Goal: Task Accomplishment & Management: Manage account settings

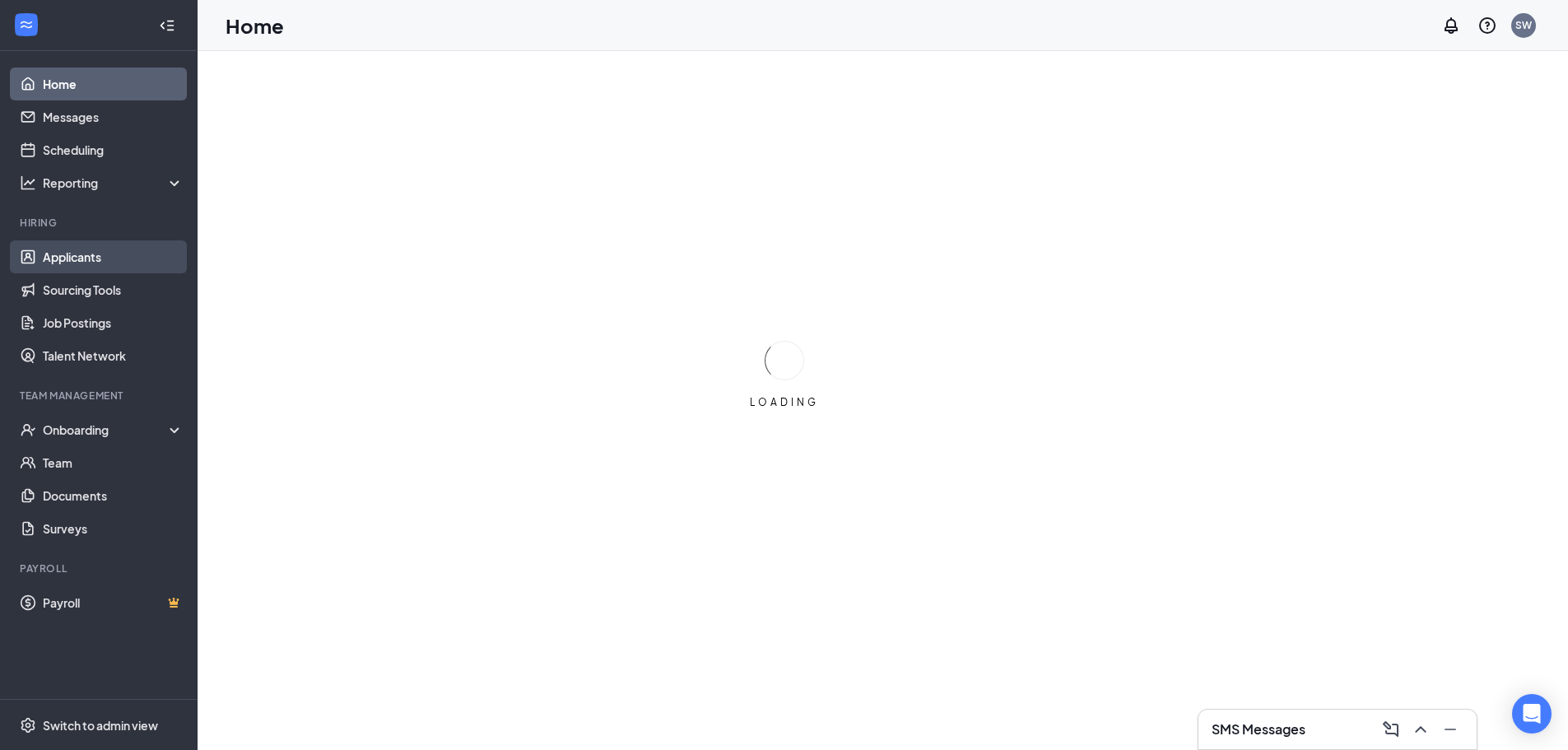
click at [94, 265] on link "Applicants" at bounding box center [113, 257] width 140 height 33
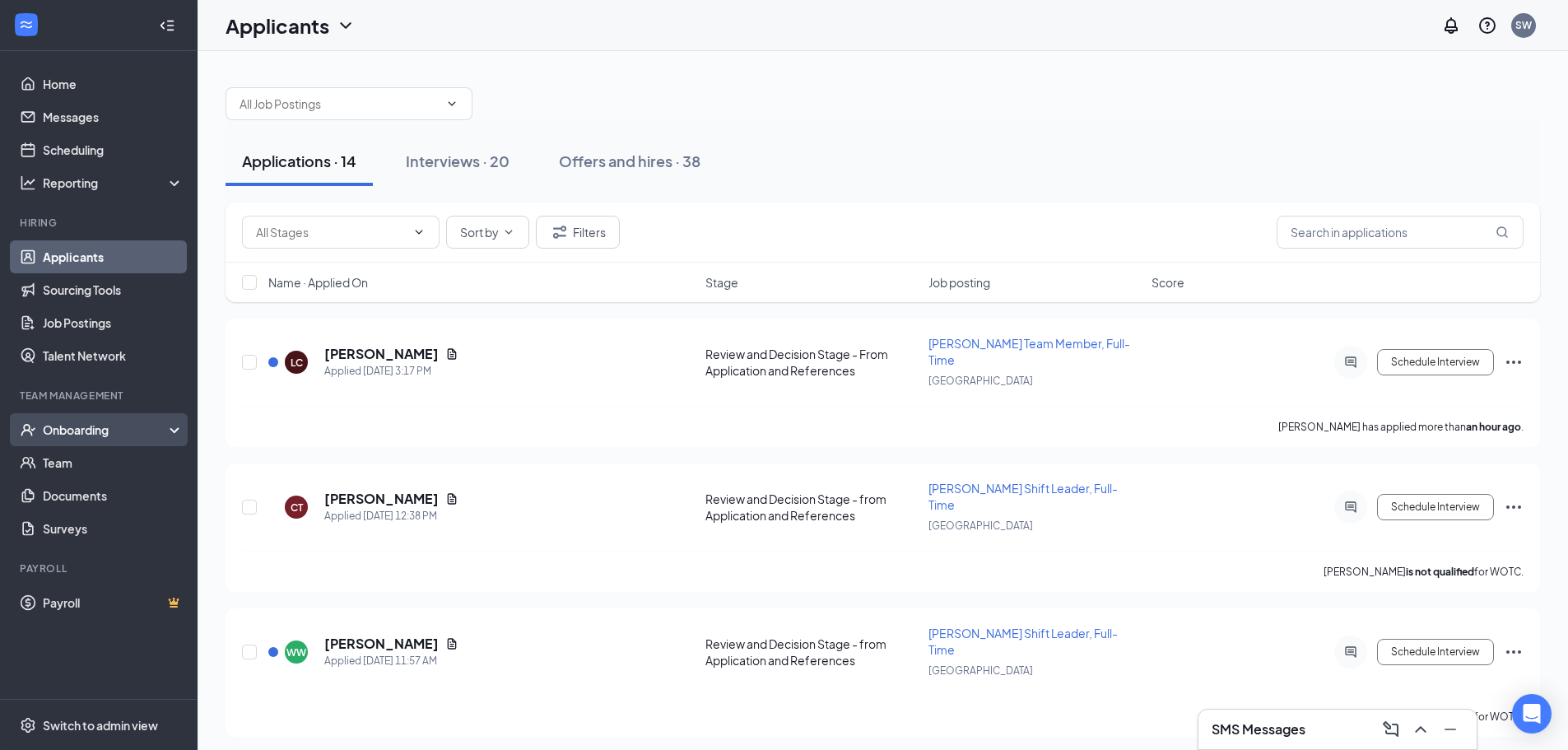
click at [53, 433] on div "Onboarding" at bounding box center [105, 429] width 127 height 17
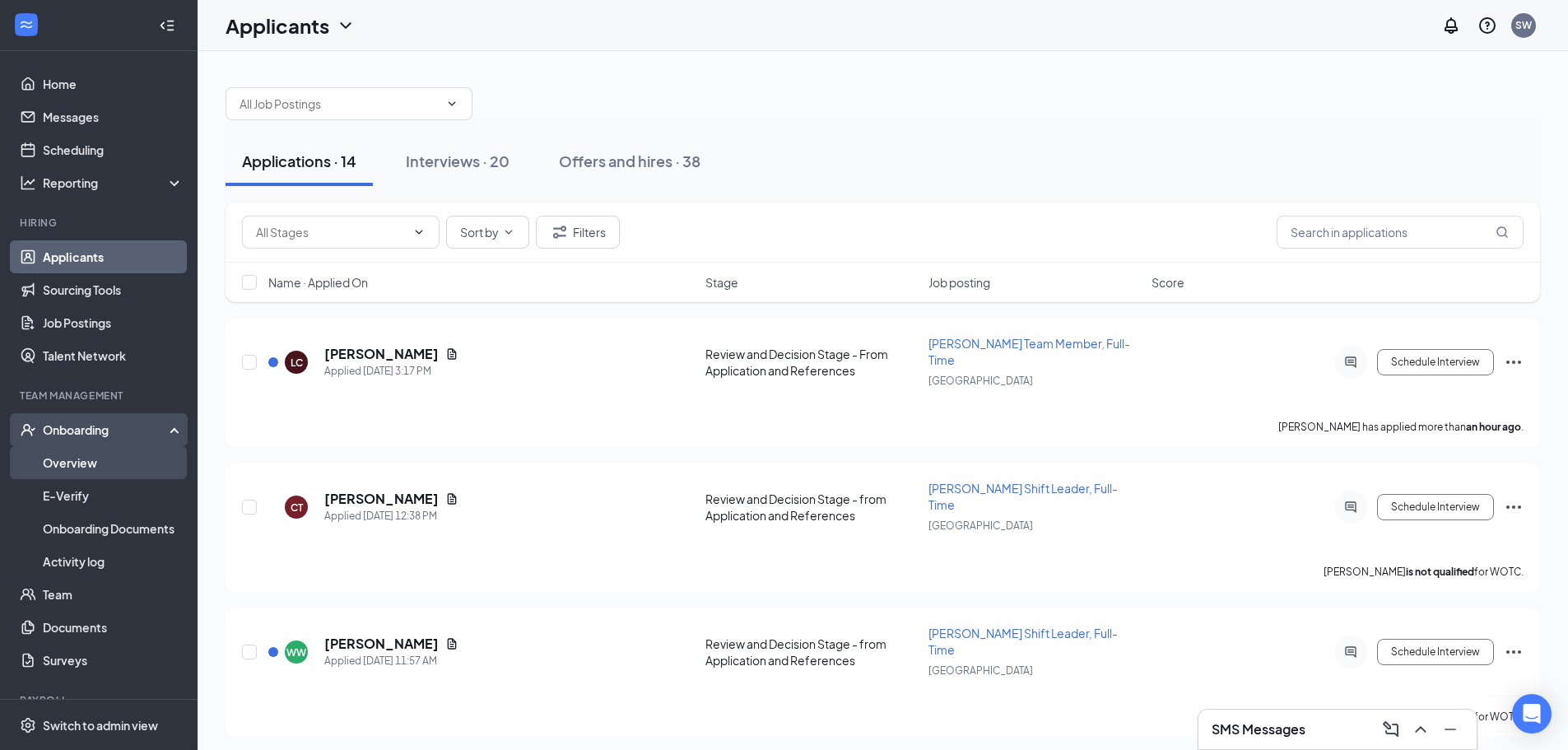
click at [80, 464] on link "Overview" at bounding box center [113, 463] width 140 height 33
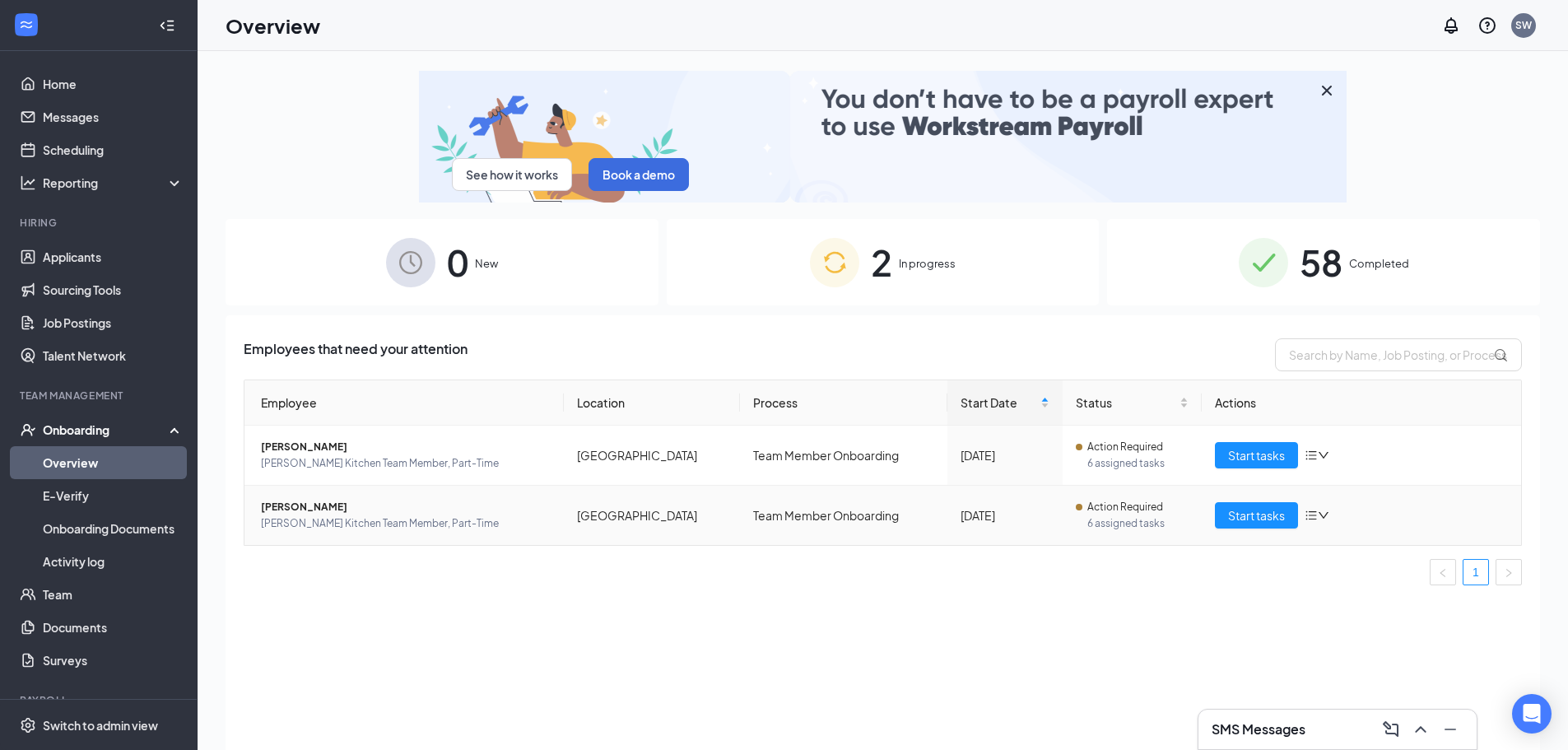
click at [296, 499] on span "Kiley M Feraco" at bounding box center [406, 507] width 290 height 17
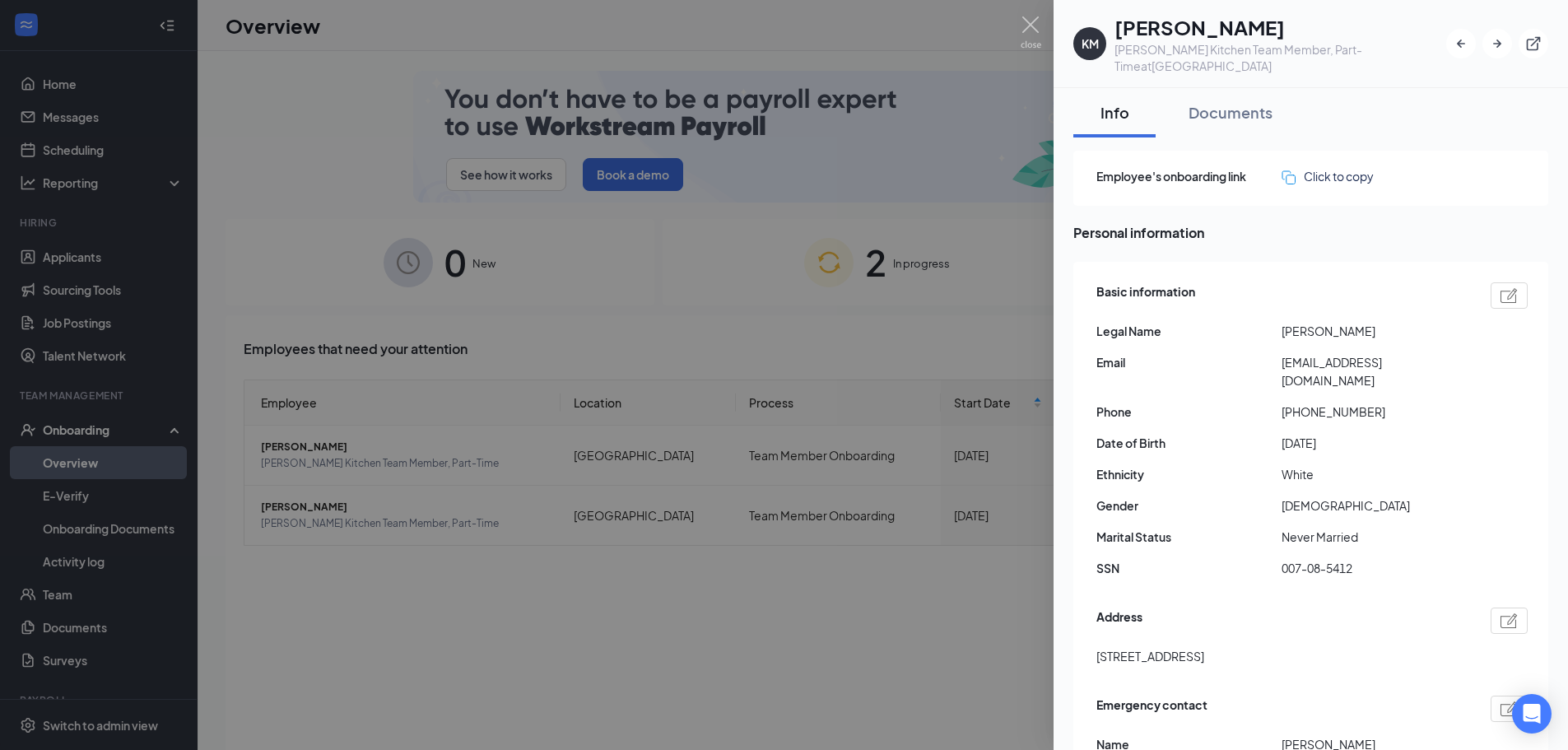
click at [225, 178] on div at bounding box center [784, 375] width 1568 height 750
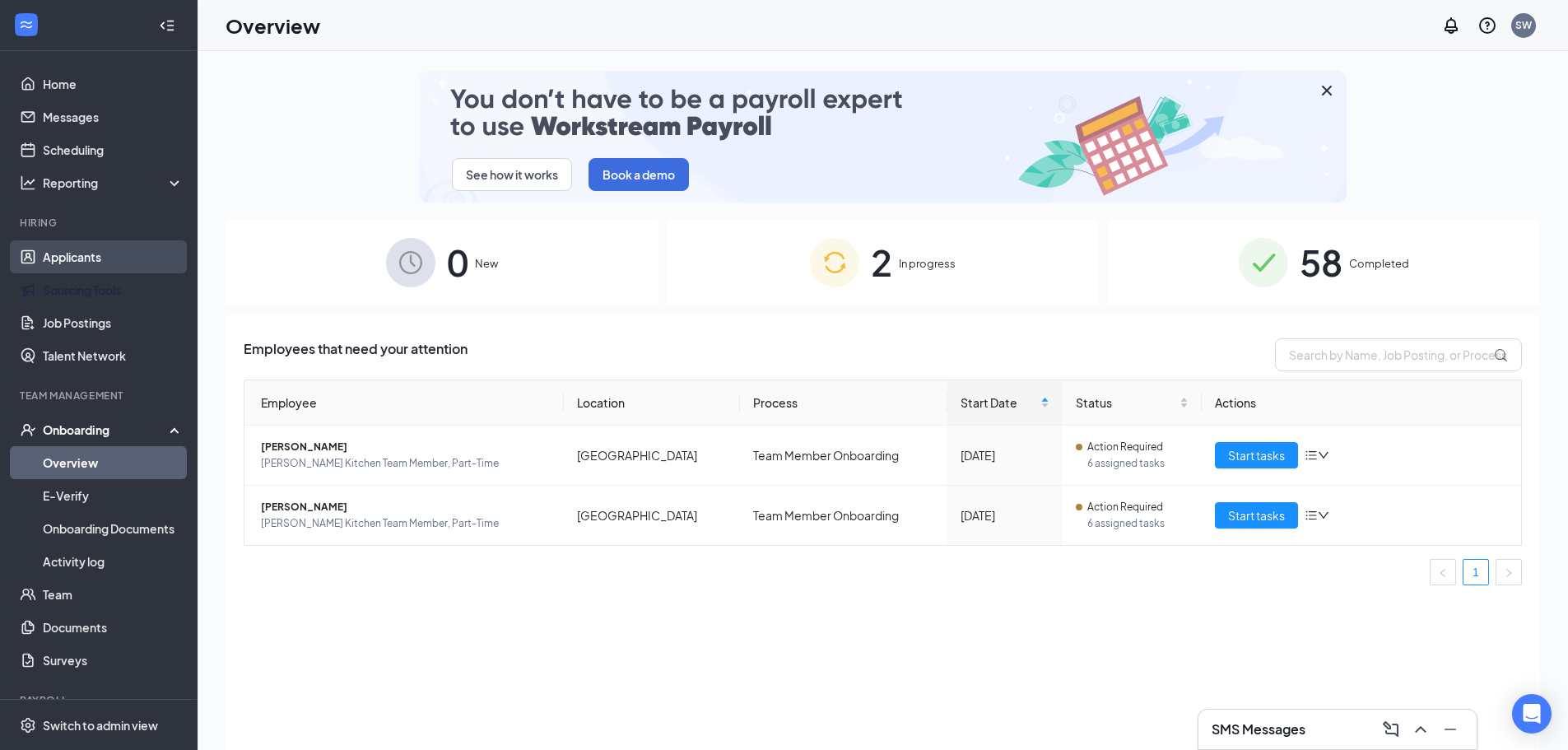
click at [62, 264] on link "Applicants" at bounding box center [113, 257] width 140 height 33
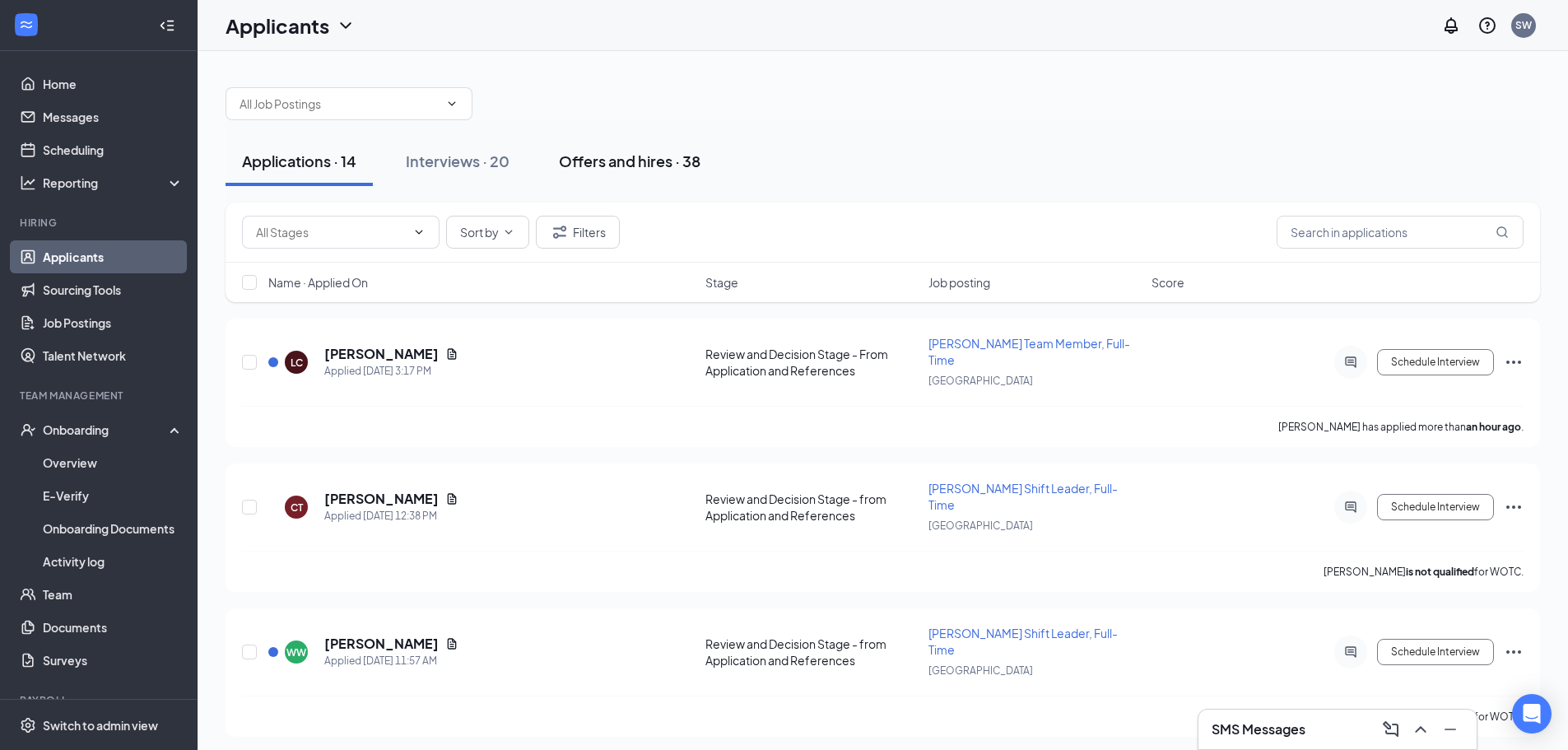
click at [584, 158] on div "Offers and hires · 38" at bounding box center [629, 161] width 141 height 20
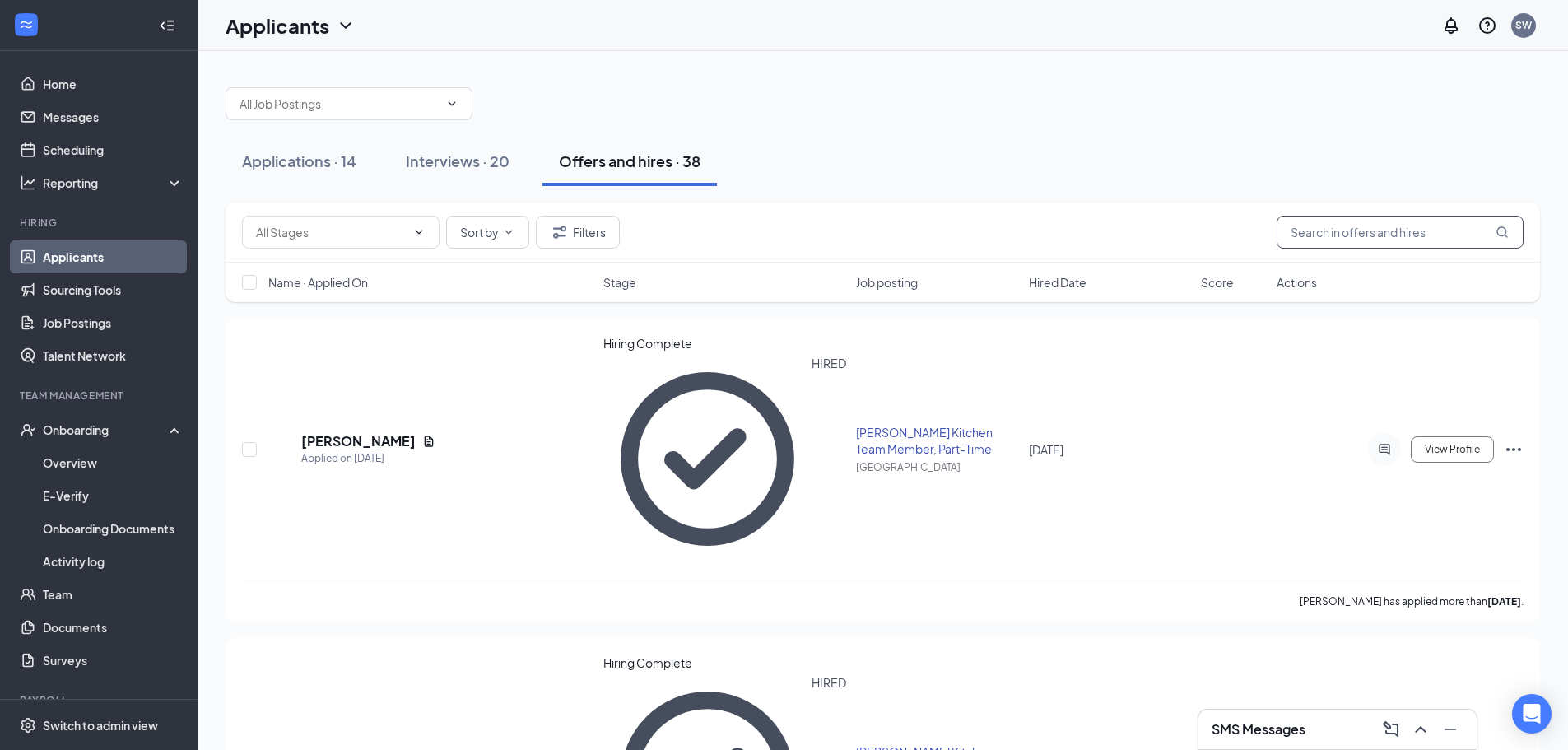
click at [1386, 244] on input "text" at bounding box center [1400, 232] width 247 height 33
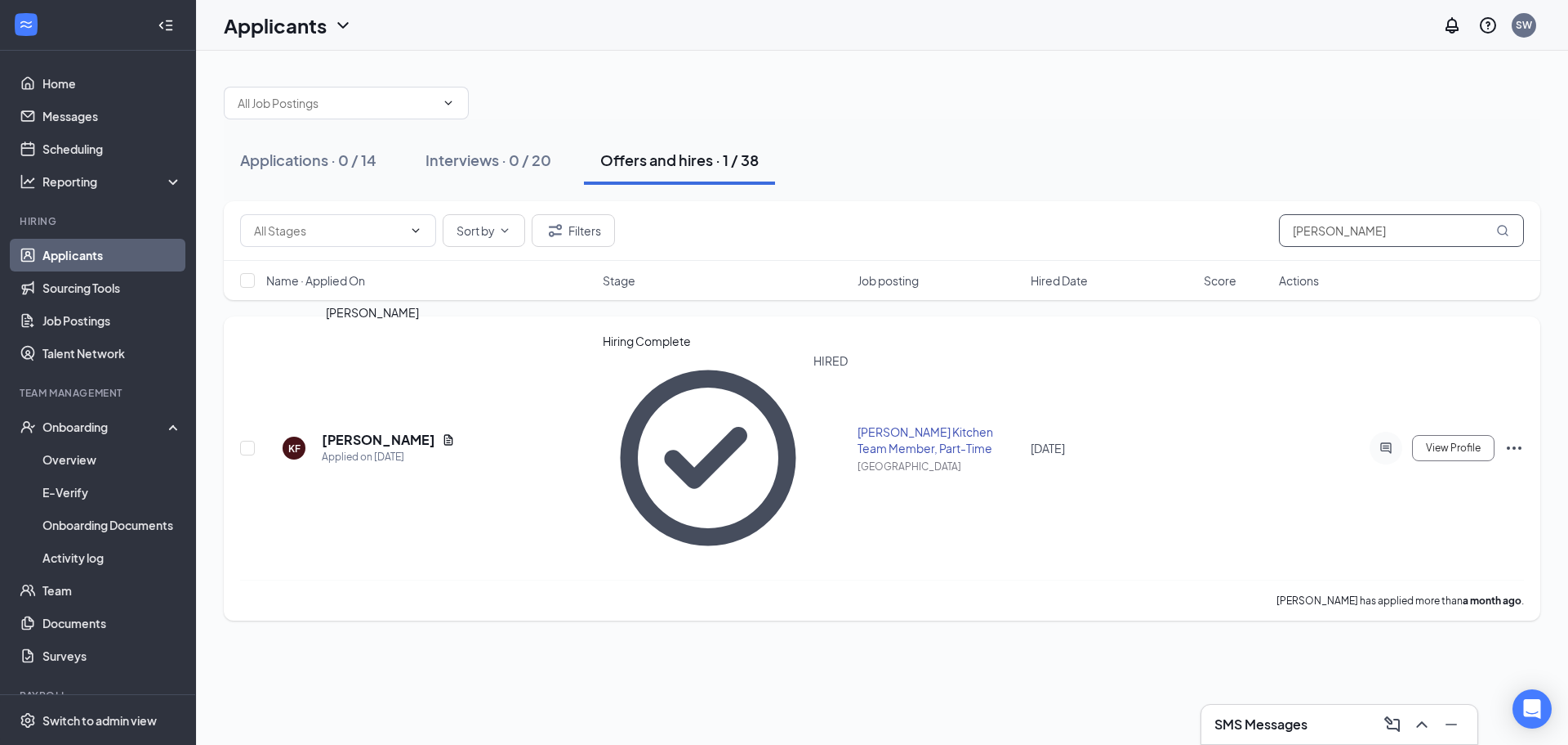
type input "kiley"
click at [343, 430] on h5 "[PERSON_NAME]" at bounding box center [379, 439] width 114 height 18
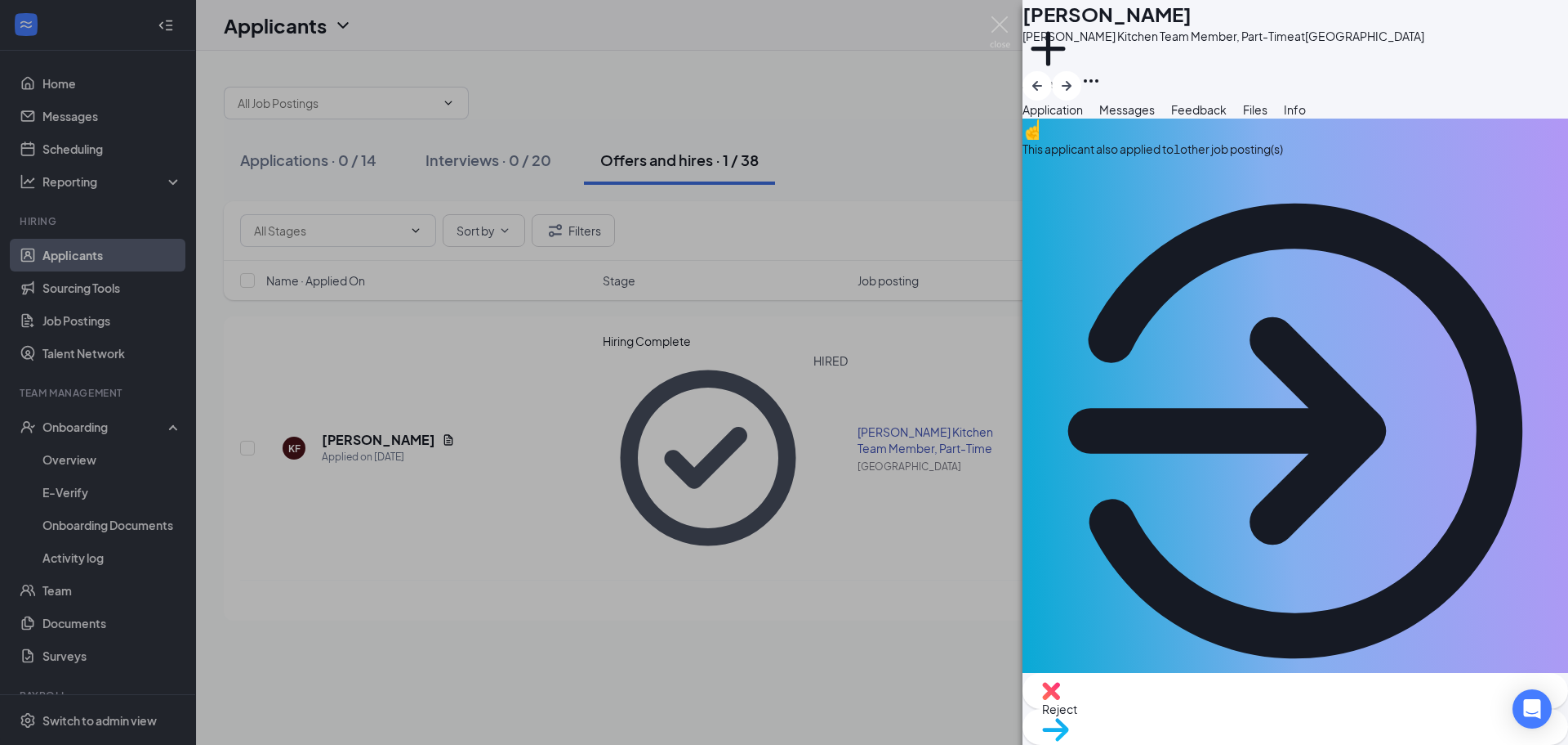
click at [1155, 117] on span "Messages" at bounding box center [1127, 109] width 56 height 15
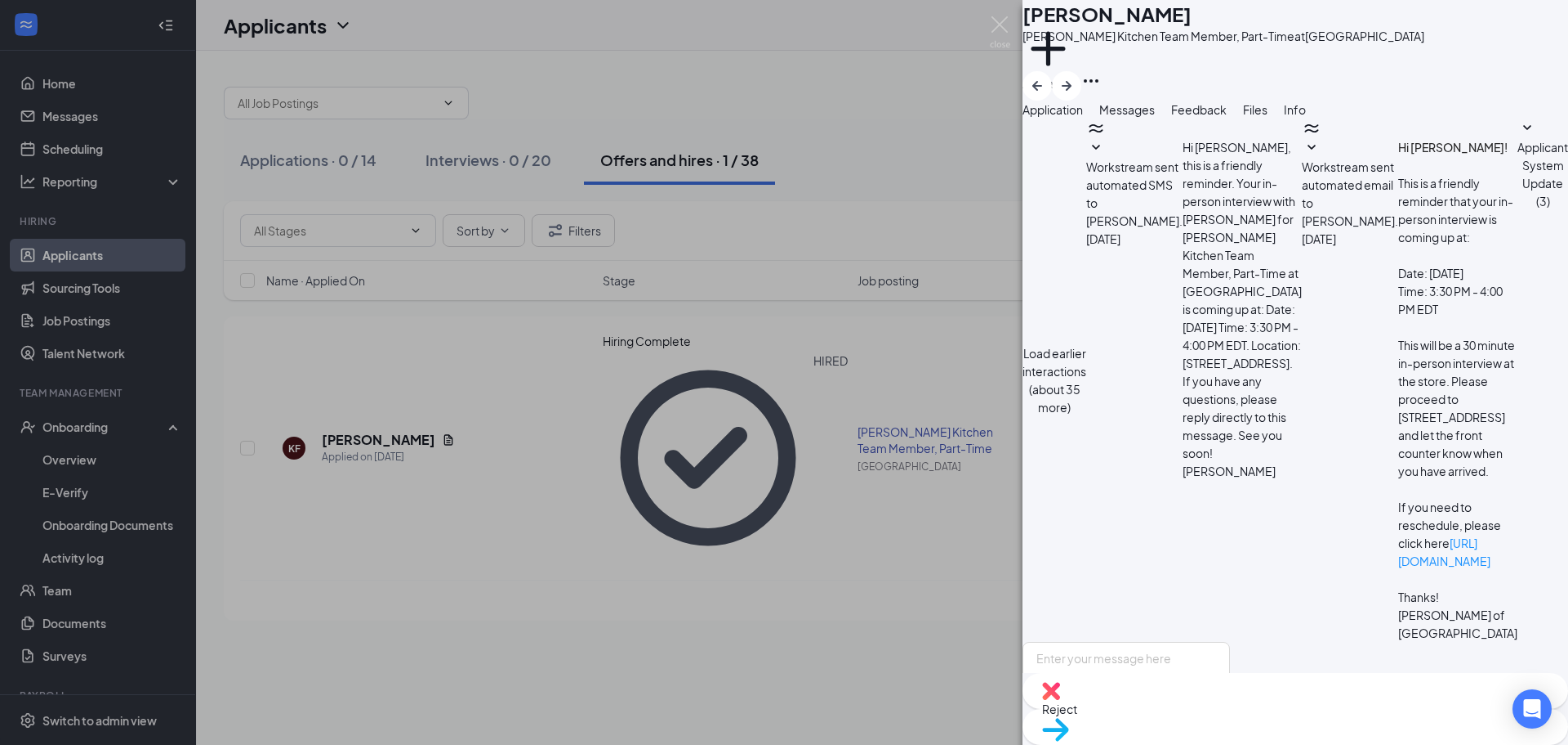
scroll to position [417, 0]
click at [892, 506] on div "KF Kiley Feraco Culver's Kitchen Team Member, Part-Time at North Port Add a tag…" at bounding box center [784, 372] width 1568 height 745
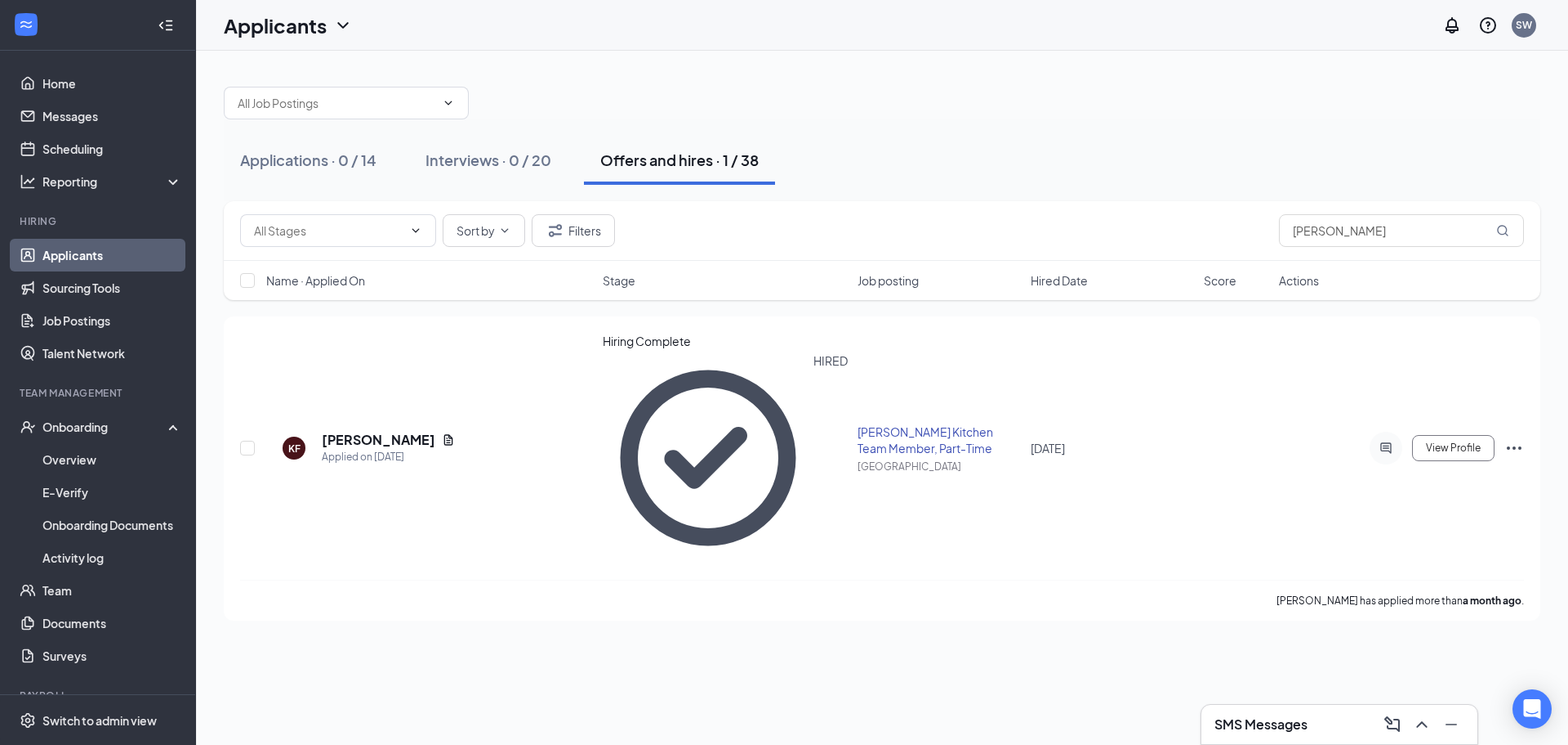
click at [720, 484] on div "Applications · 0 / 14 Interviews · 0 / 20 Offers and hires · 1 / 38 Sort by Fil…" at bounding box center [882, 397] width 1373 height 694
drag, startPoint x: 47, startPoint y: 139, endPoint x: 227, endPoint y: 11, distance: 220.9
click at [47, 139] on link "Scheduling" at bounding box center [112, 149] width 139 height 33
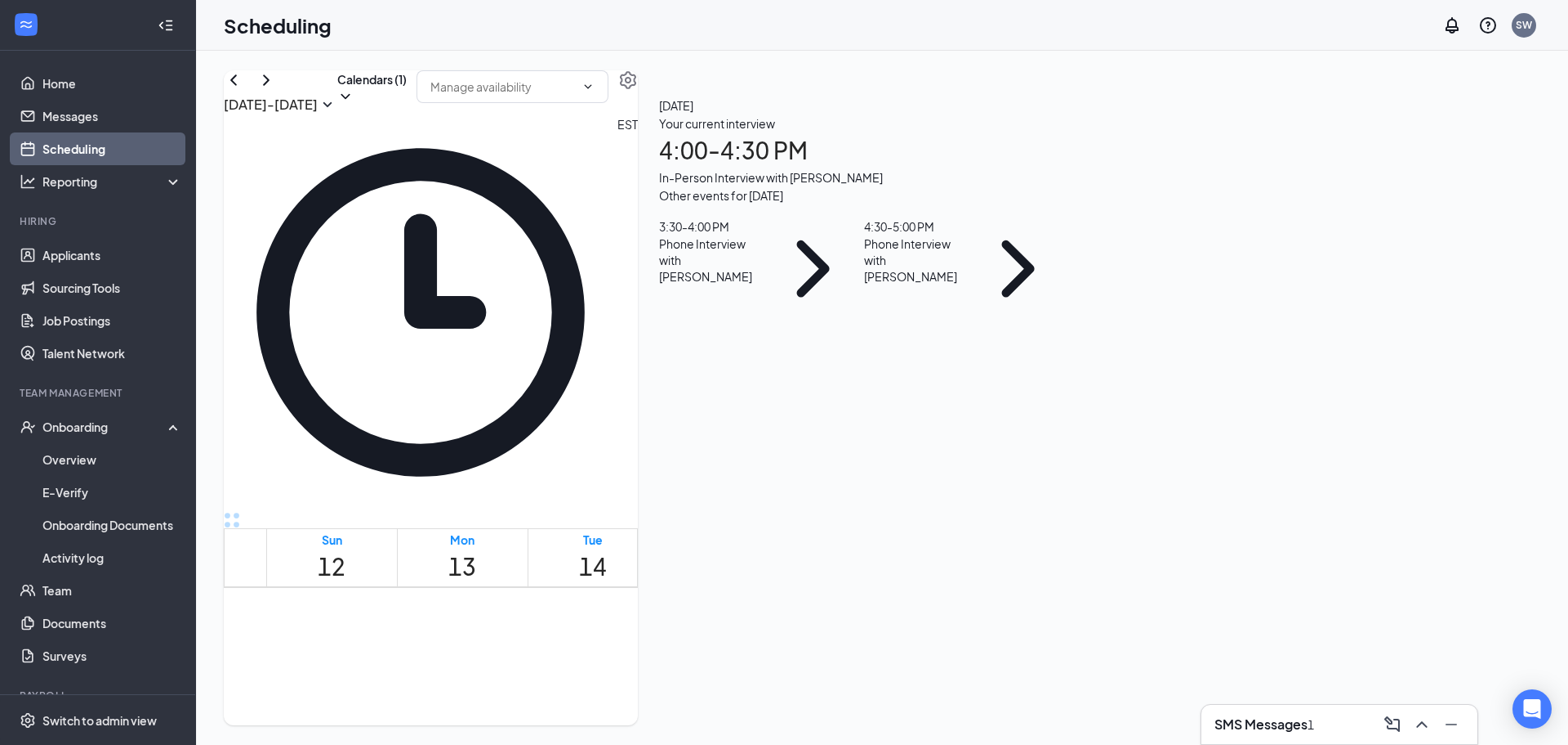
scroll to position [1457, 0]
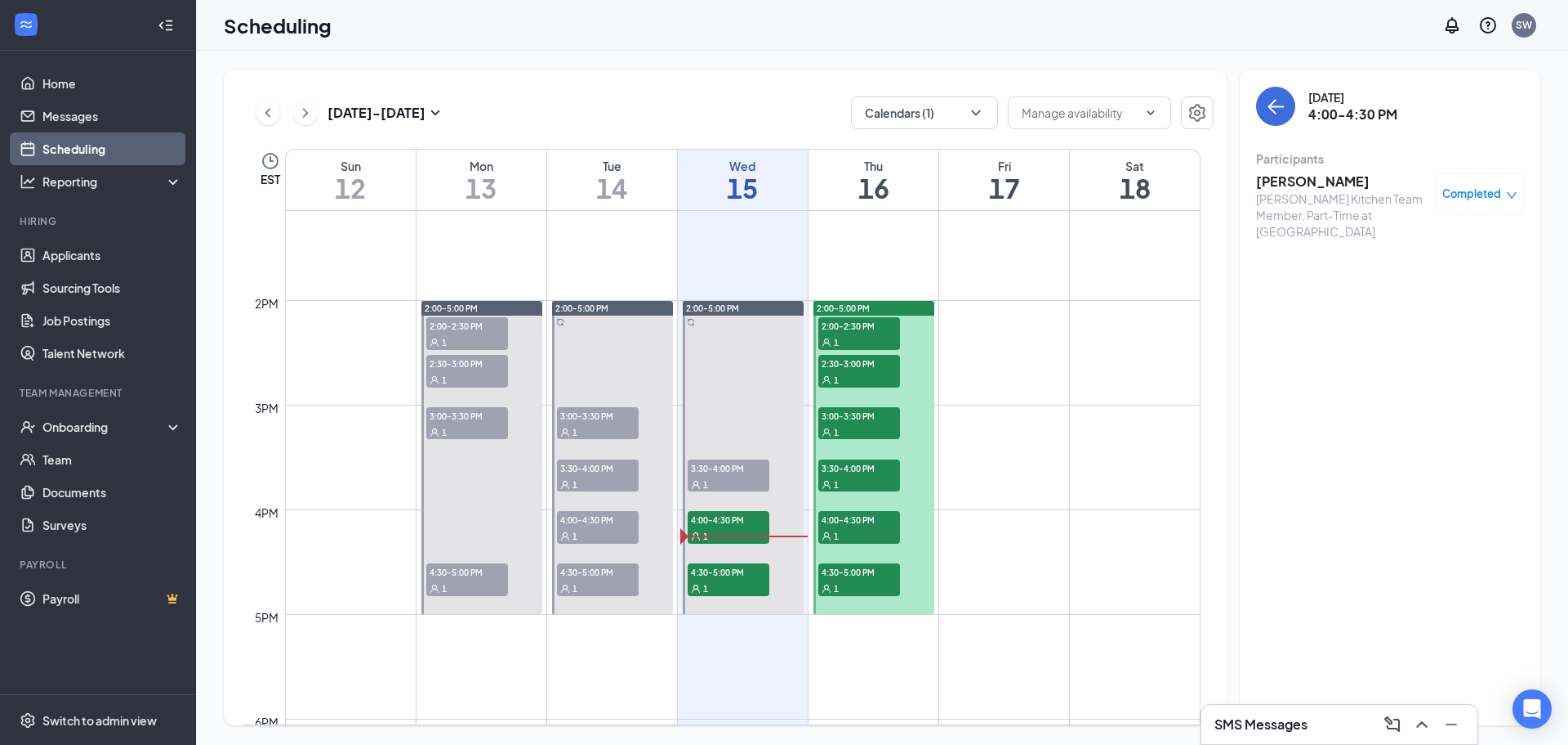
click at [1313, 190] on h3 "Jayda Bennett" at bounding box center [1342, 182] width 171 height 18
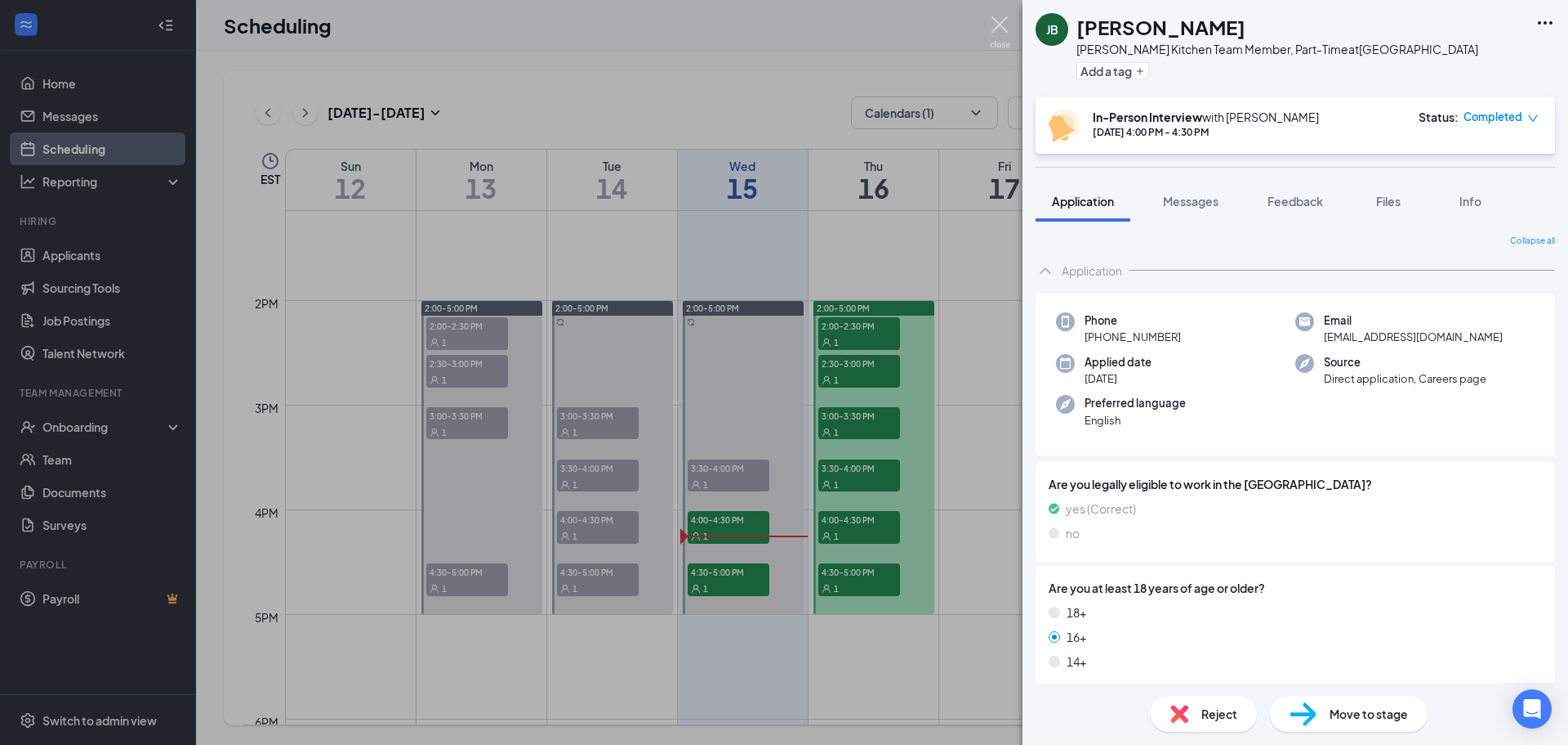
click at [992, 27] on img at bounding box center [1000, 32] width 20 height 32
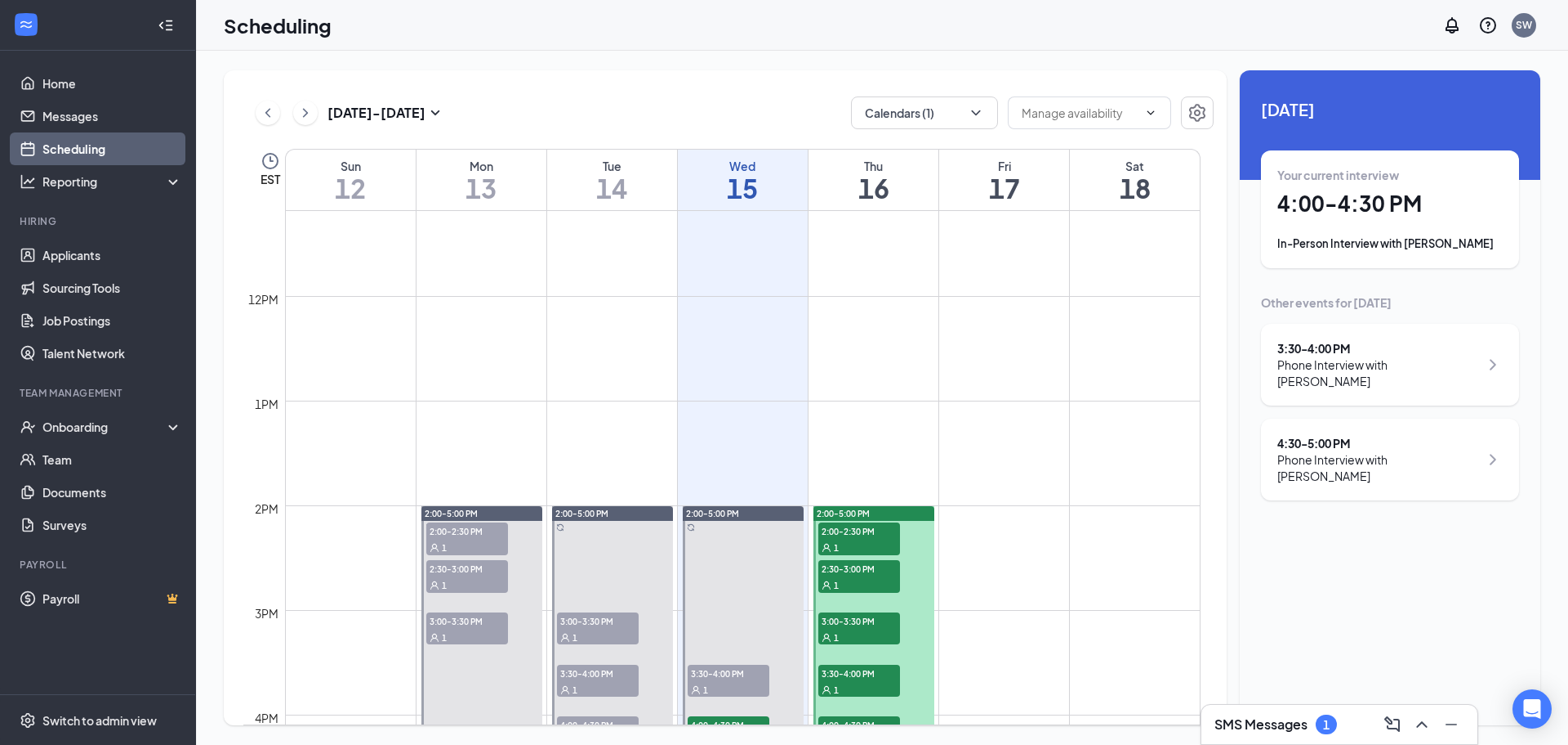
scroll to position [1375, 0]
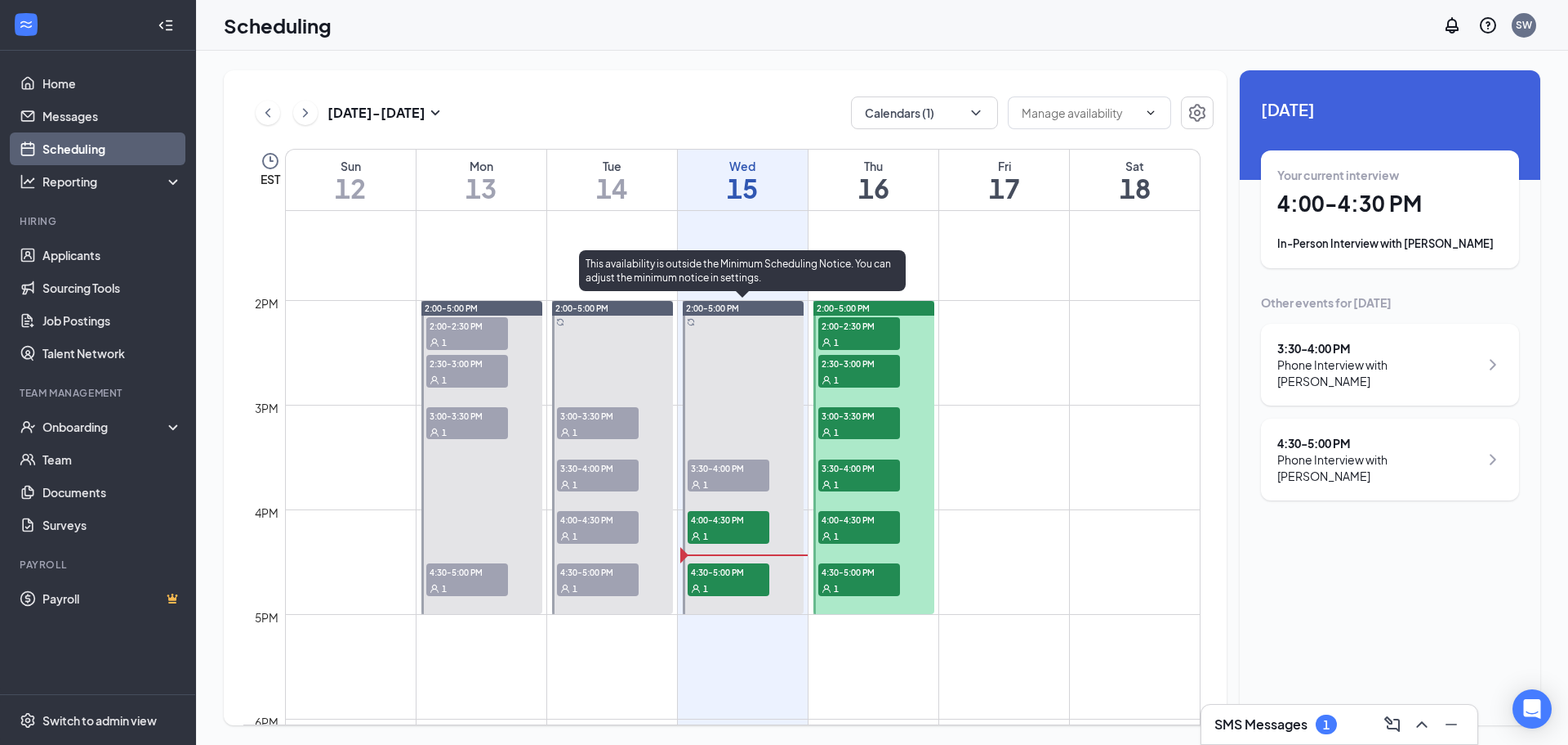
click at [730, 582] on div "1" at bounding box center [728, 588] width 82 height 17
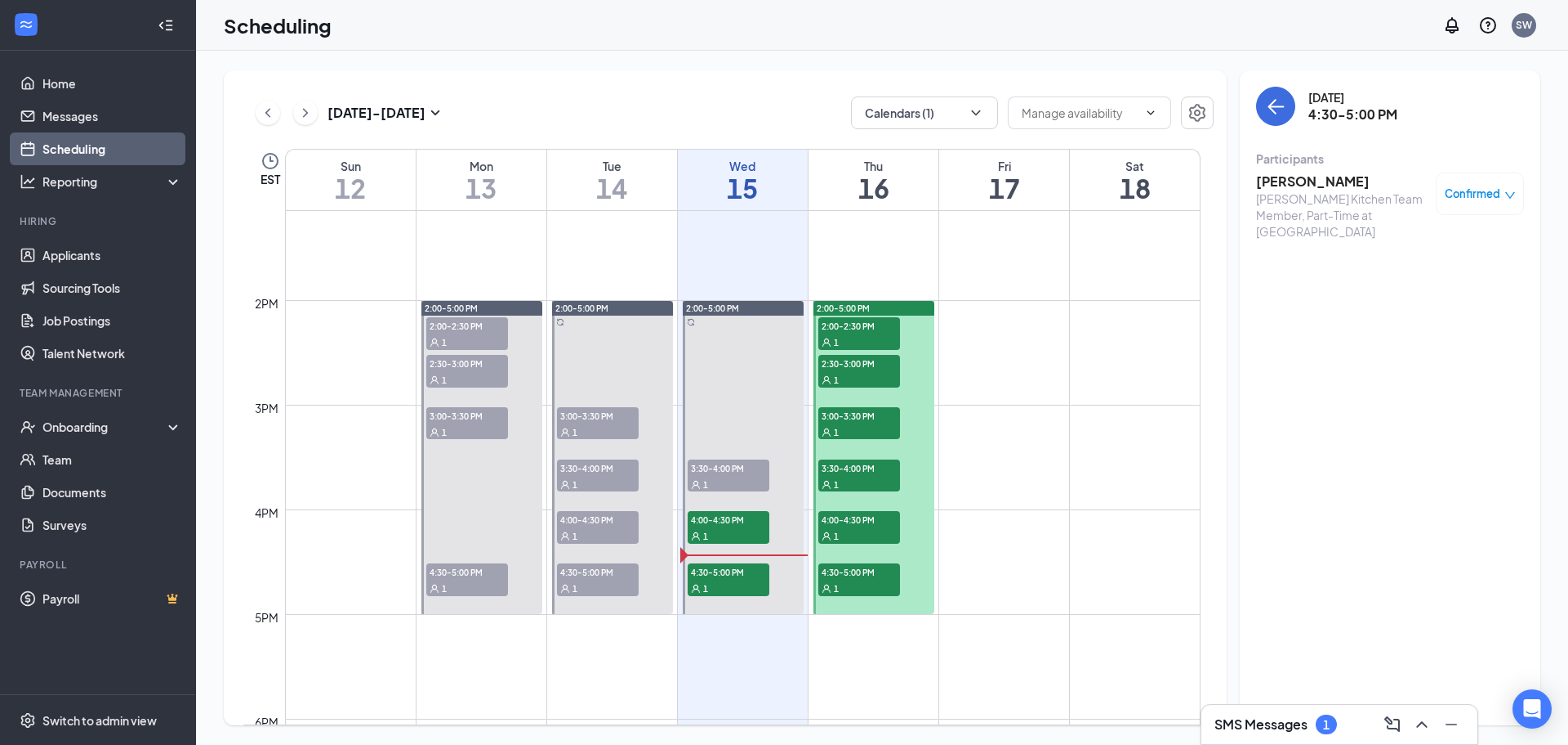
click at [1290, 188] on h3 "[PERSON_NAME]" at bounding box center [1342, 182] width 171 height 18
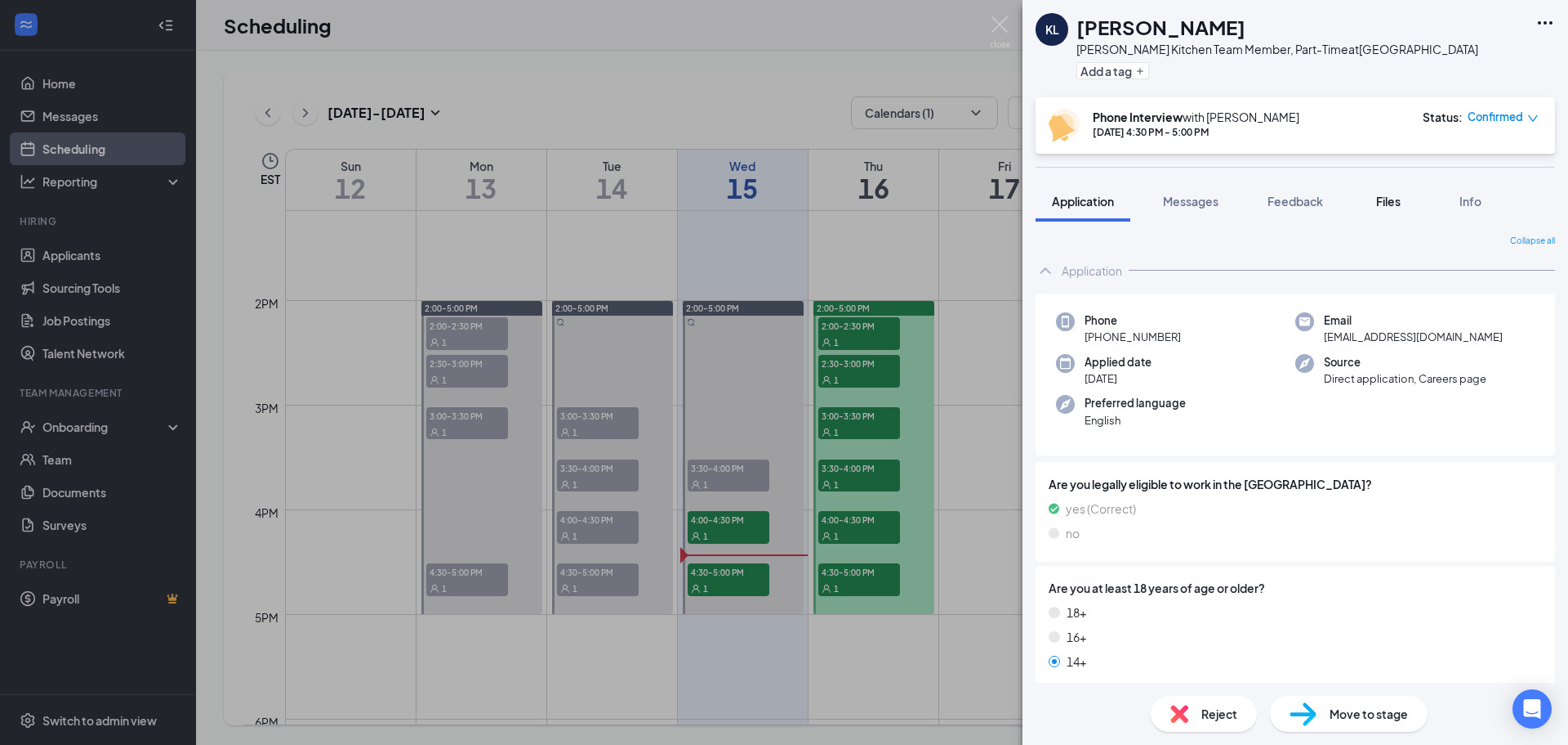
click at [1395, 190] on button "Files" at bounding box center [1388, 201] width 65 height 41
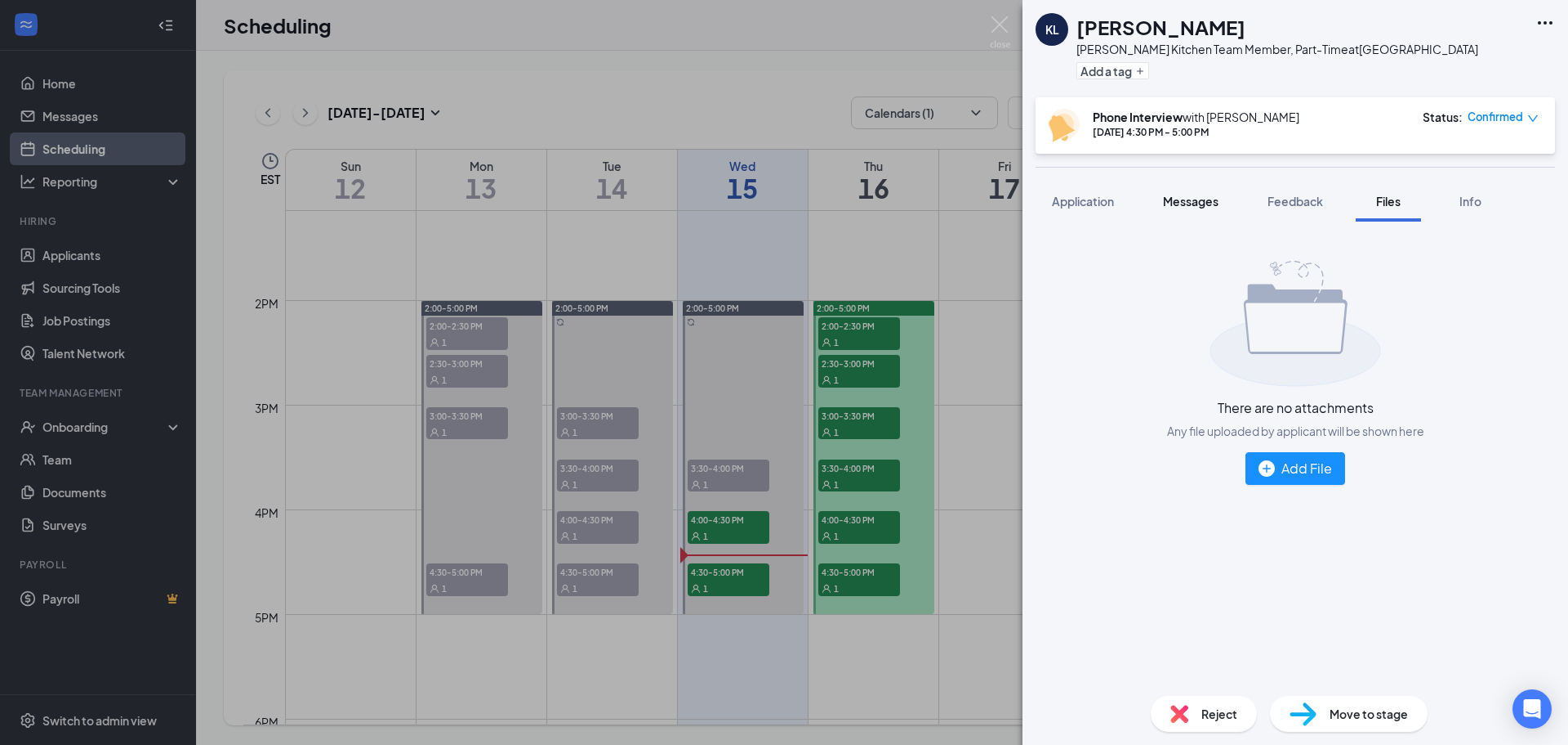
click at [1154, 202] on button "Messages" at bounding box center [1191, 201] width 88 height 41
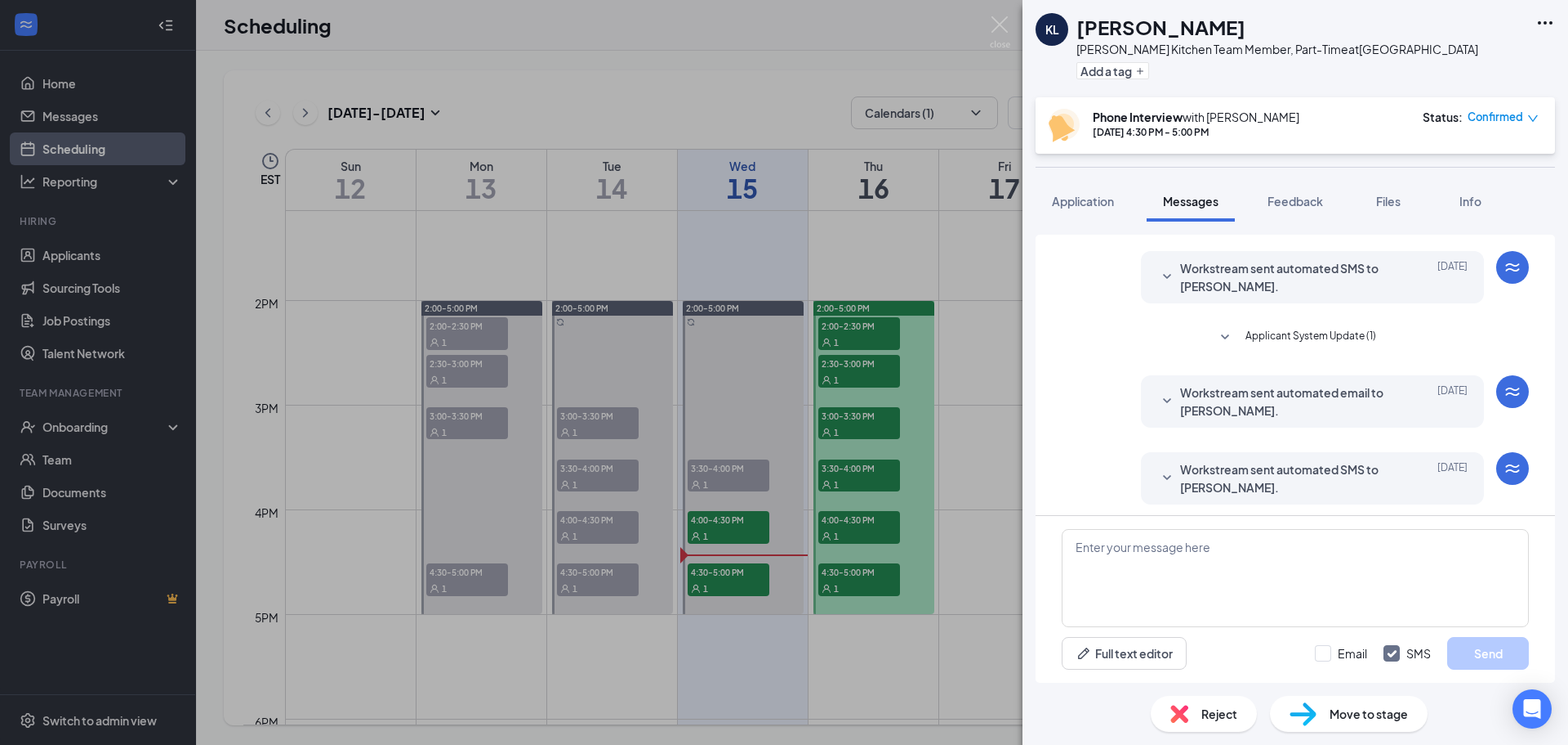
scroll to position [298, 0]
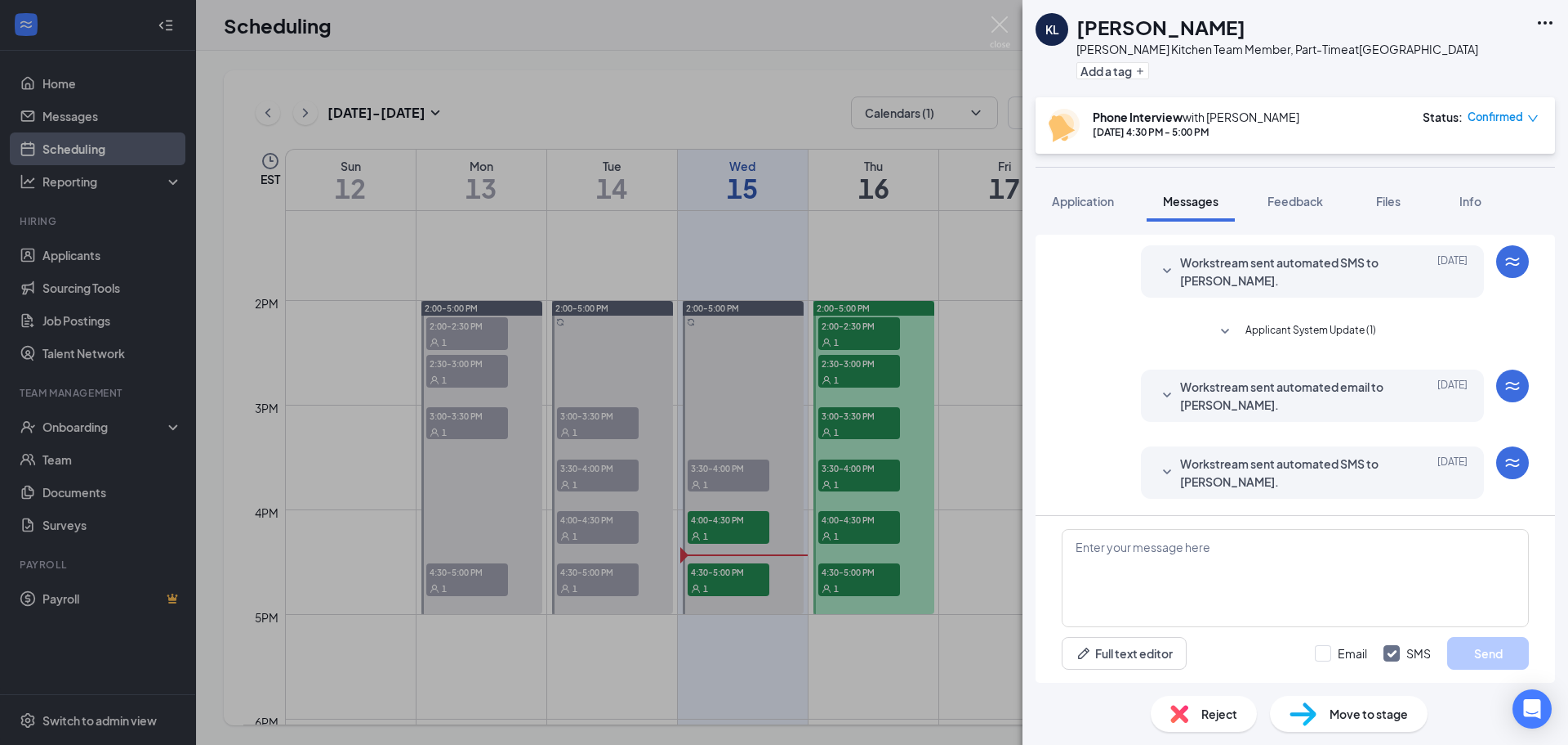
click at [1180, 471] on span "Workstream sent automated SMS to [PERSON_NAME]." at bounding box center [1286, 472] width 214 height 36
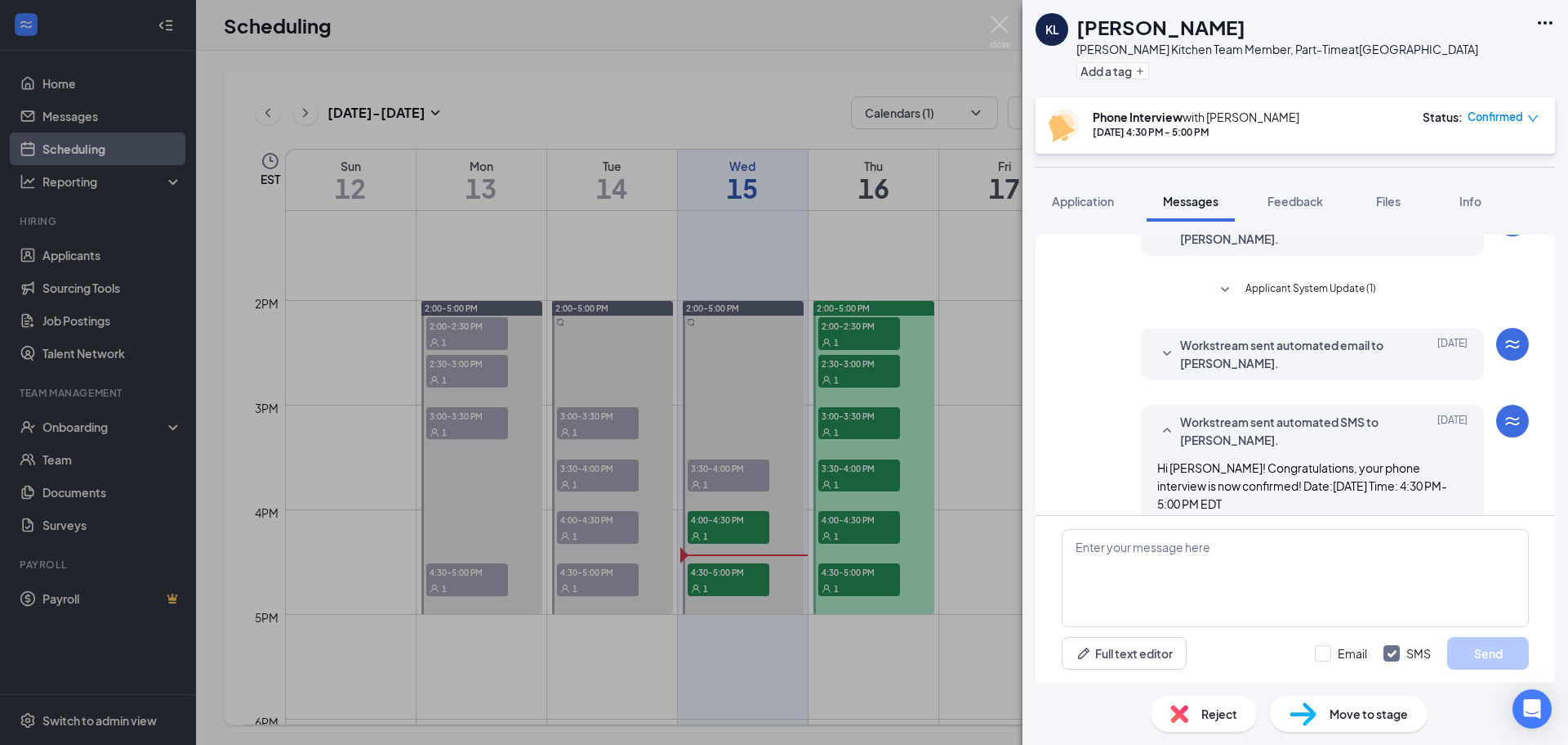
scroll to position [362, 0]
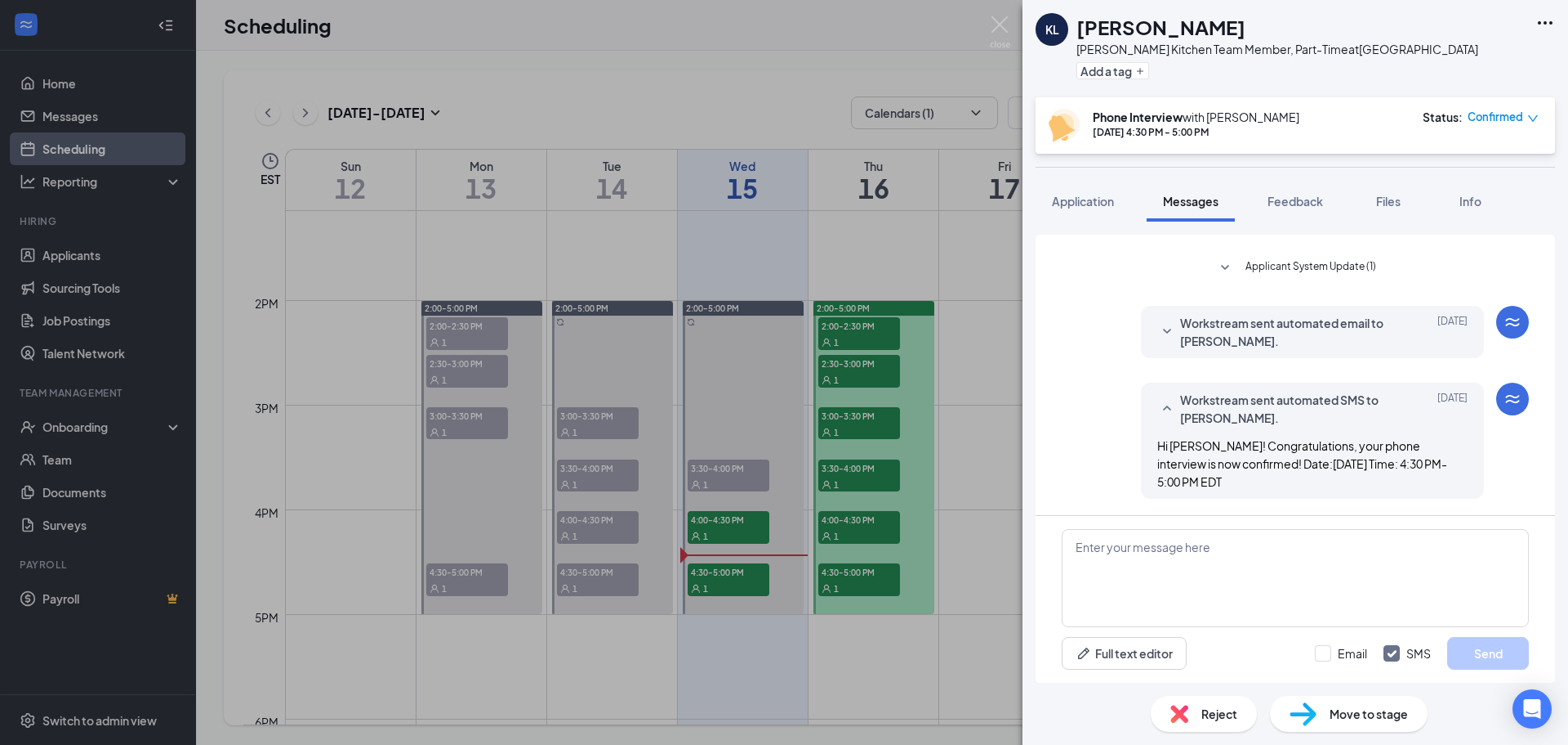
click at [1157, 416] on icon "SmallChevronUp" at bounding box center [1166, 408] width 19 height 19
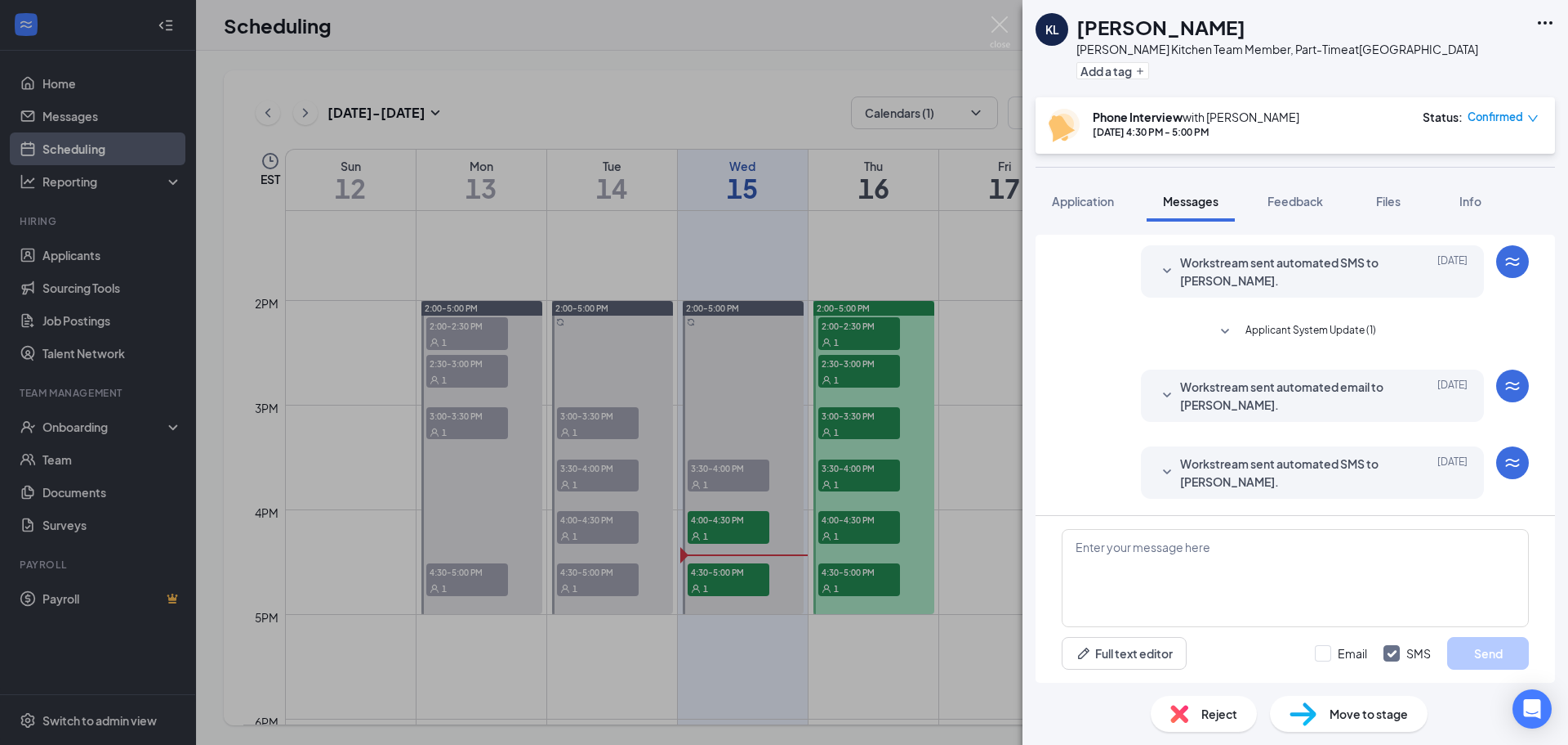
click at [997, 396] on div "KL [PERSON_NAME] Kitchen Team Member, Part-Time at [GEOGRAPHIC_DATA] a tag Phon…" at bounding box center [784, 372] width 1568 height 745
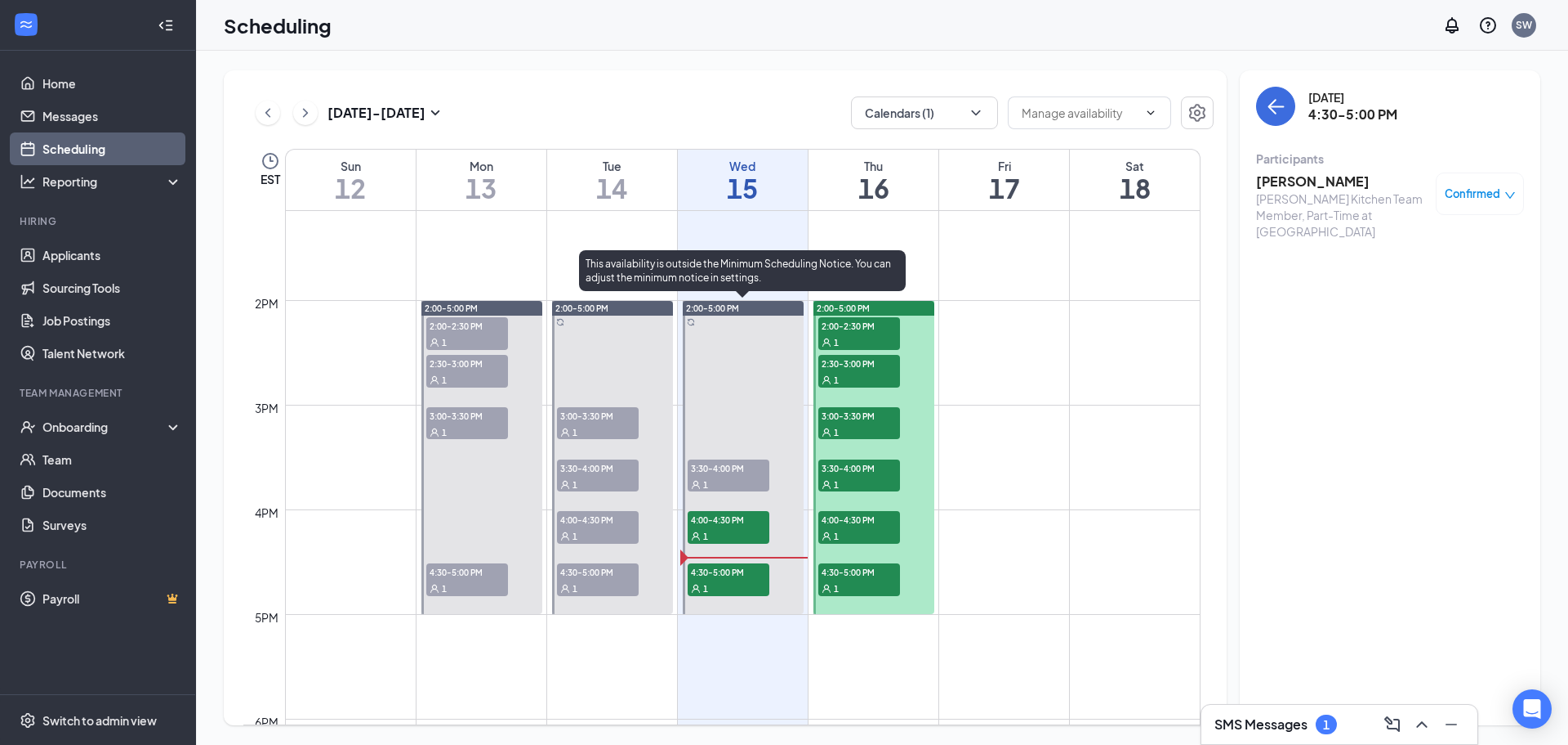
click at [736, 580] on div "1" at bounding box center [728, 588] width 82 height 17
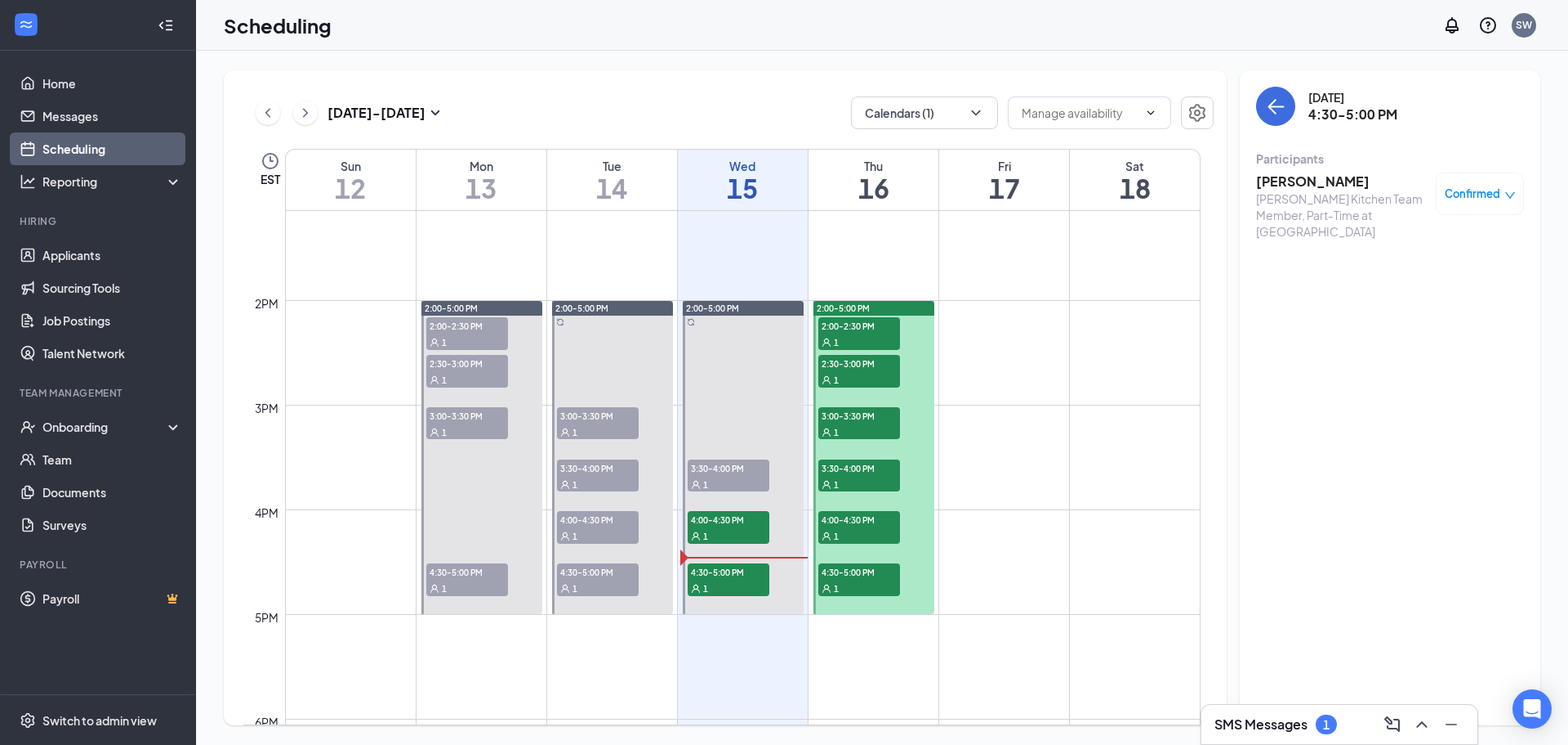
click at [1309, 182] on h3 "[PERSON_NAME]" at bounding box center [1342, 182] width 171 height 18
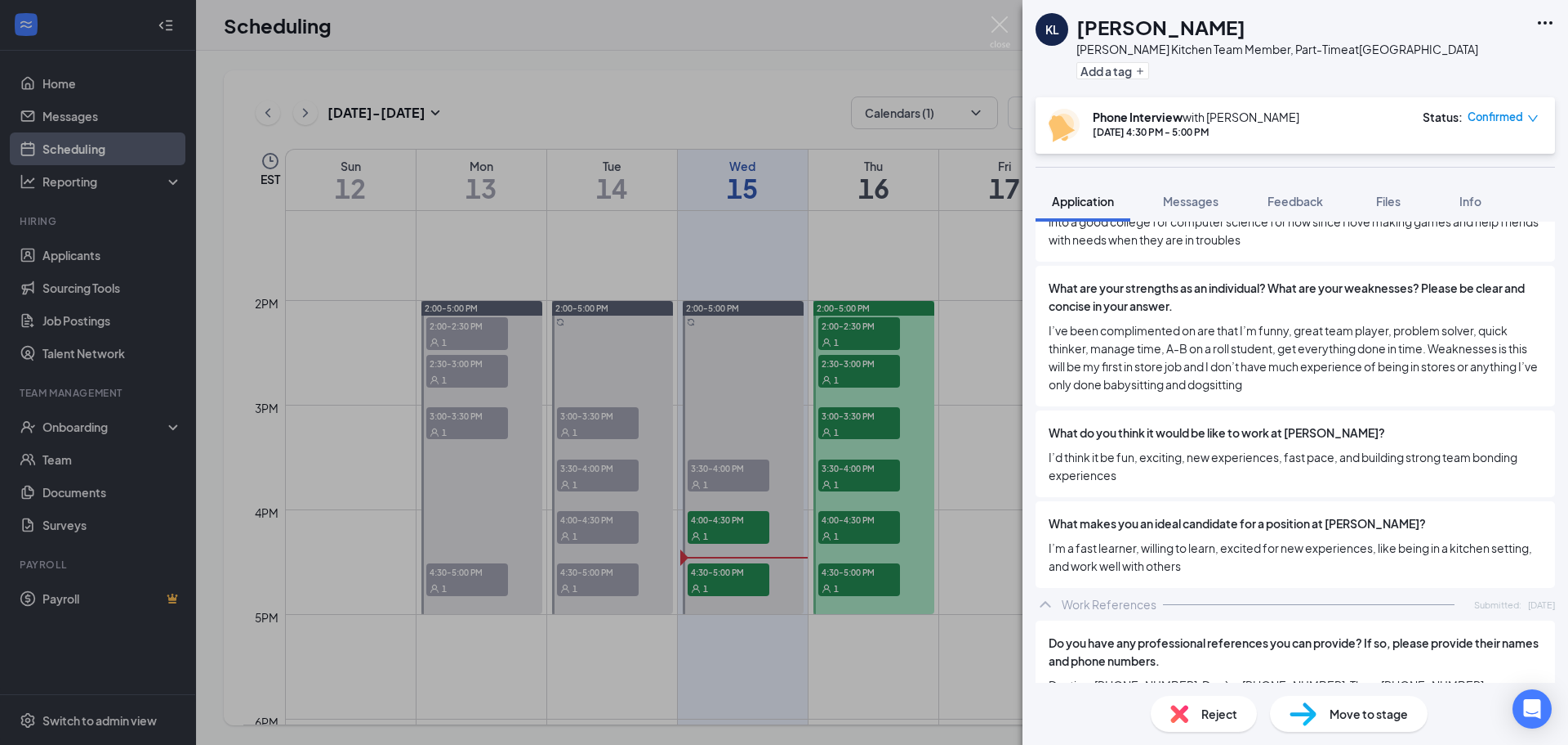
scroll to position [1487, 0]
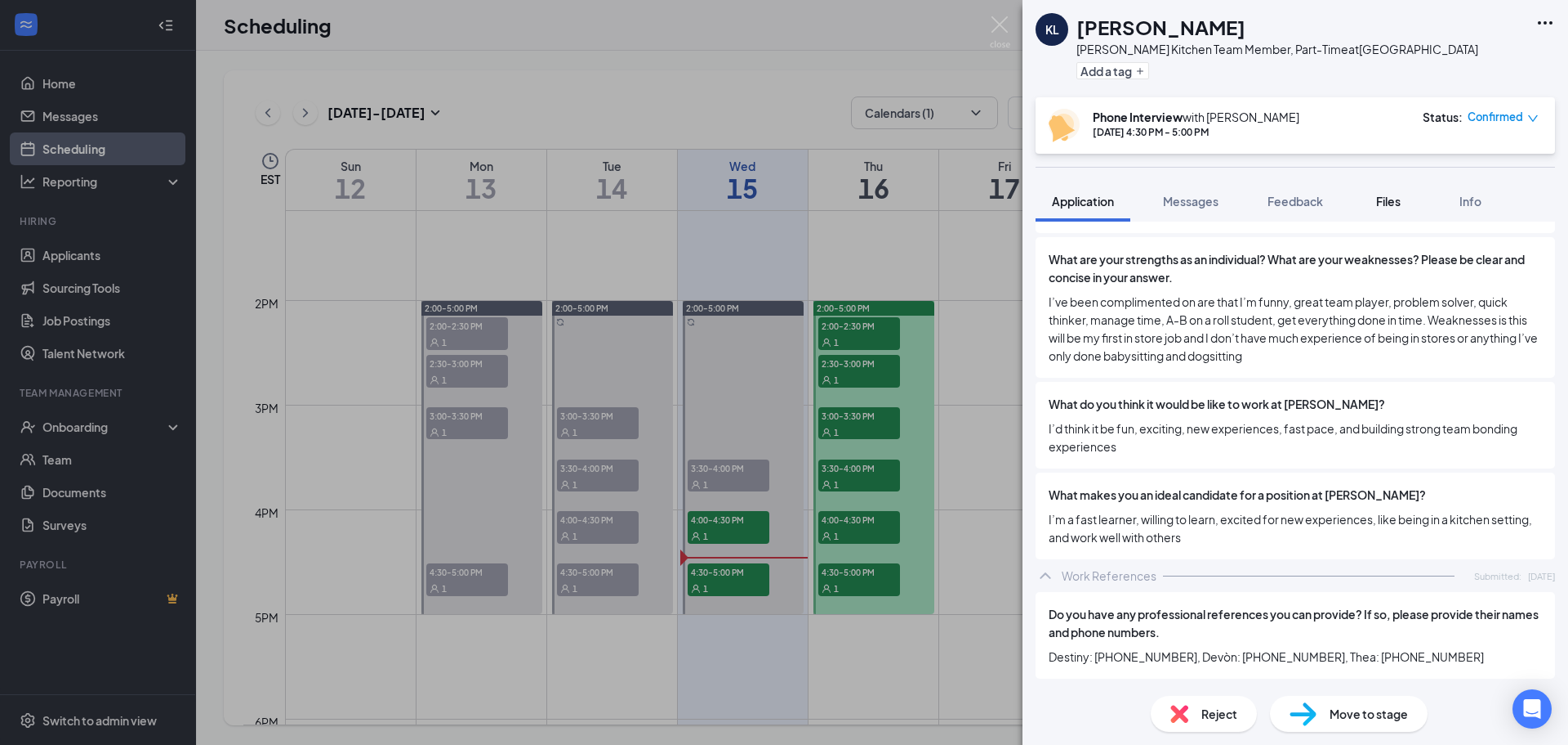
click at [1379, 203] on span "Files" at bounding box center [1388, 201] width 25 height 15
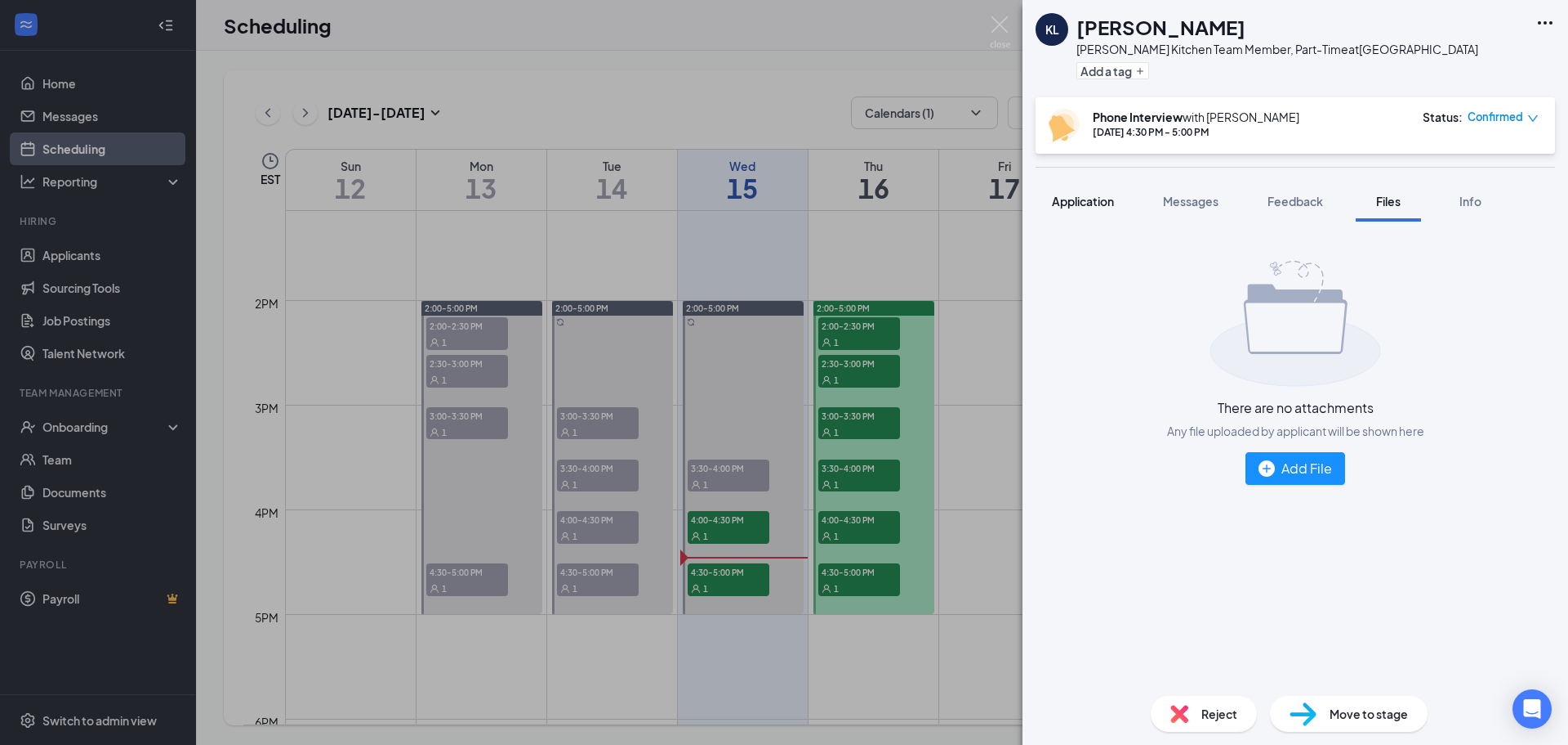
click at [1090, 212] on button "Application" at bounding box center [1083, 201] width 94 height 41
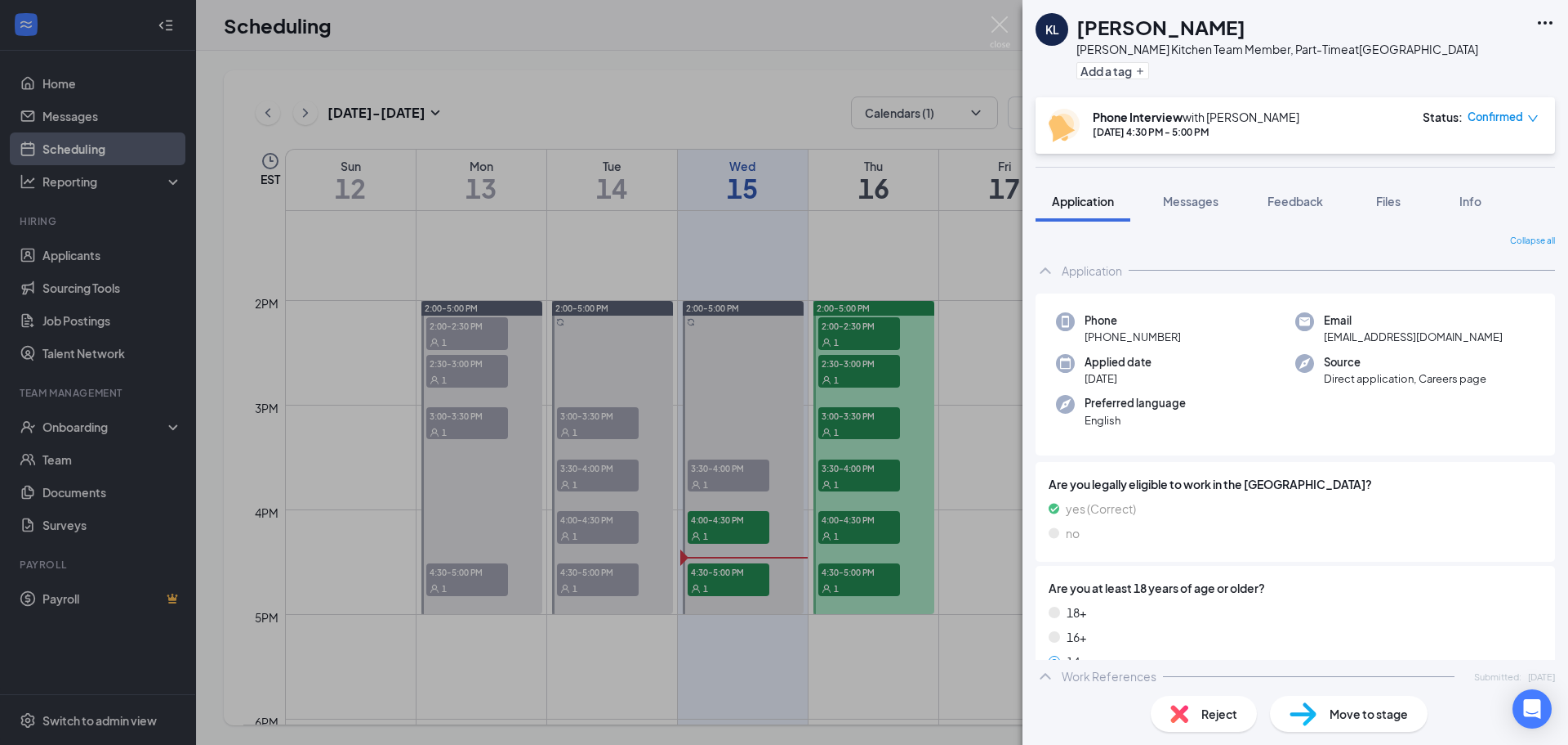
click at [970, 260] on div "KL [PERSON_NAME] Kitchen Team Member, Part-Time at [GEOGRAPHIC_DATA] a tag Phon…" at bounding box center [784, 372] width 1568 height 745
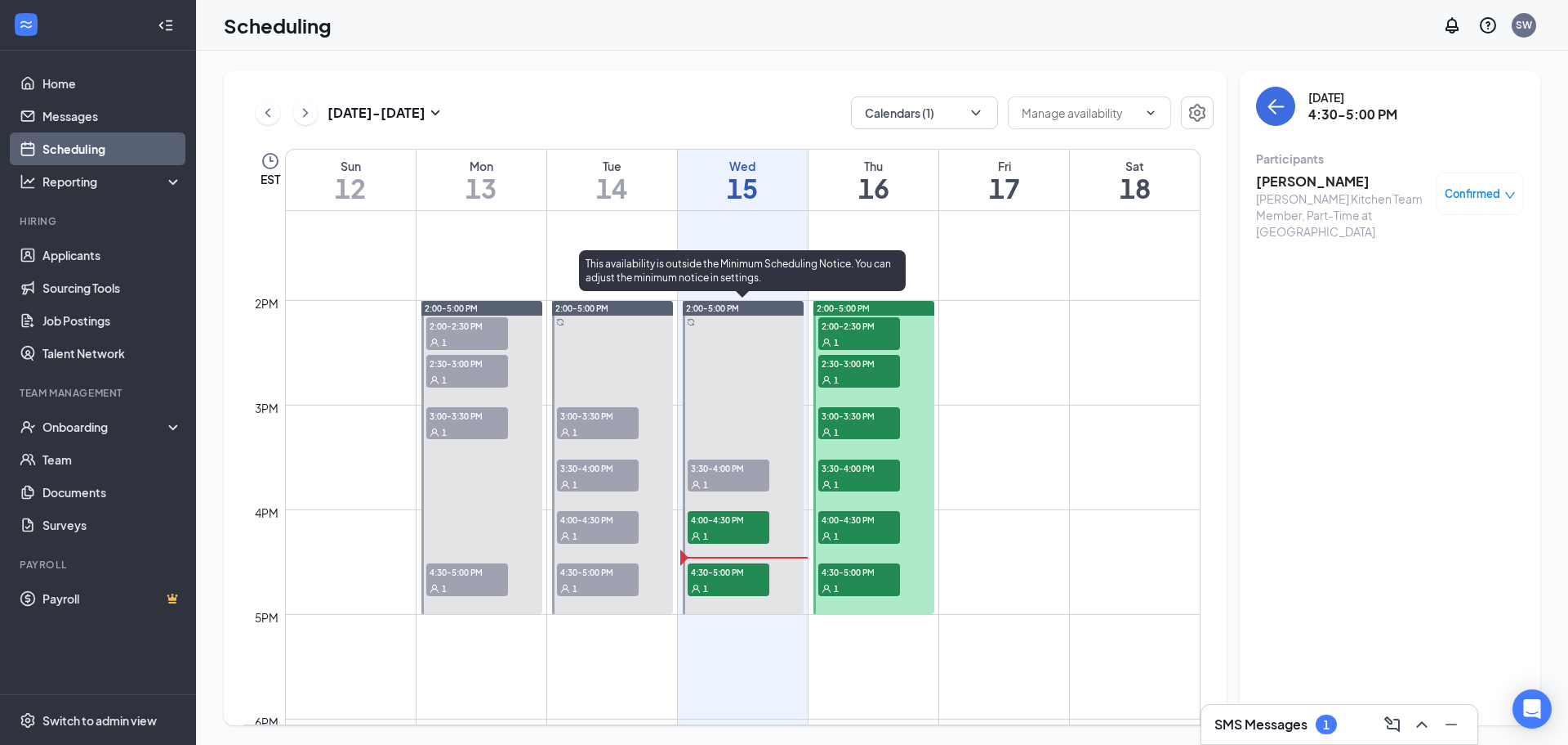
click at [729, 559] on div at bounding box center [744, 457] width 121 height 313
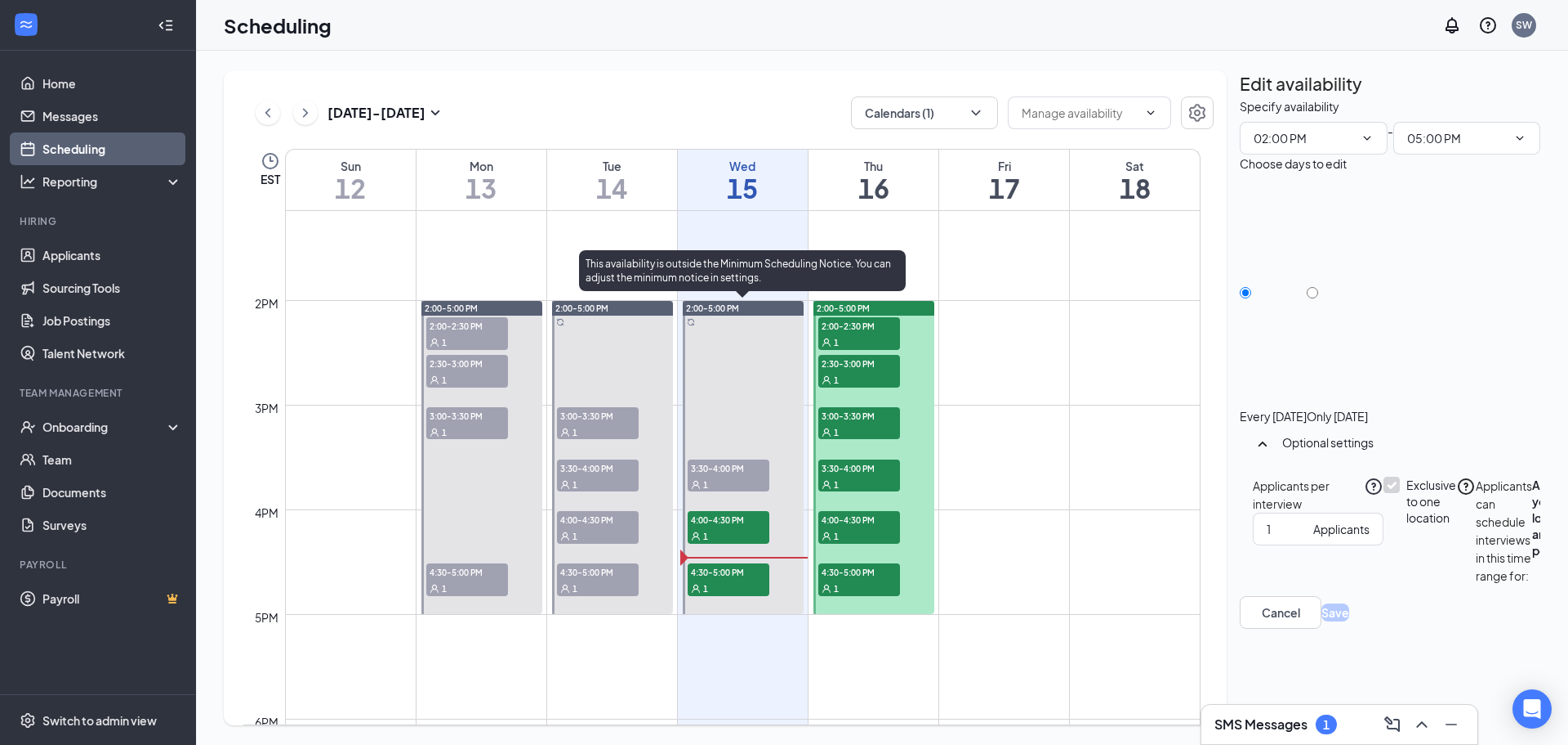
click at [730, 577] on span "4:30-5:00 PM" at bounding box center [728, 572] width 82 height 17
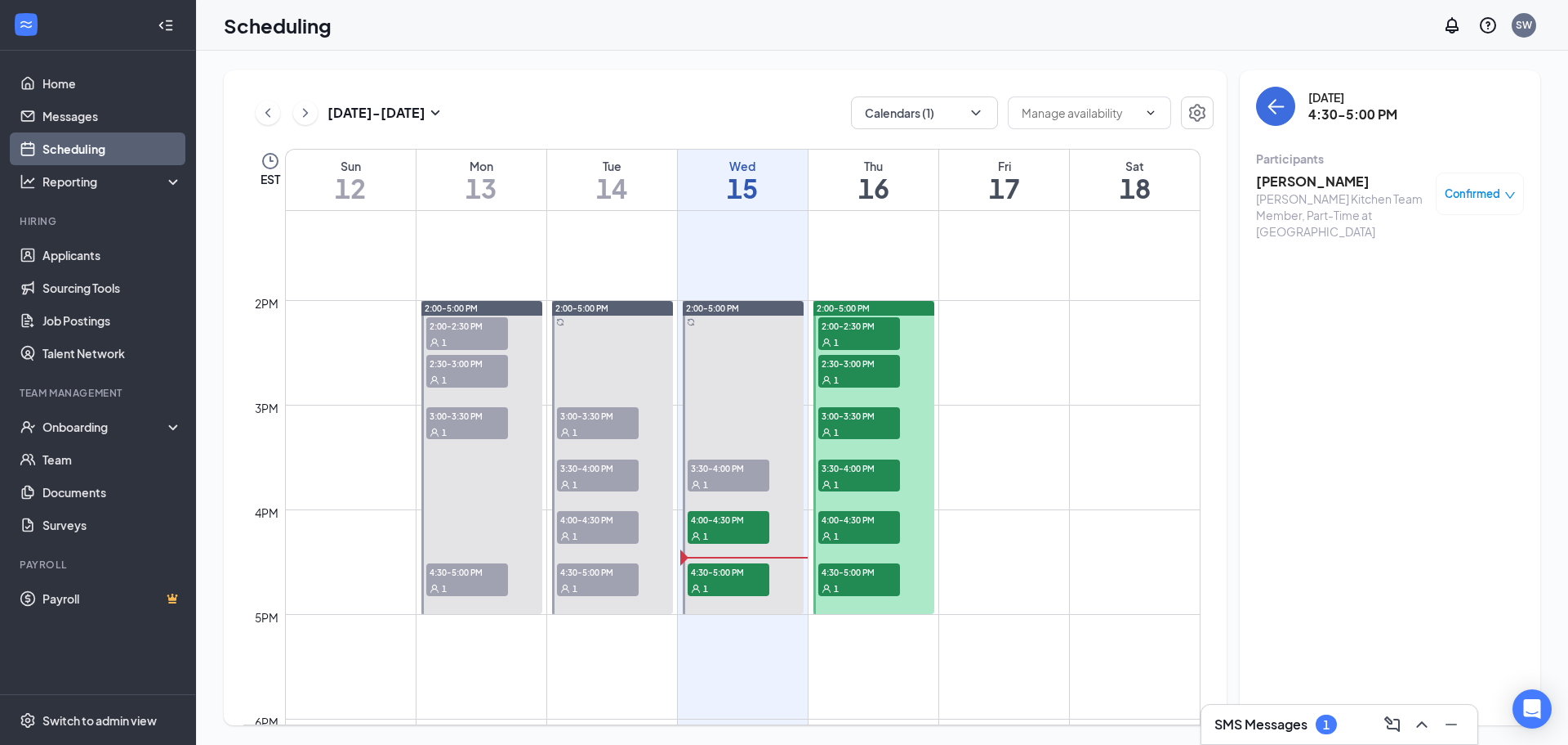
click at [1298, 185] on h3 "[PERSON_NAME]" at bounding box center [1342, 182] width 171 height 18
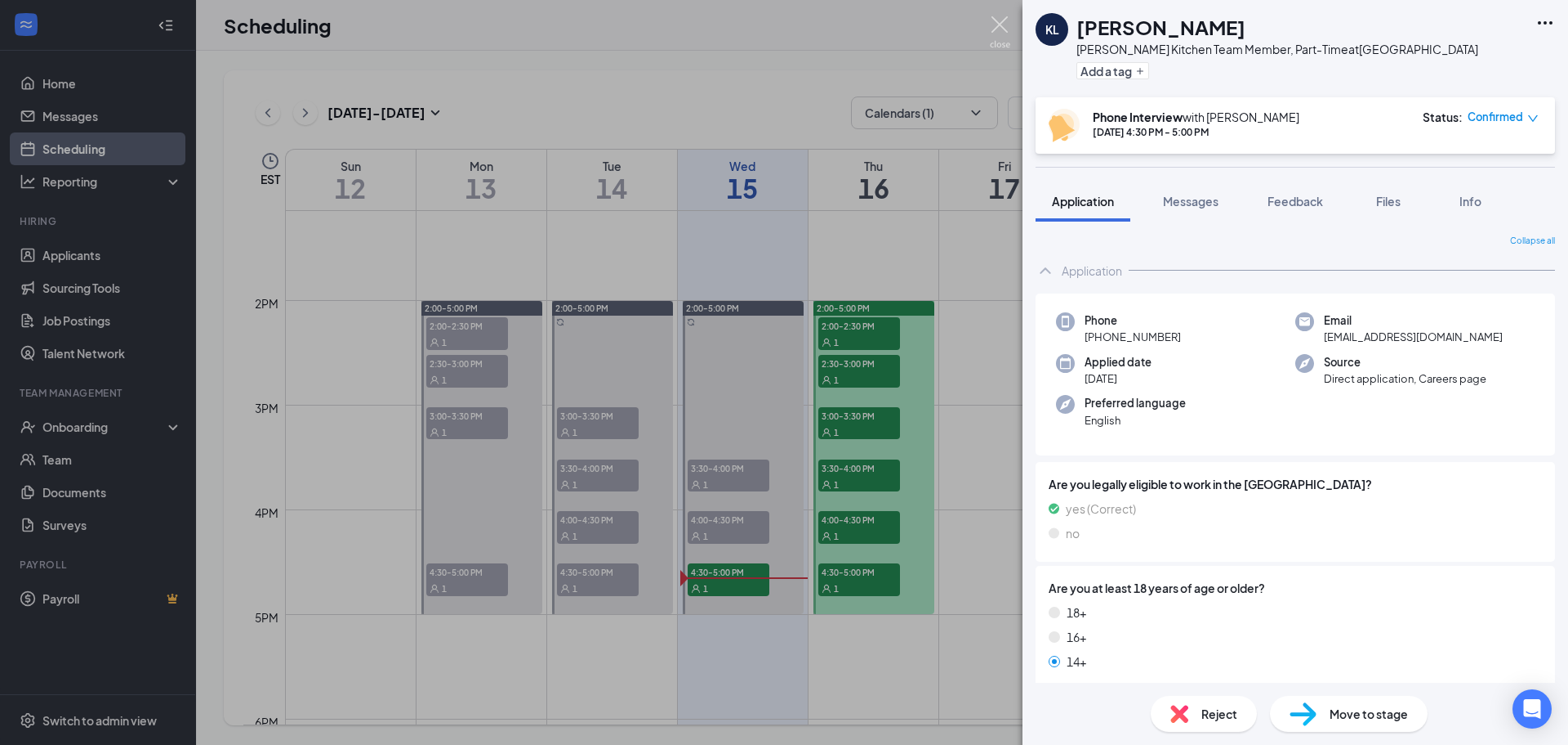
click at [1005, 28] on img at bounding box center [1000, 32] width 20 height 32
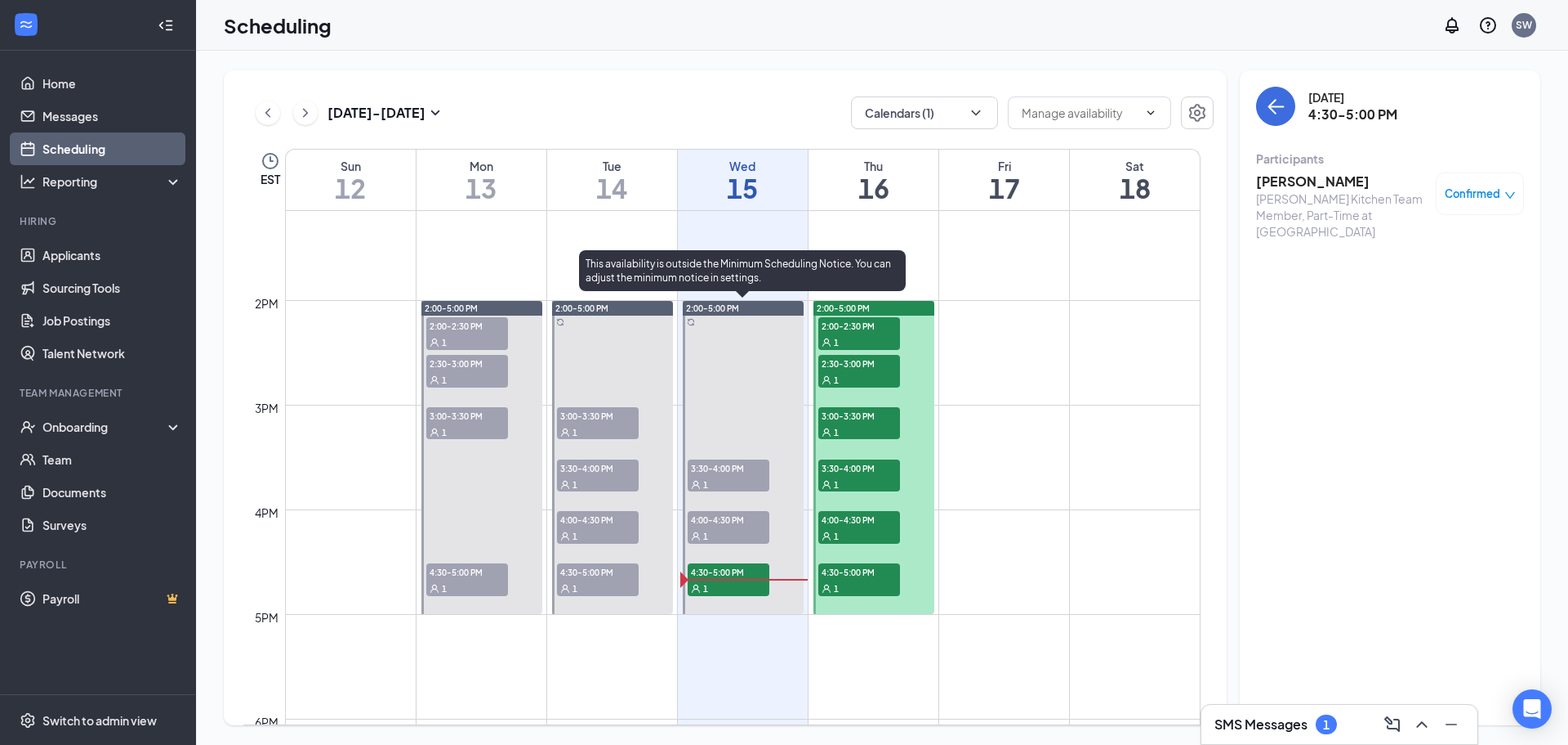
drag, startPoint x: 693, startPoint y: 516, endPoint x: 753, endPoint y: 486, distance: 67.1
click at [693, 517] on span "4:00-4:30 PM" at bounding box center [728, 519] width 82 height 17
click at [716, 533] on div "1" at bounding box center [728, 536] width 82 height 17
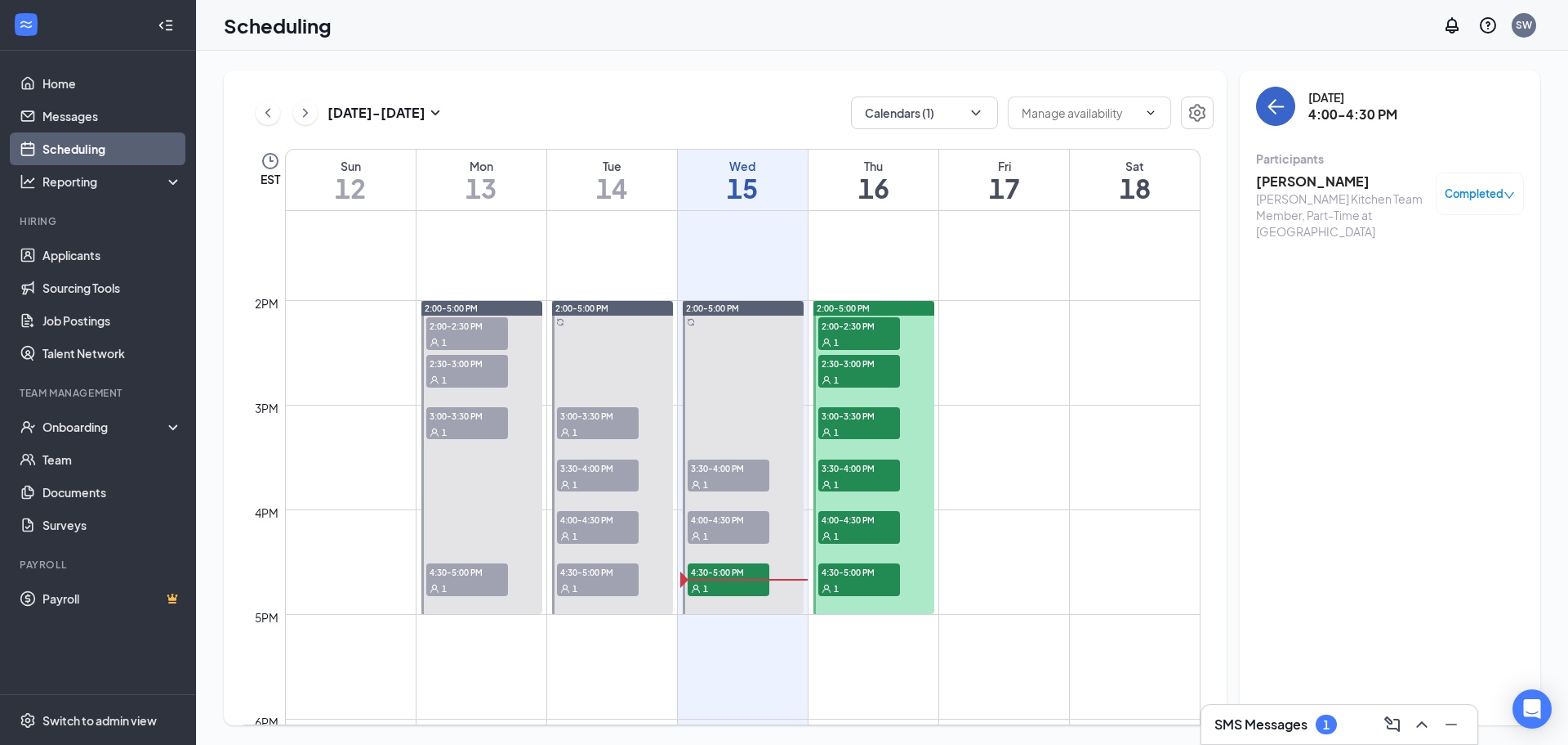
click at [1269, 105] on icon "ArrowLeft" at bounding box center [1275, 106] width 19 height 19
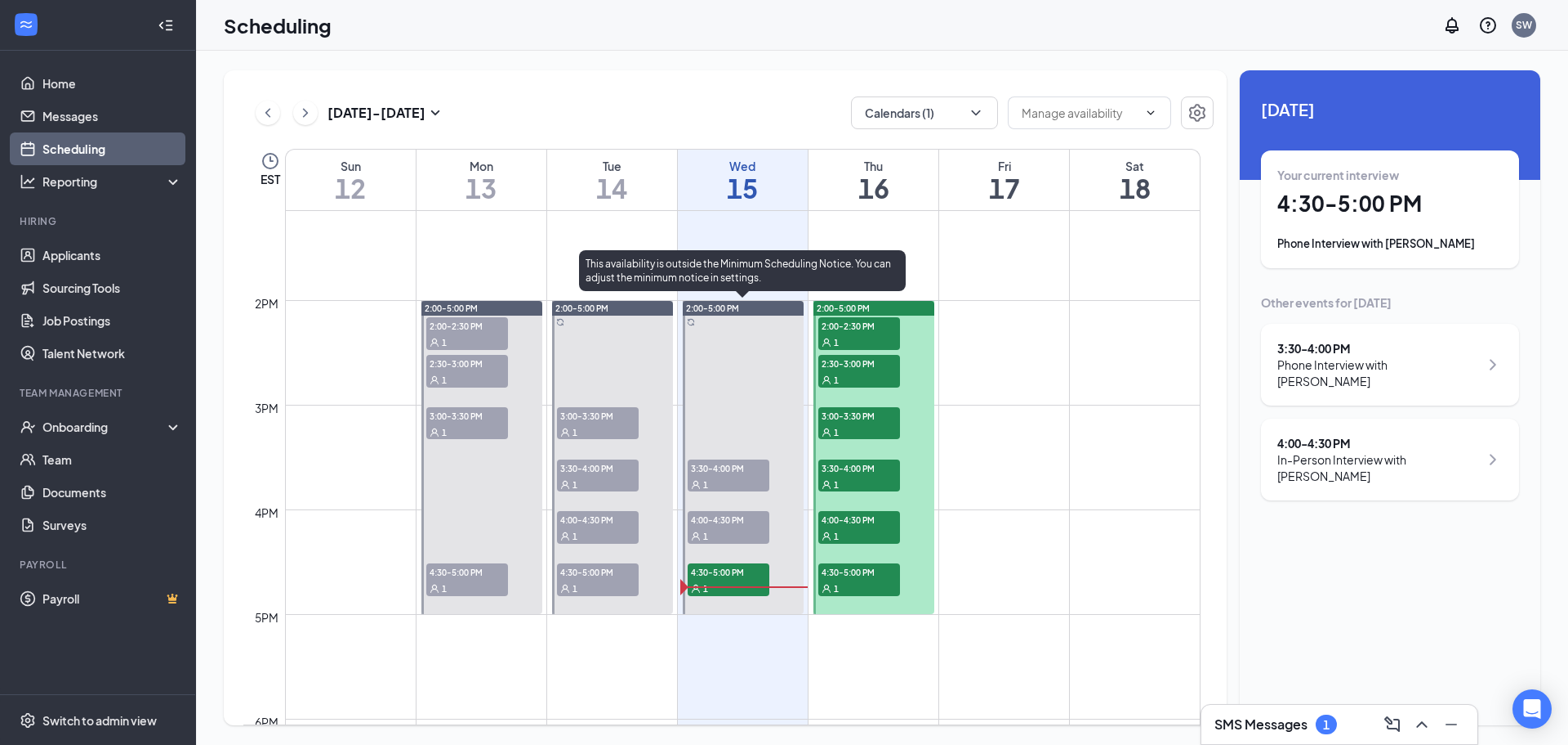
click at [759, 506] on div at bounding box center [744, 457] width 121 height 313
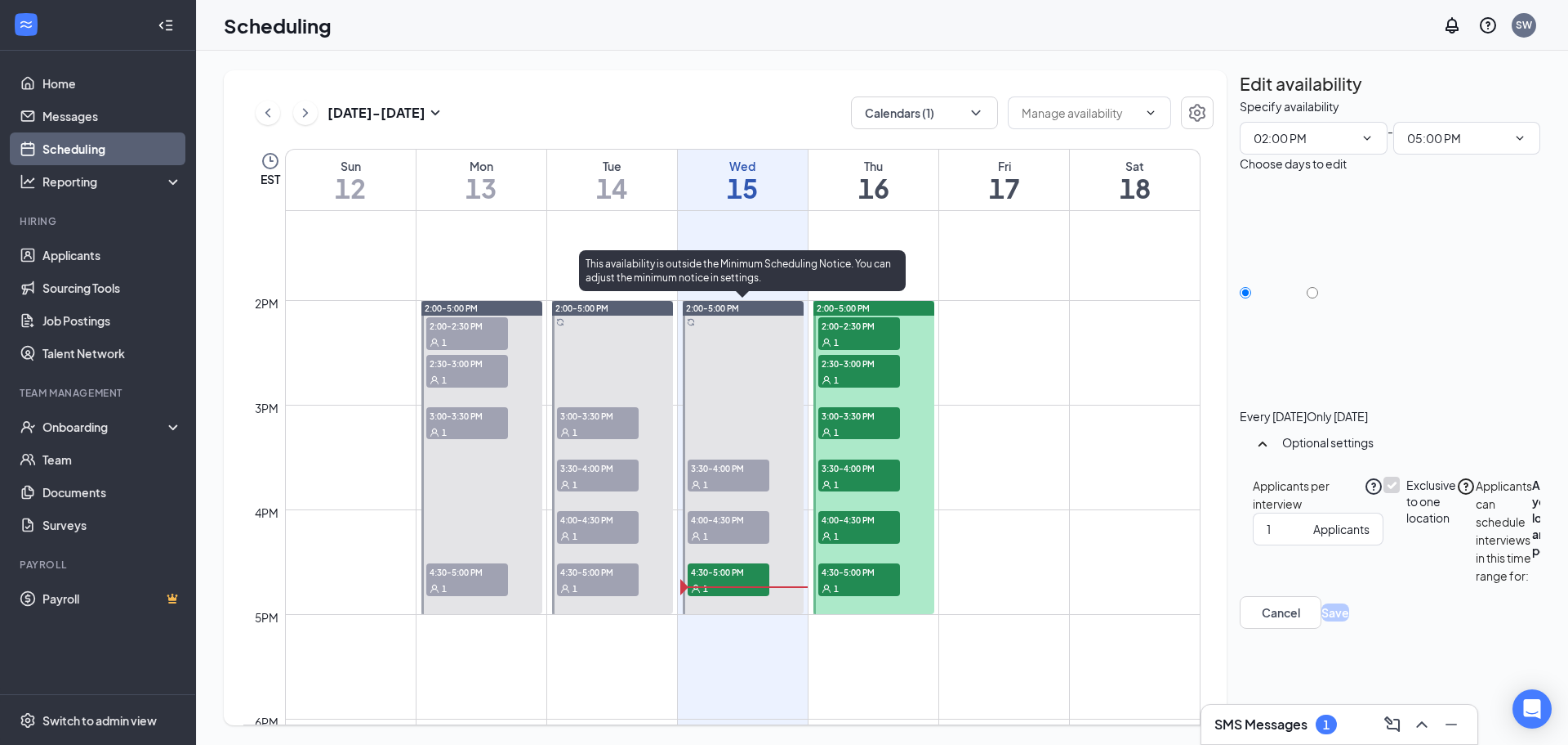
click at [734, 530] on div "4:00-4:30 PM 1" at bounding box center [728, 528] width 82 height 33
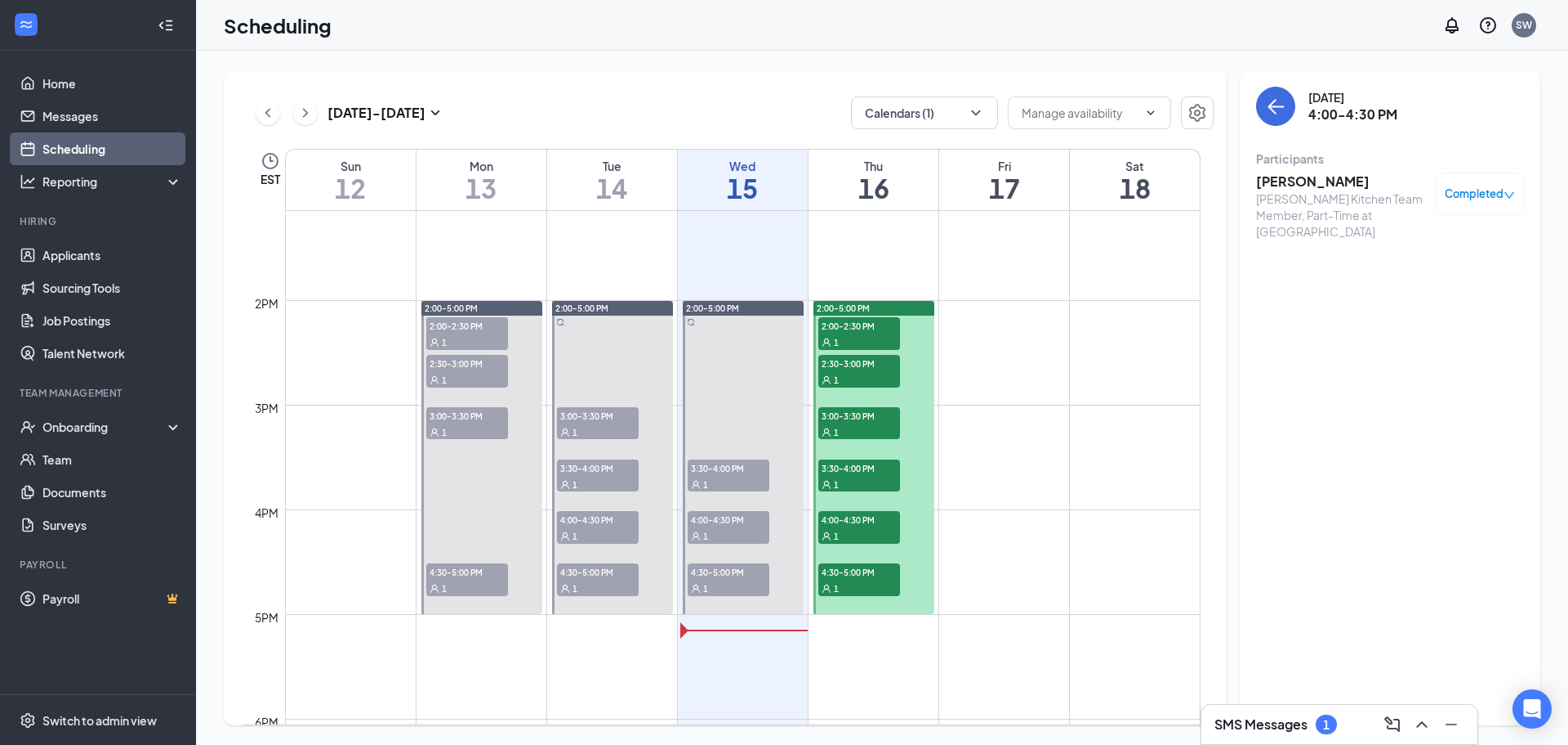
click at [744, 514] on span "4:00-4:30 PM" at bounding box center [728, 519] width 82 height 17
click at [723, 528] on div "1" at bounding box center [728, 536] width 82 height 17
click at [746, 602] on div at bounding box center [744, 457] width 121 height 313
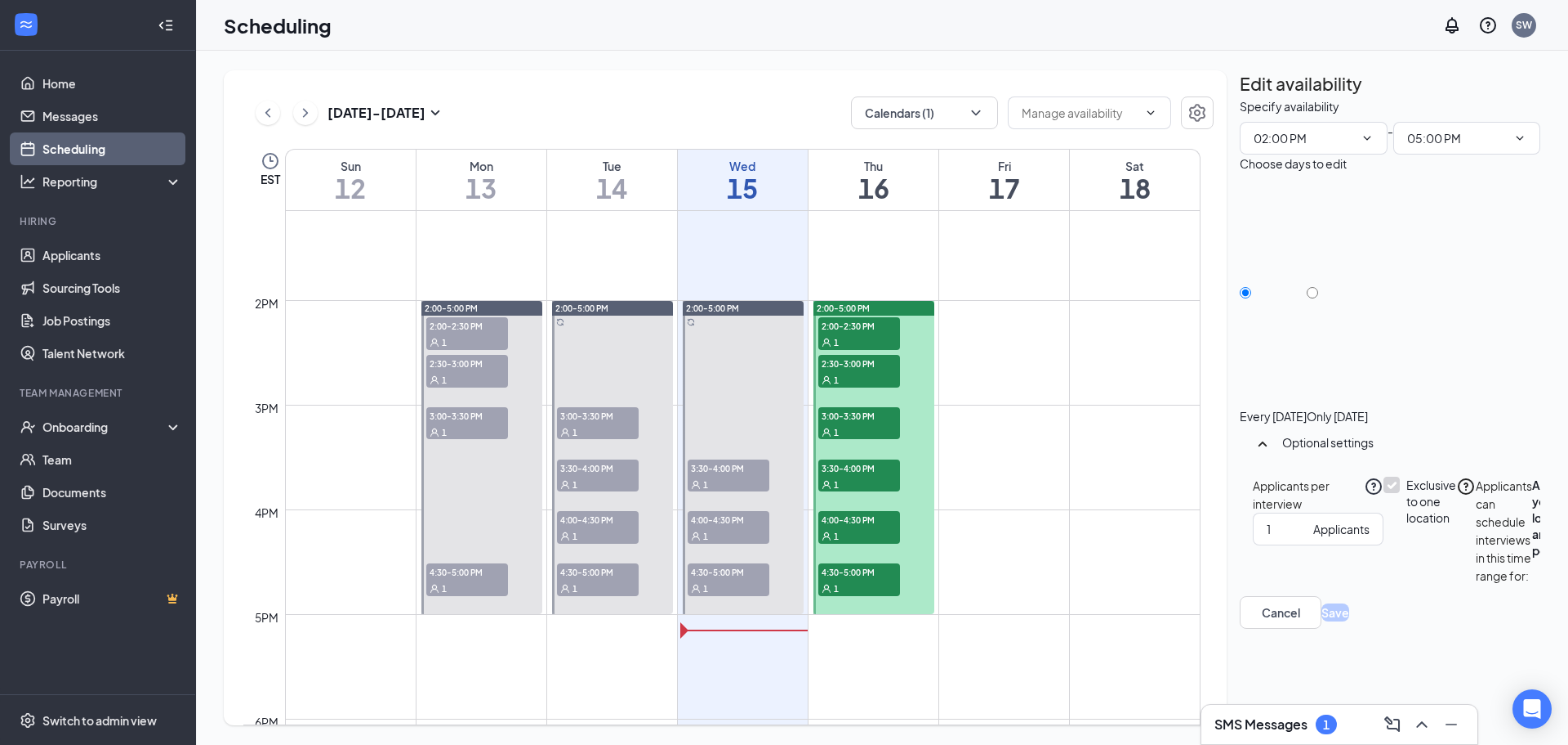
click at [734, 579] on span "4:30-5:00 PM" at bounding box center [728, 572] width 82 height 17
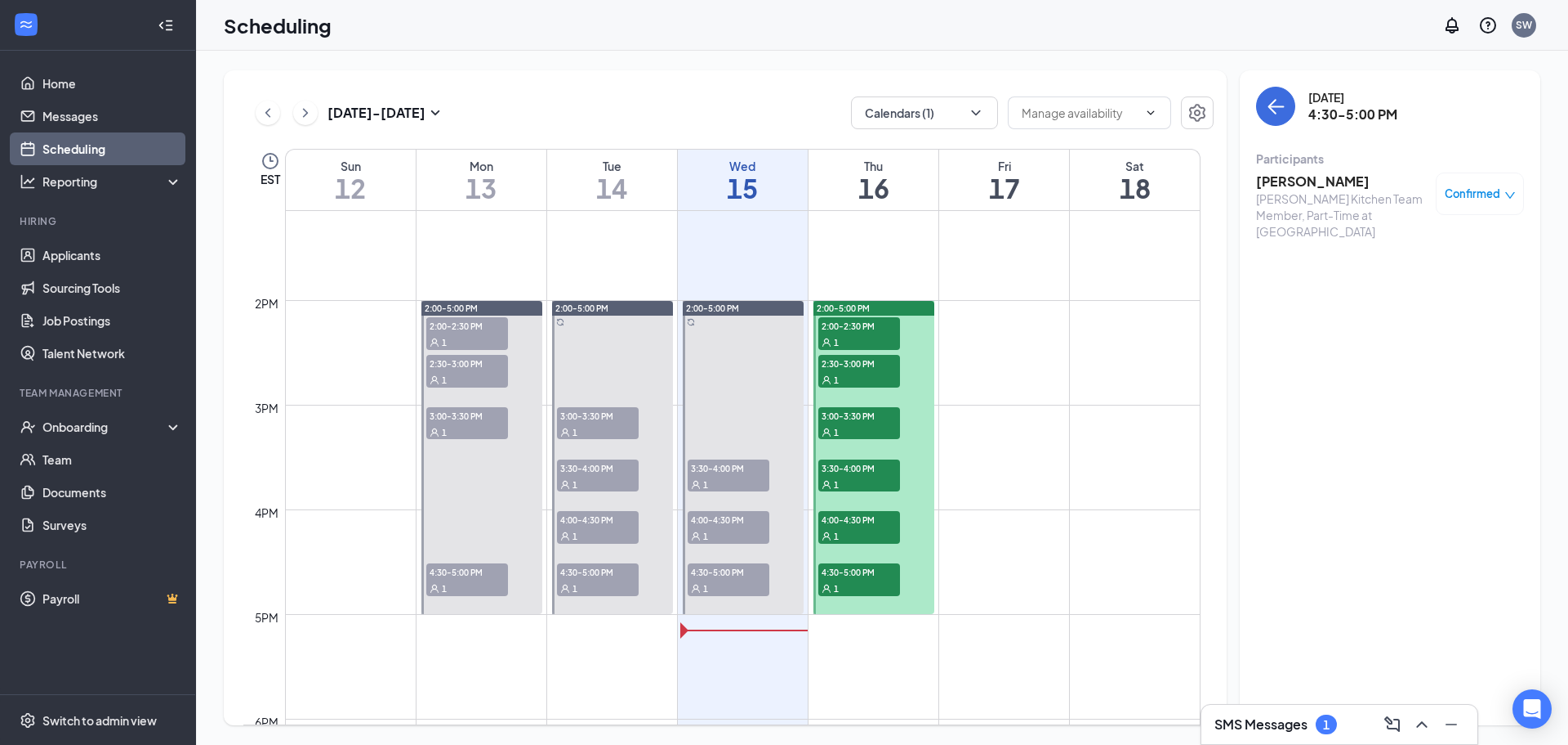
click at [1273, 192] on div "[PERSON_NAME] Kitchen Team Member, Part-Time at [GEOGRAPHIC_DATA]" at bounding box center [1342, 215] width 171 height 49
click at [1271, 180] on h3 "[PERSON_NAME]" at bounding box center [1342, 182] width 171 height 18
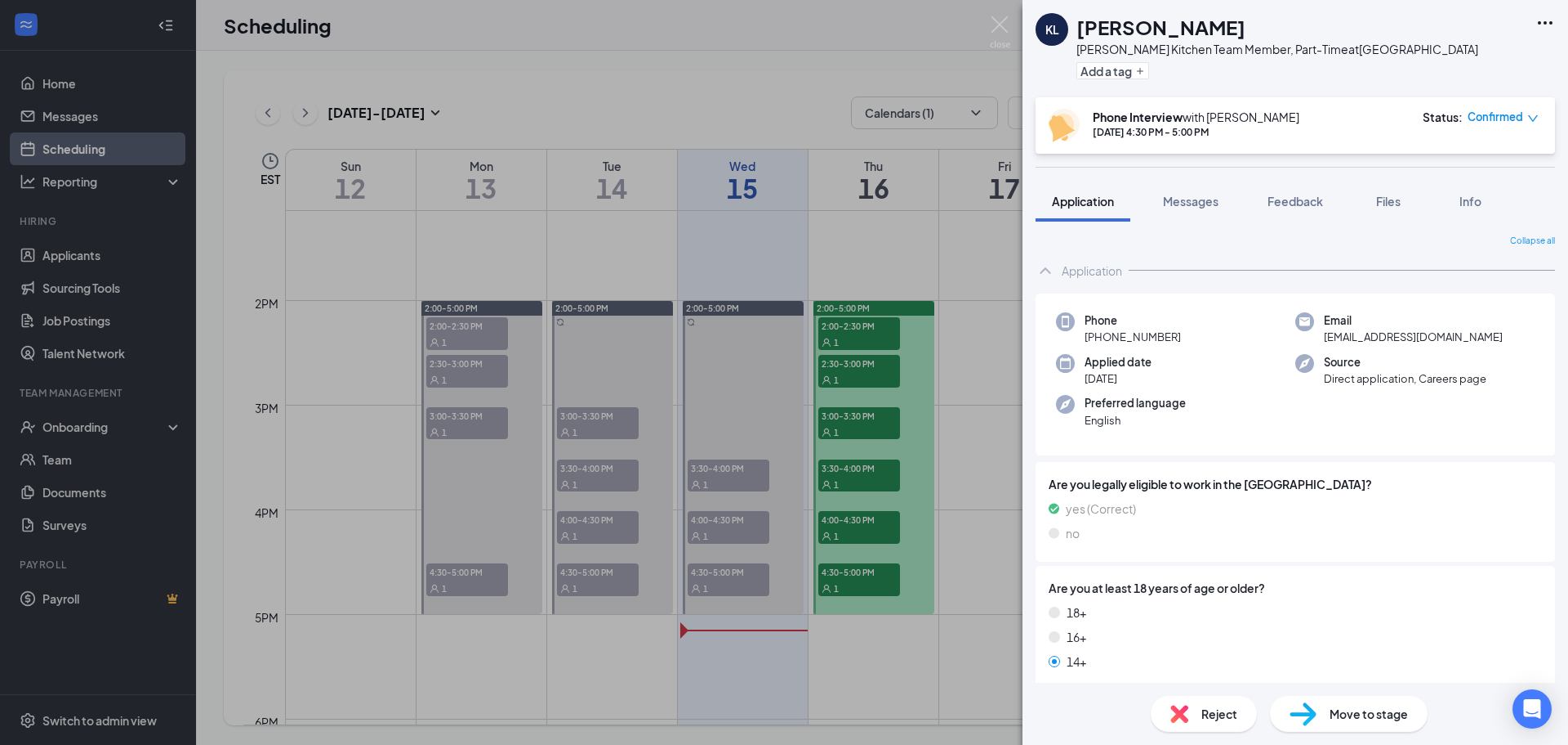
click at [1369, 714] on span "Move to stage" at bounding box center [1369, 714] width 79 height 18
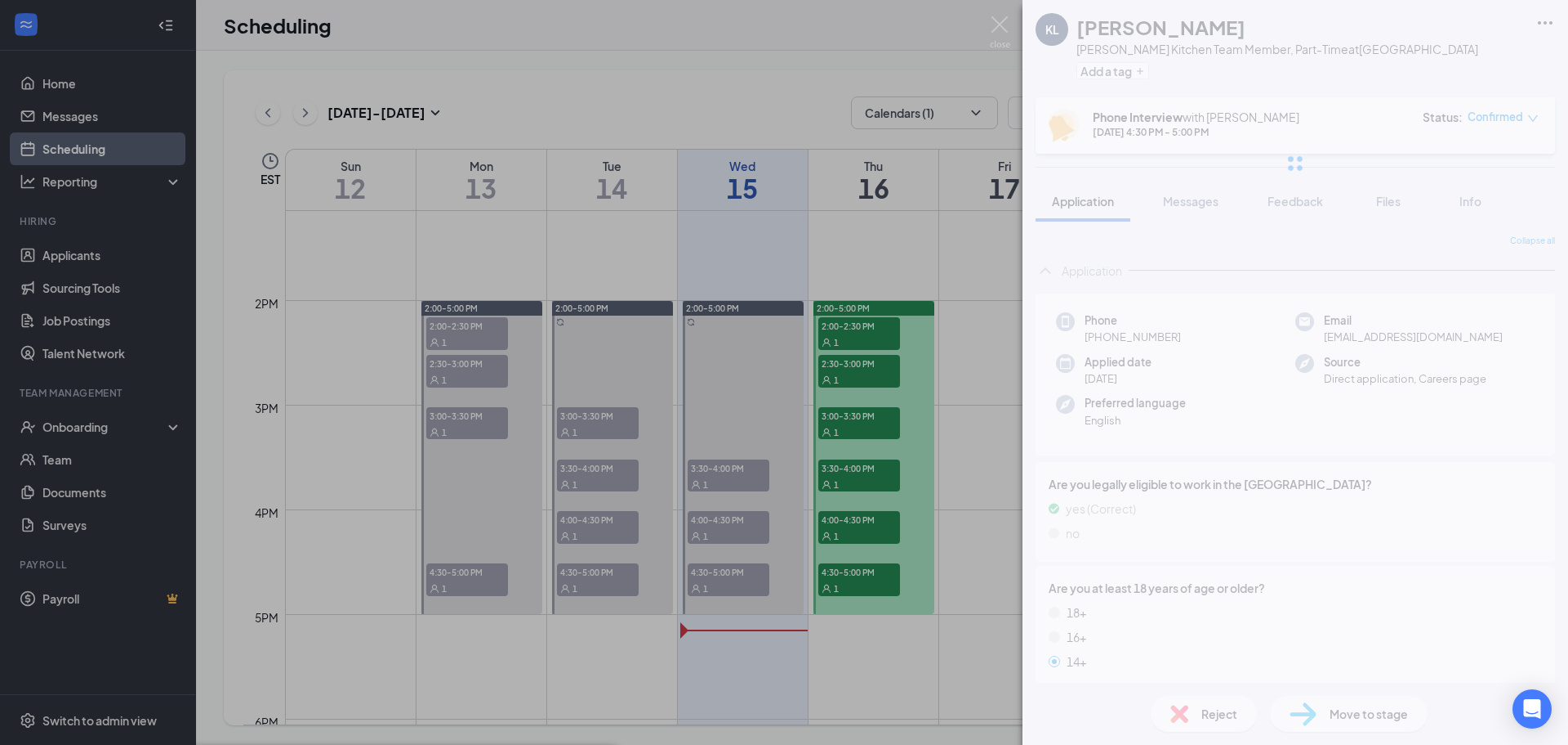
type input "Review and Decision Stage - from Phone Interview (next stage)"
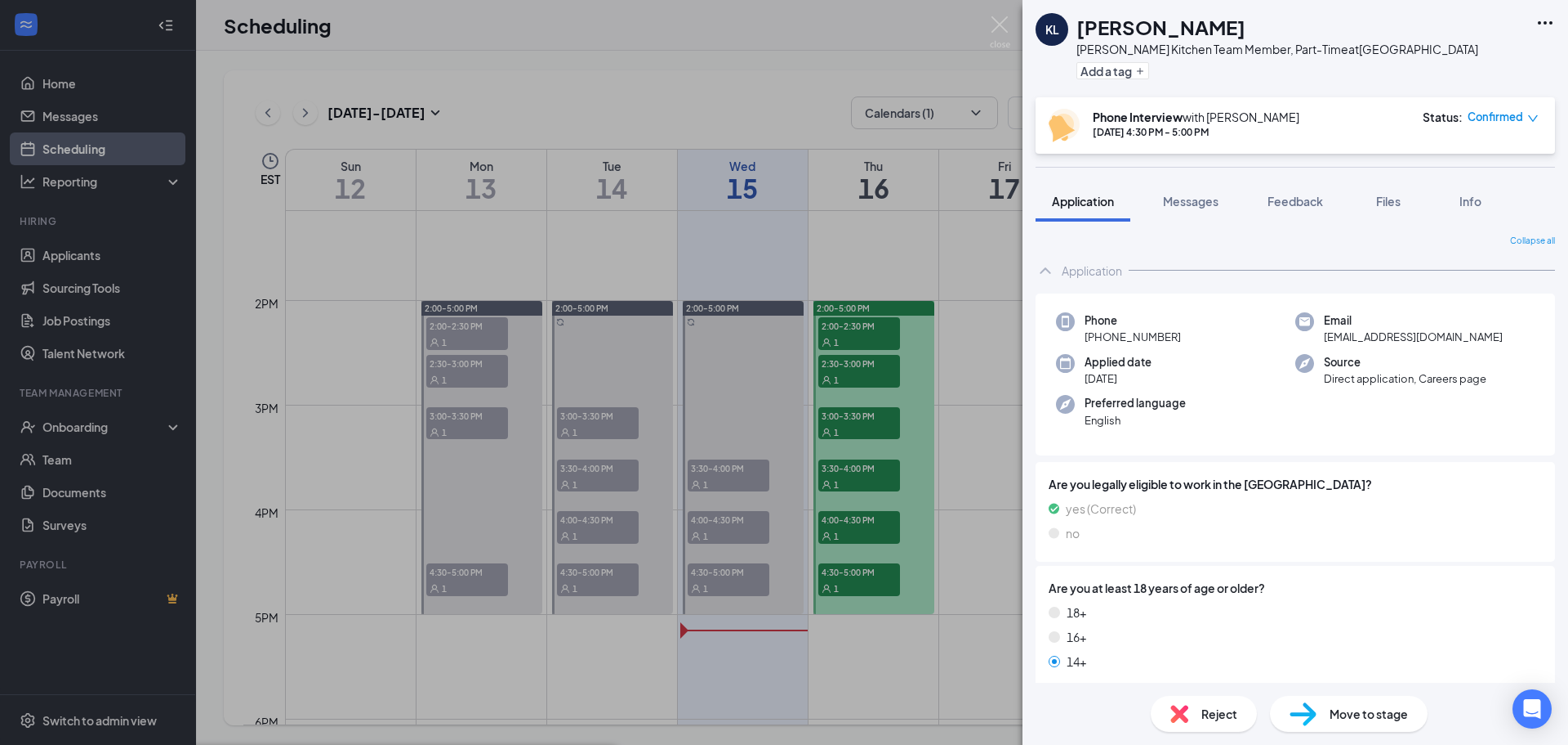
click at [999, 20] on img at bounding box center [1000, 32] width 20 height 32
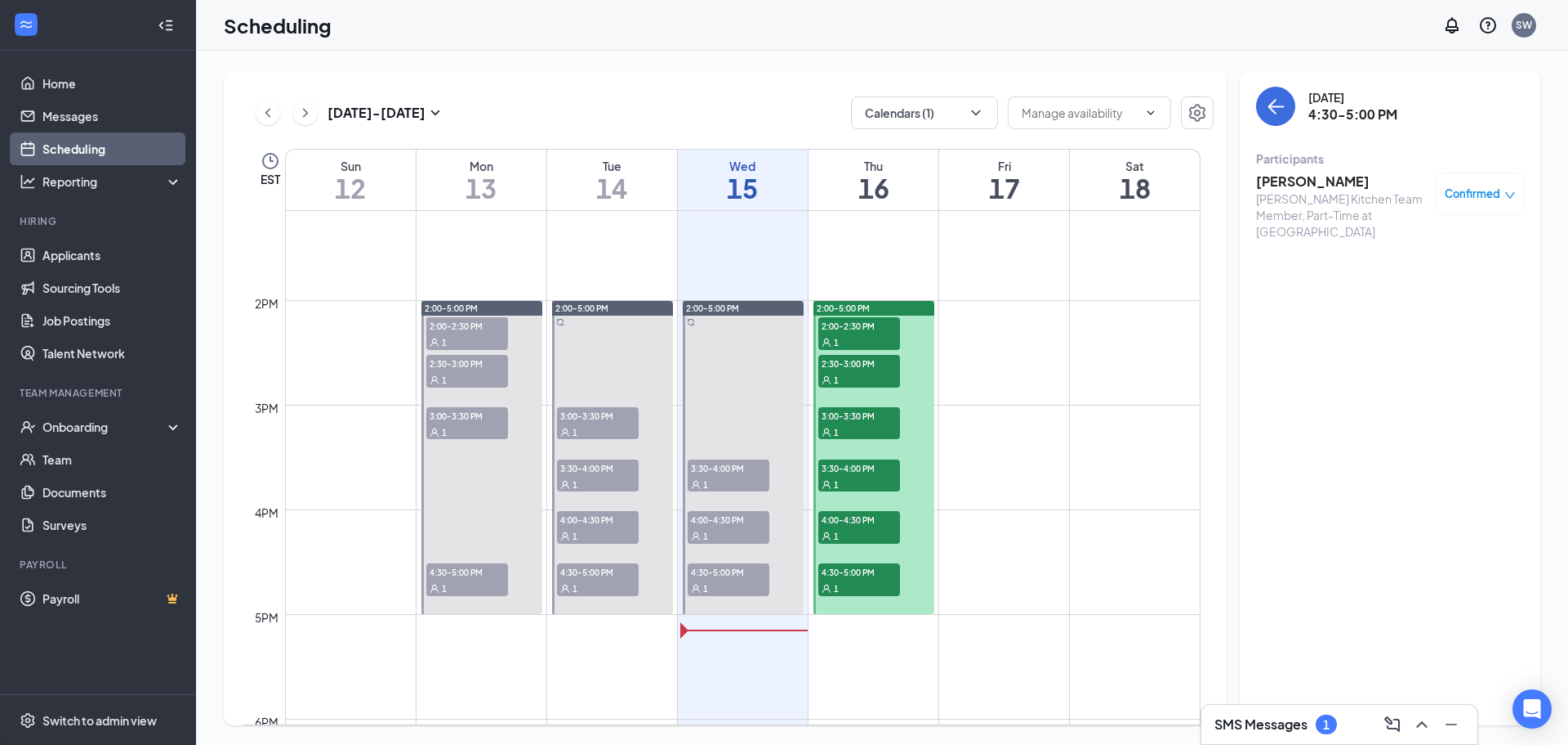
click at [730, 522] on span "4:00-4:30 PM" at bounding box center [728, 519] width 82 height 17
click at [868, 353] on div "2:30-3:00 PM 1" at bounding box center [859, 371] width 85 height 36
click at [867, 340] on div "1" at bounding box center [859, 341] width 82 height 17
click at [846, 368] on span "2:30-3:00 PM" at bounding box center [859, 363] width 82 height 17
click at [873, 413] on span "3:00-3:30 PM" at bounding box center [859, 416] width 82 height 17
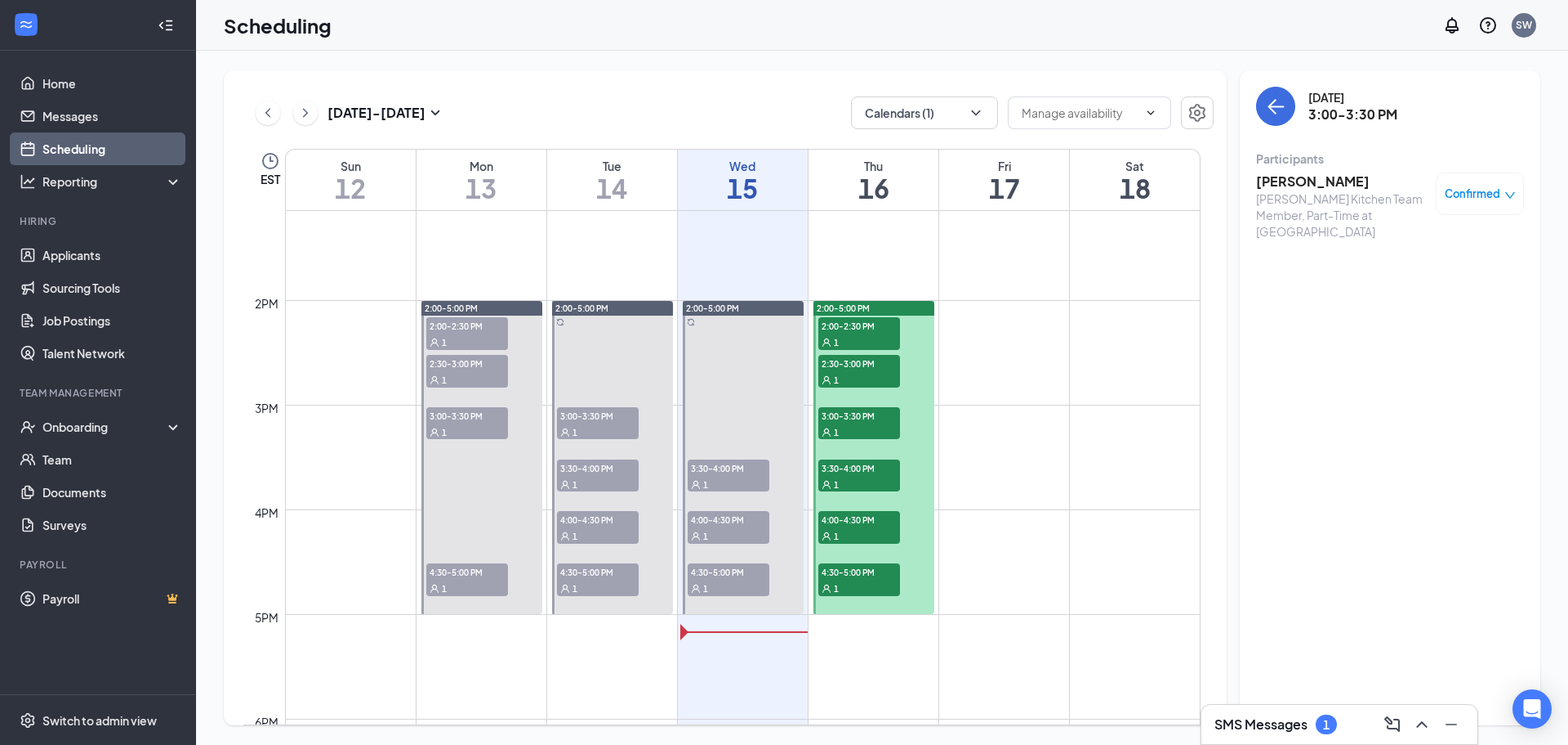
click at [883, 466] on span "3:30-4:00 PM" at bounding box center [859, 468] width 82 height 17
click at [856, 522] on span "4:00-4:30 PM" at bounding box center [859, 519] width 82 height 17
click at [865, 586] on div "1" at bounding box center [859, 588] width 82 height 17
click at [122, 434] on div "Onboarding" at bounding box center [105, 427] width 126 height 17
drag, startPoint x: 867, startPoint y: 371, endPoint x: 878, endPoint y: 412, distance: 42.4
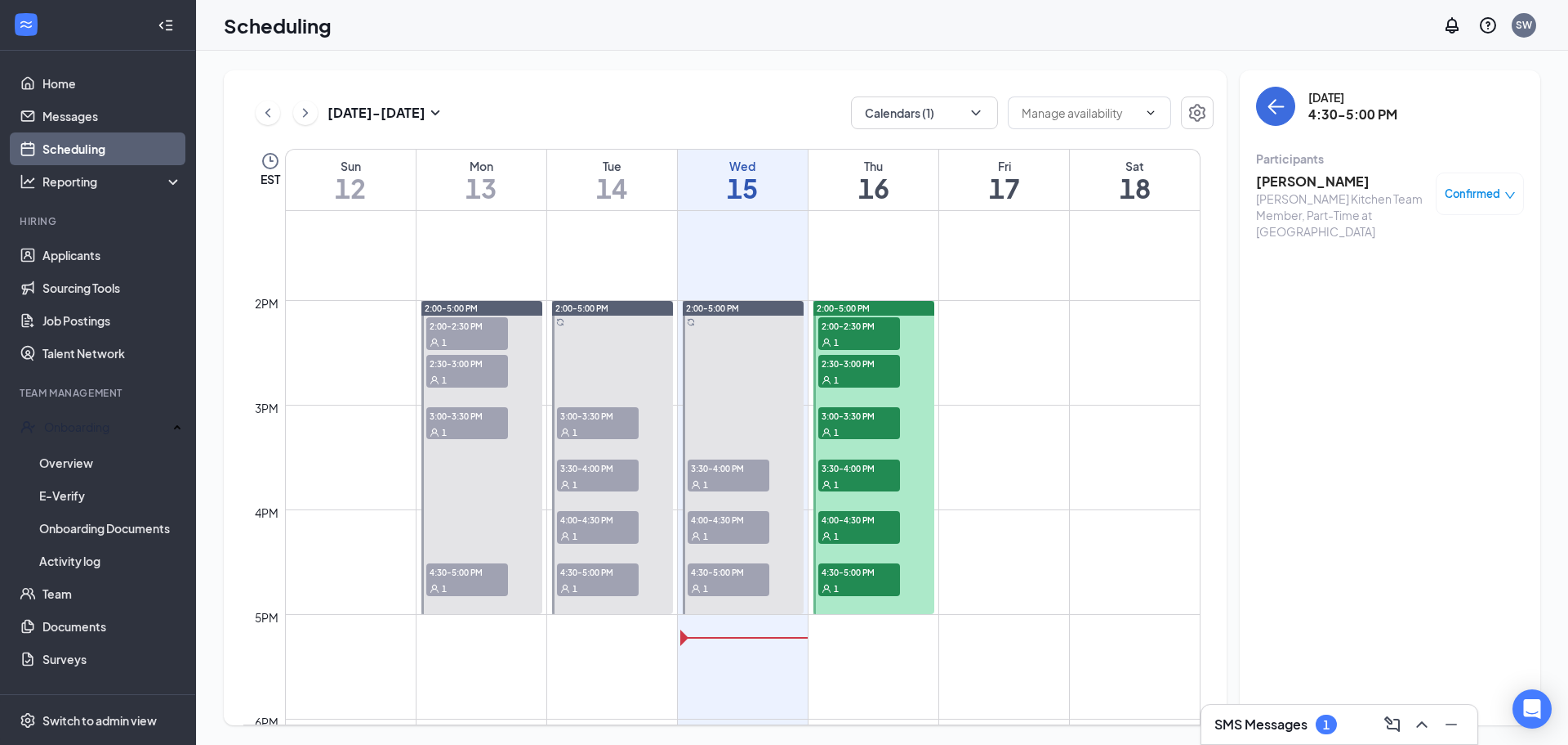
click at [868, 379] on div "1" at bounding box center [859, 379] width 82 height 17
click at [726, 476] on div "1" at bounding box center [728, 484] width 82 height 17
click at [1478, 191] on span "Confirmed" at bounding box center [1473, 194] width 56 height 17
click at [1447, 95] on div "[DATE] 3:30-4:00 PM" at bounding box center [1390, 106] width 268 height 39
click at [1345, 727] on div "SMS Messages 1" at bounding box center [1340, 724] width 250 height 27
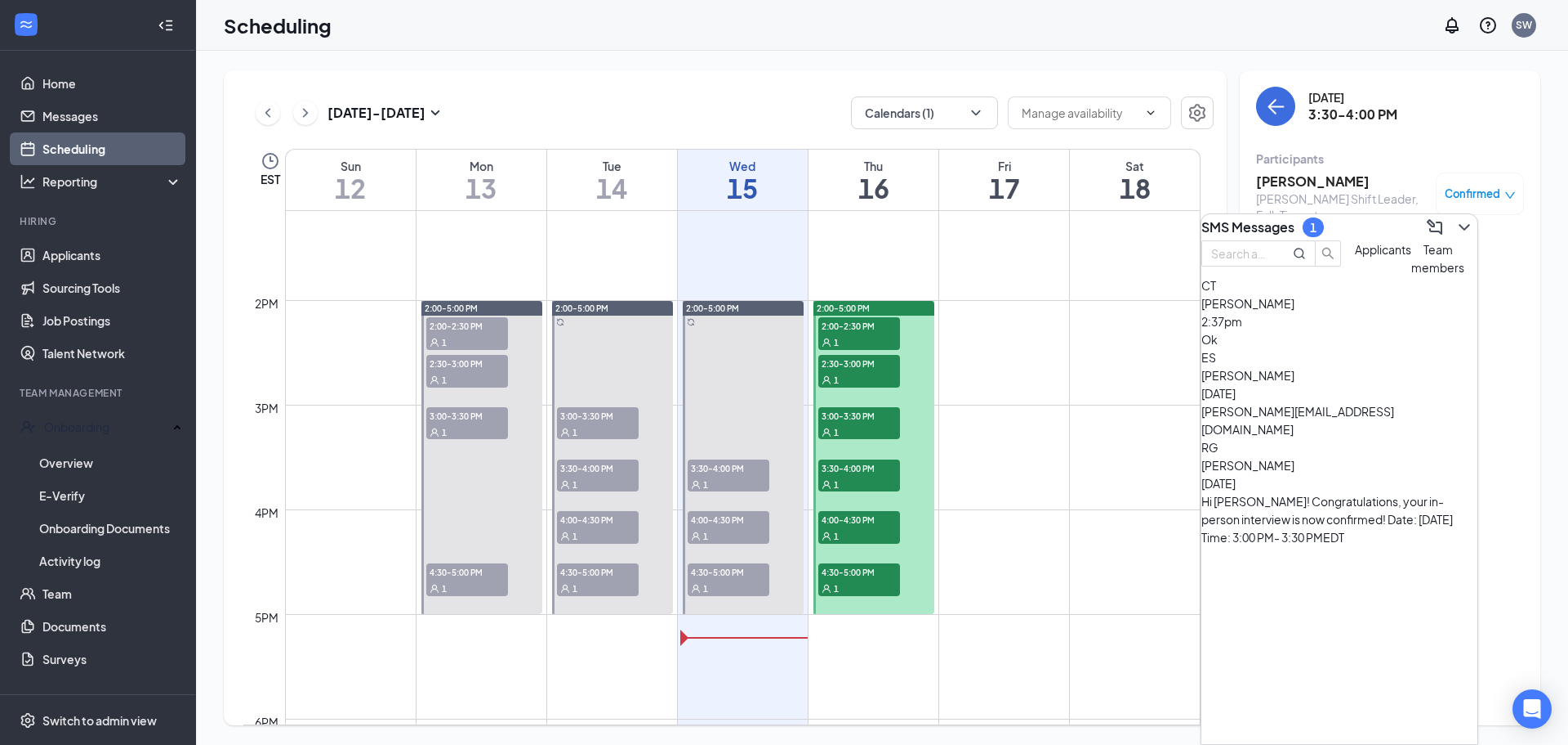
click at [1347, 349] on div "Ok" at bounding box center [1339, 339] width 276 height 18
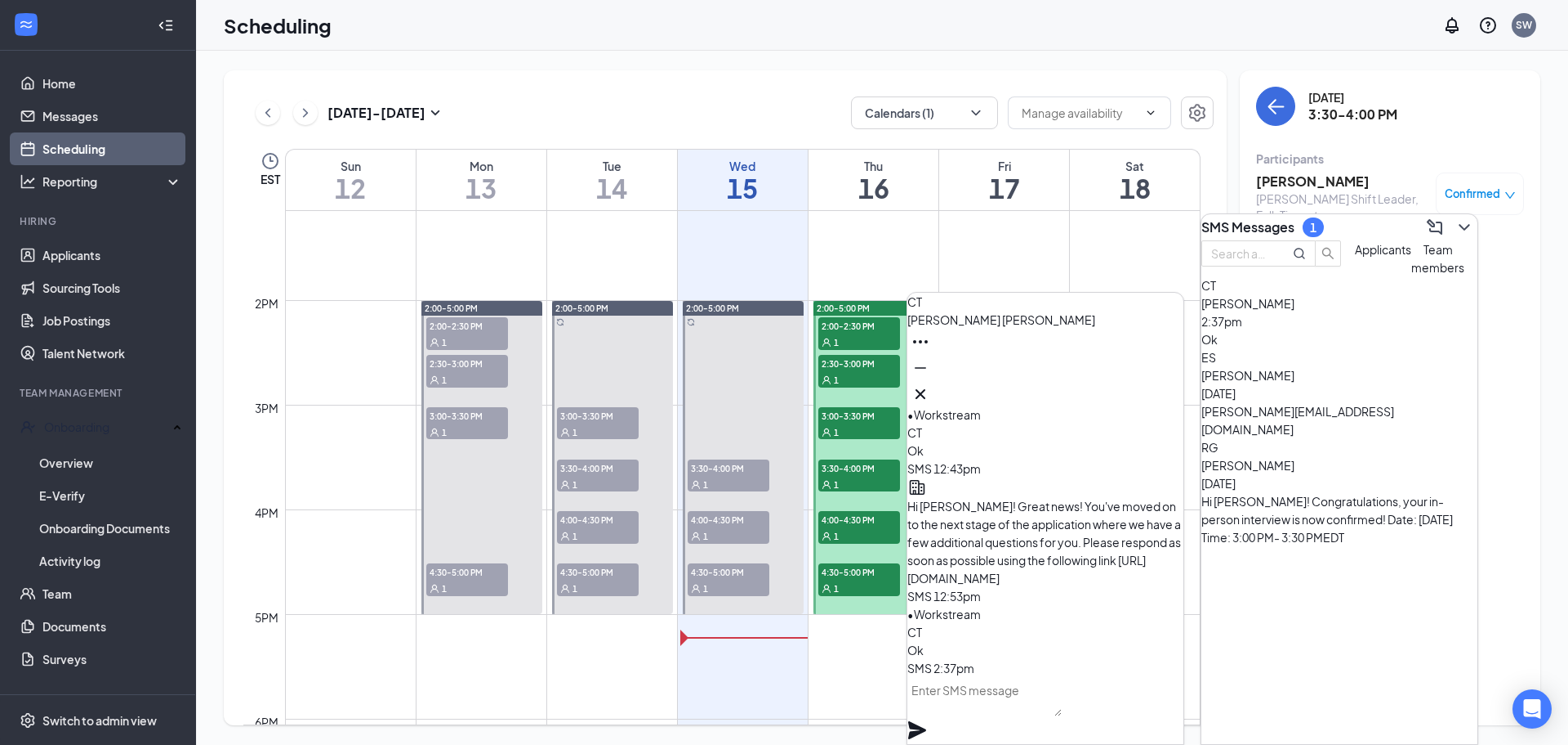
click at [1311, 437] on div "ES [PERSON_NAME] [DATE] [PERSON_NAME][EMAIL_ADDRESS][DOMAIN_NAME]" at bounding box center [1339, 394] width 276 height 90
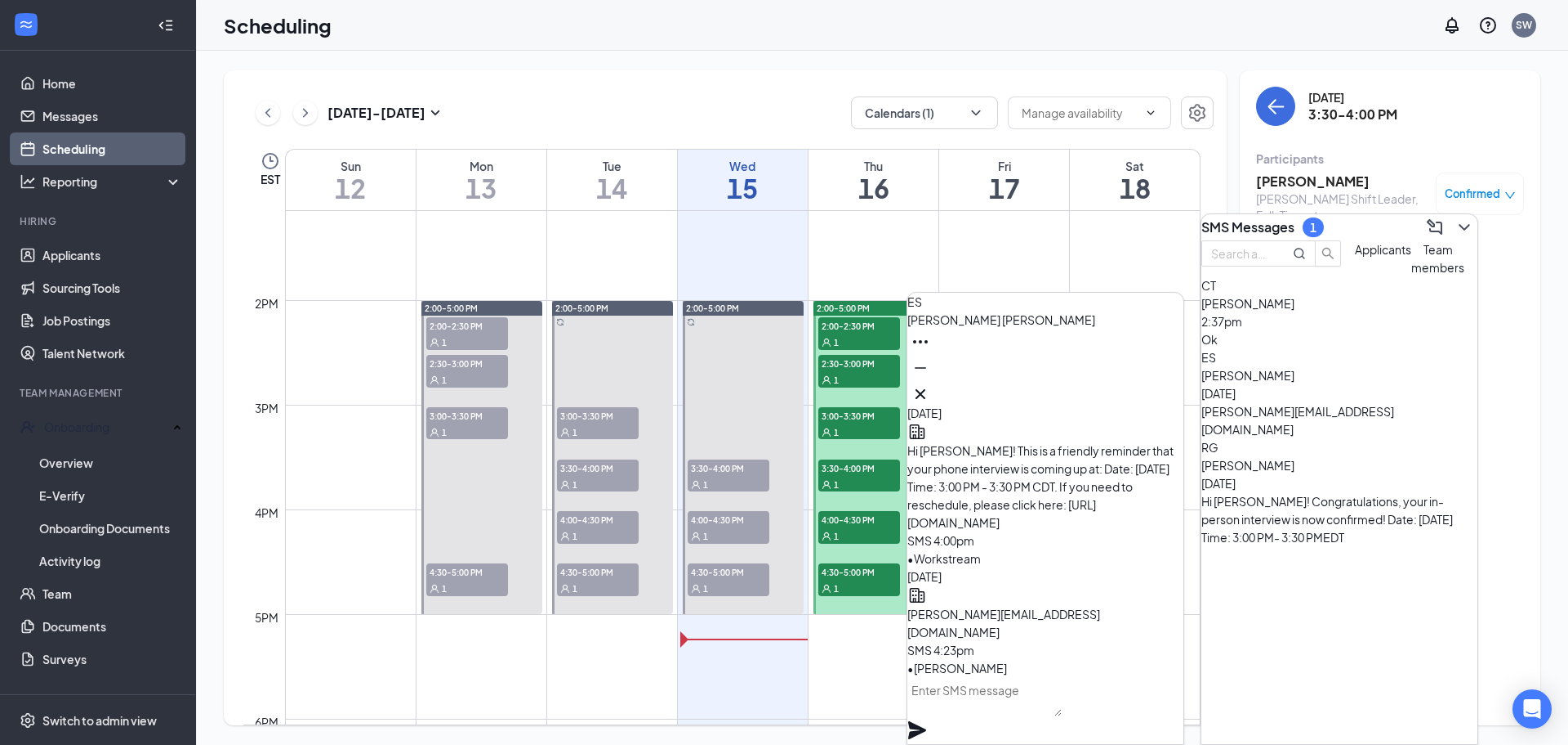
click at [1253, 474] on div "RG [PERSON_NAME] [DATE] Hi [PERSON_NAME]! Congratulations, your in-person inter…" at bounding box center [1339, 493] width 276 height 108
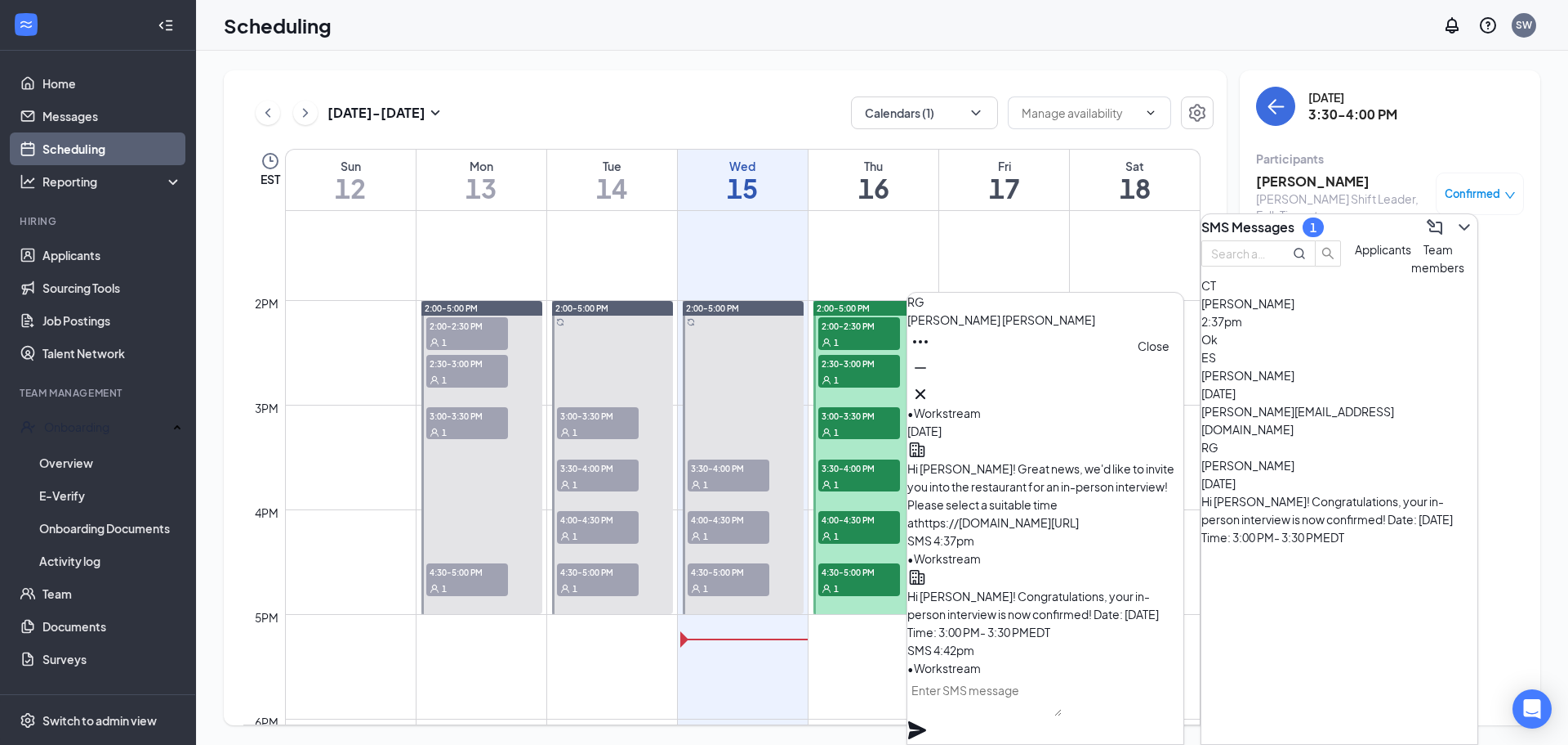
click at [931, 393] on icon "Cross" at bounding box center [920, 394] width 19 height 19
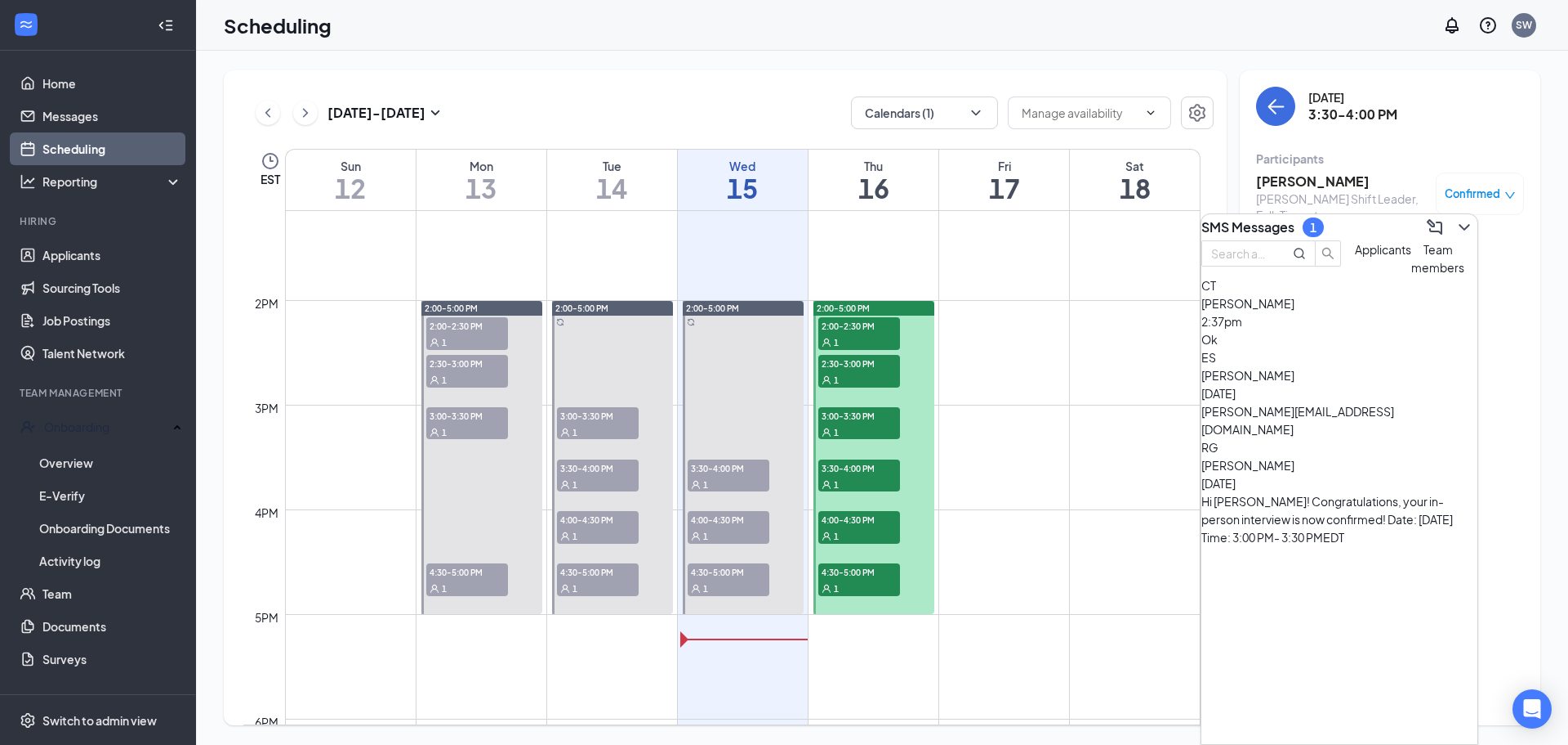
click at [1411, 274] on span "Team members" at bounding box center [1438, 259] width 53 height 33
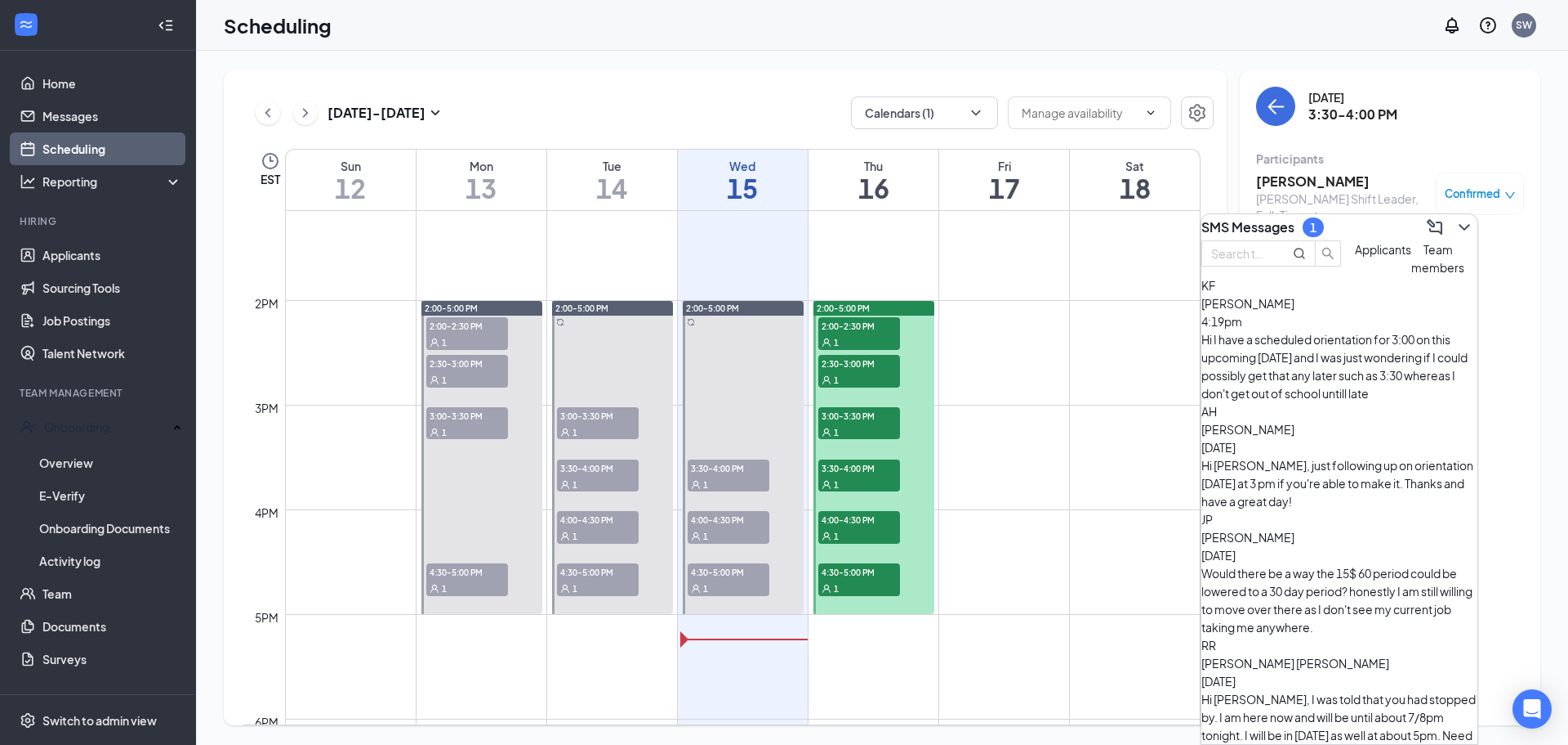
click at [1337, 367] on div "Hi I have a scheduled orientation for 3:00 on this upcoming [DATE] and I was ju…" at bounding box center [1339, 366] width 276 height 72
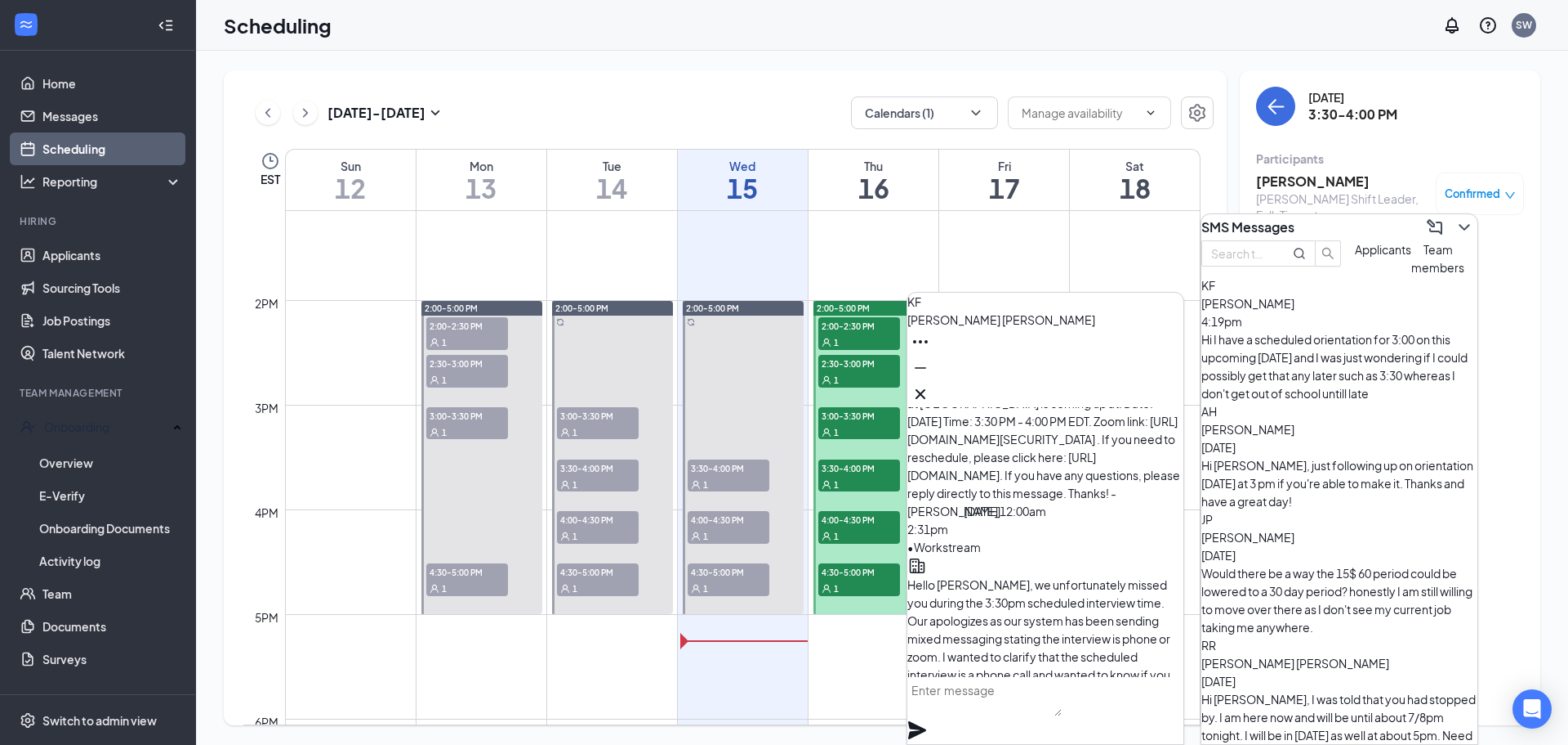
scroll to position [-2452, 0]
click at [925, 392] on icon "Cross" at bounding box center [921, 394] width 10 height 10
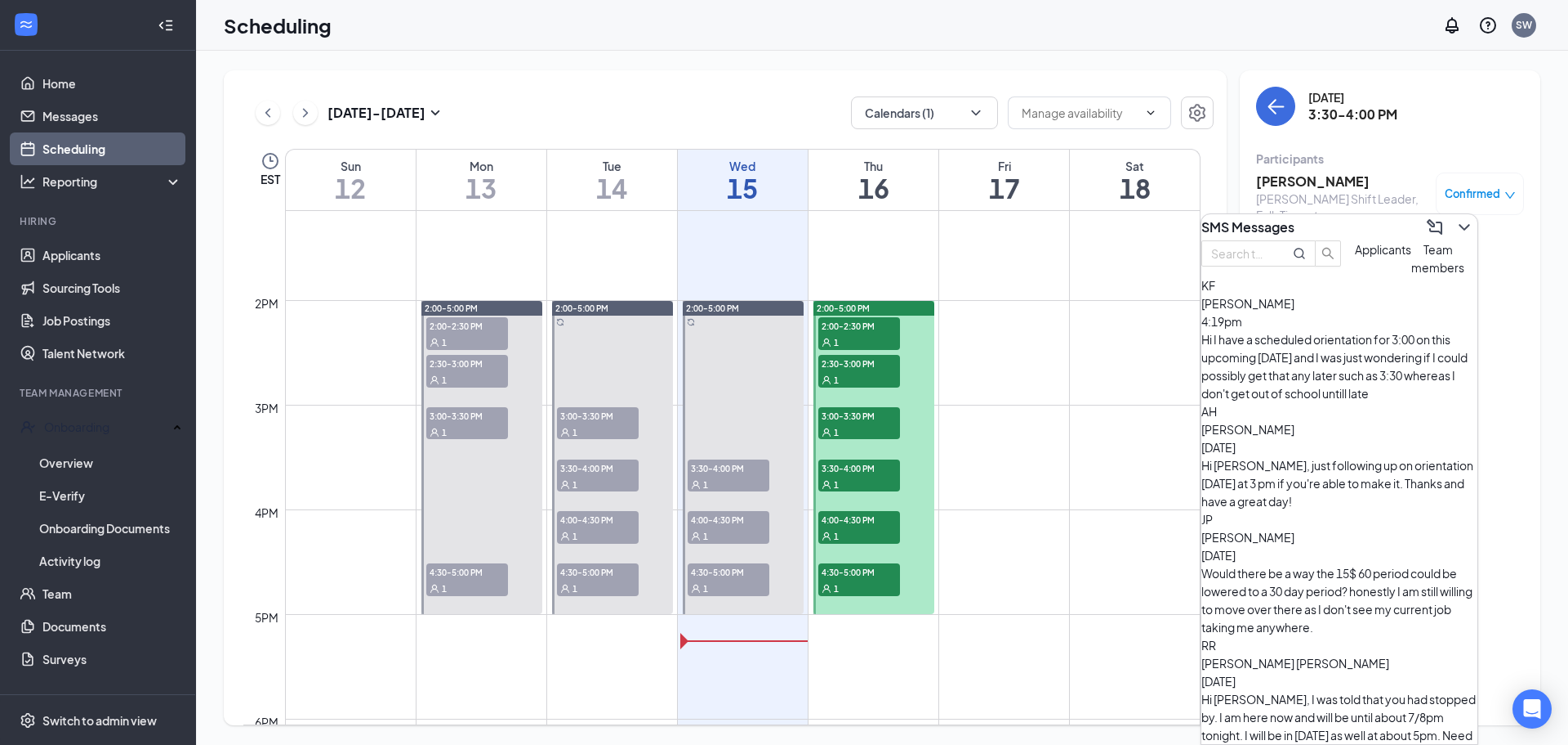
click at [1359, 528] on div "[PERSON_NAME] [DATE]" at bounding box center [1339, 546] width 276 height 36
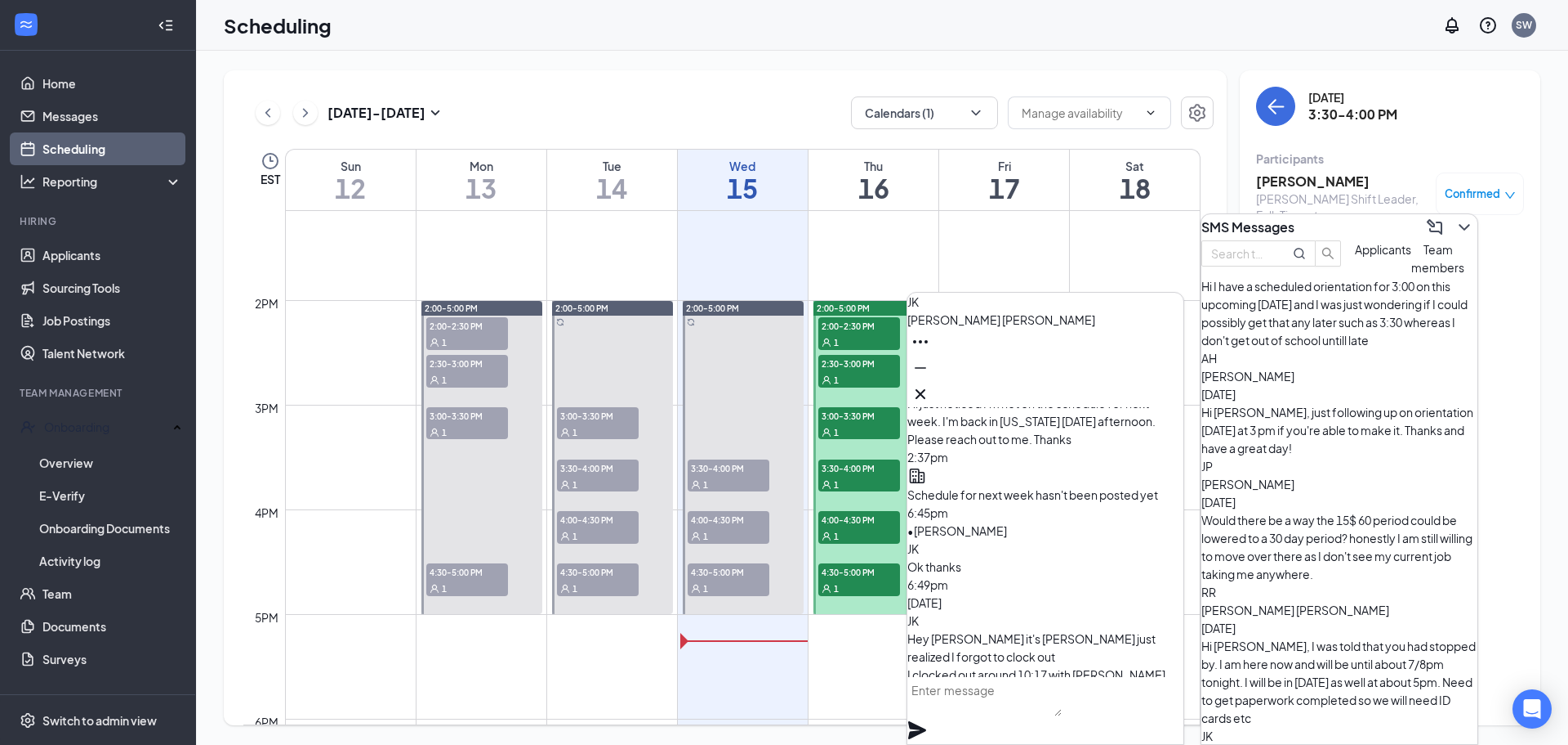
scroll to position [82, 0]
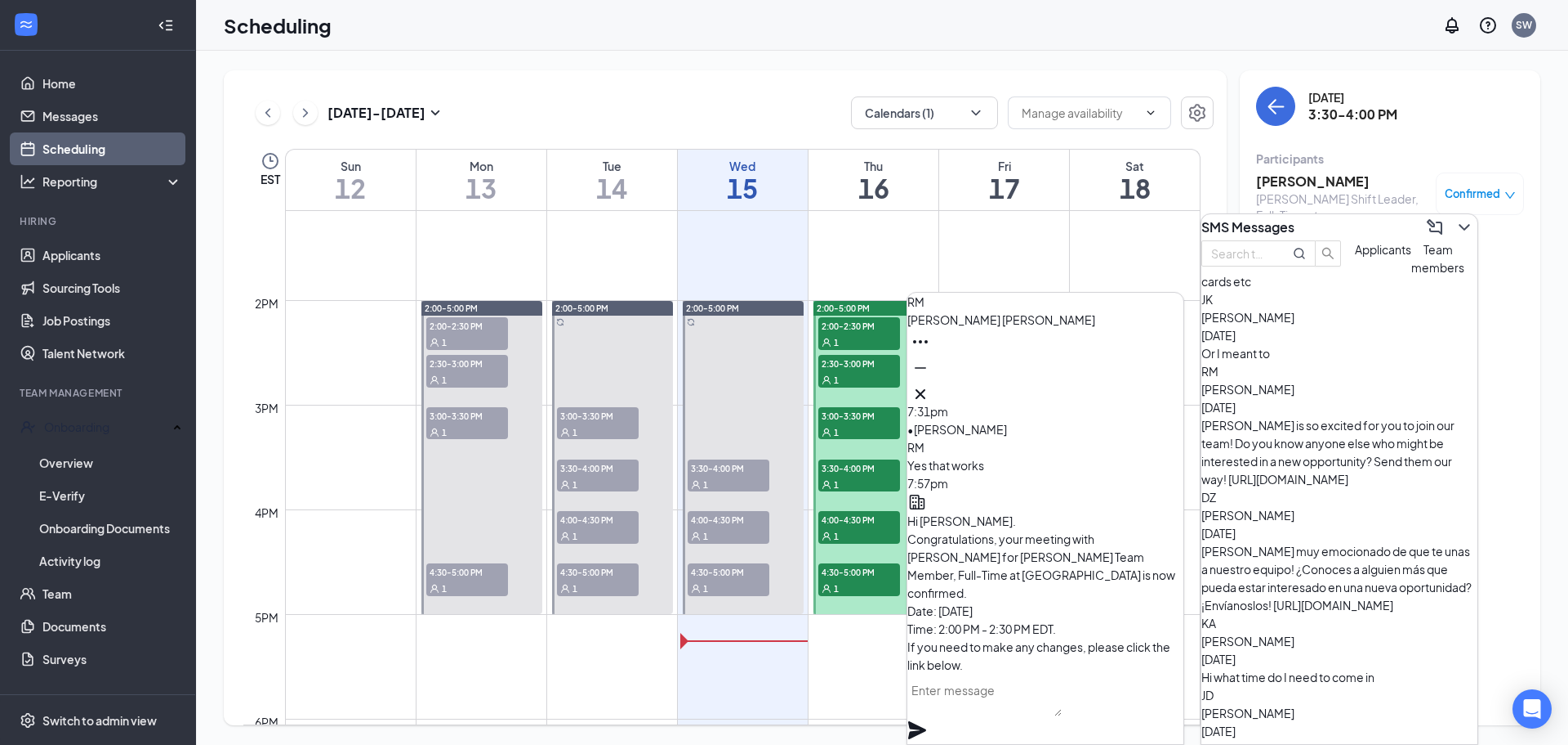
scroll to position [491, 0]
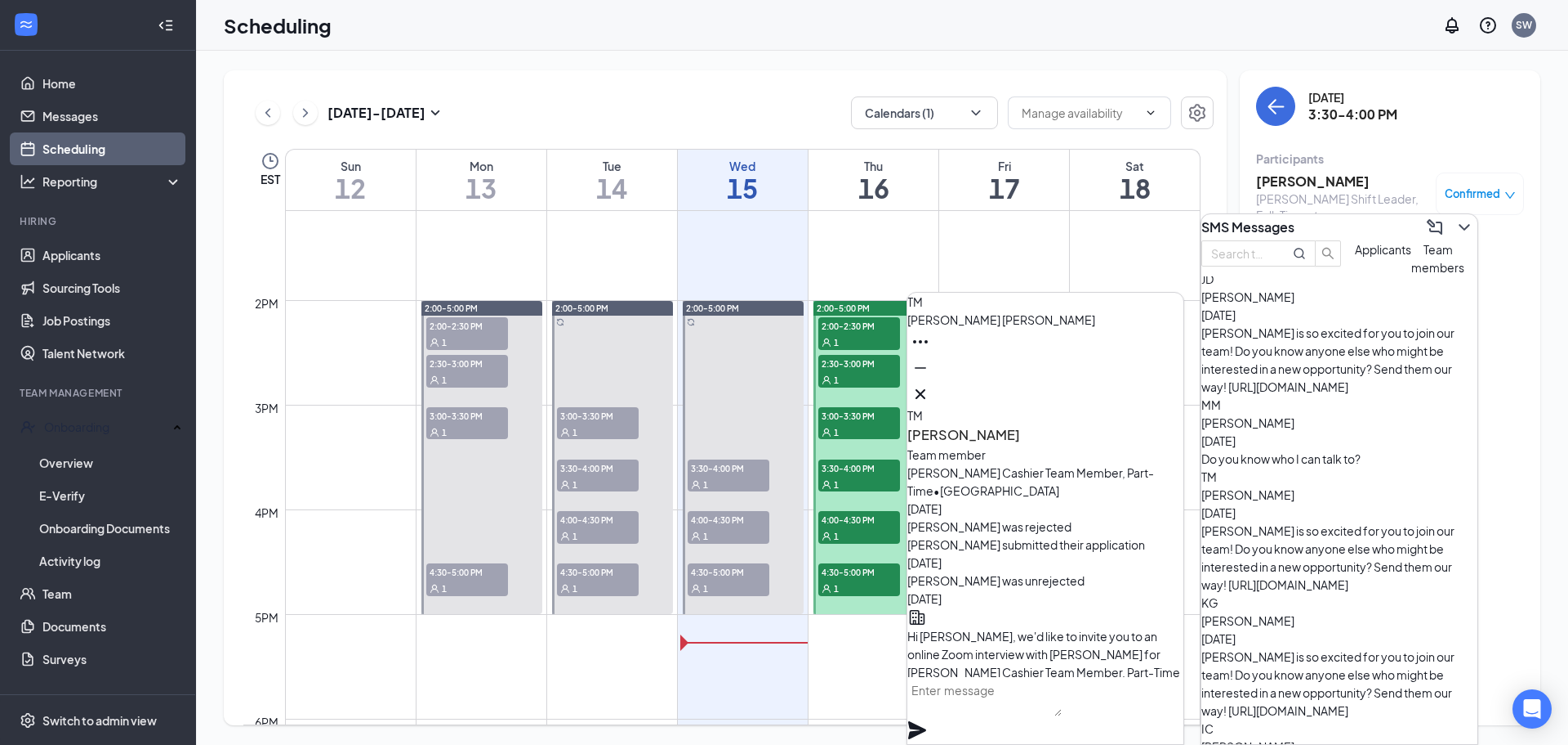
scroll to position [899, 0]
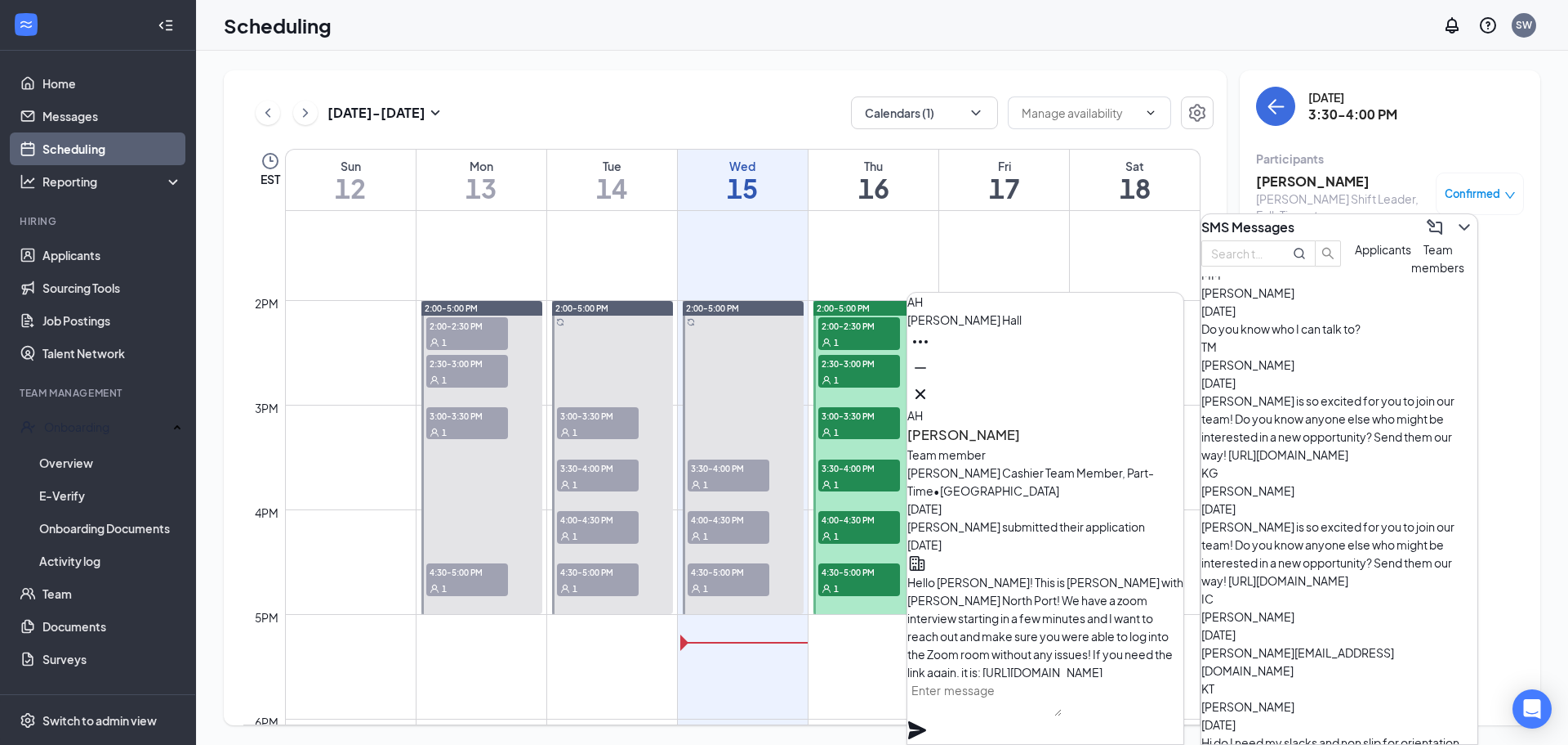
scroll to position [1144, 0]
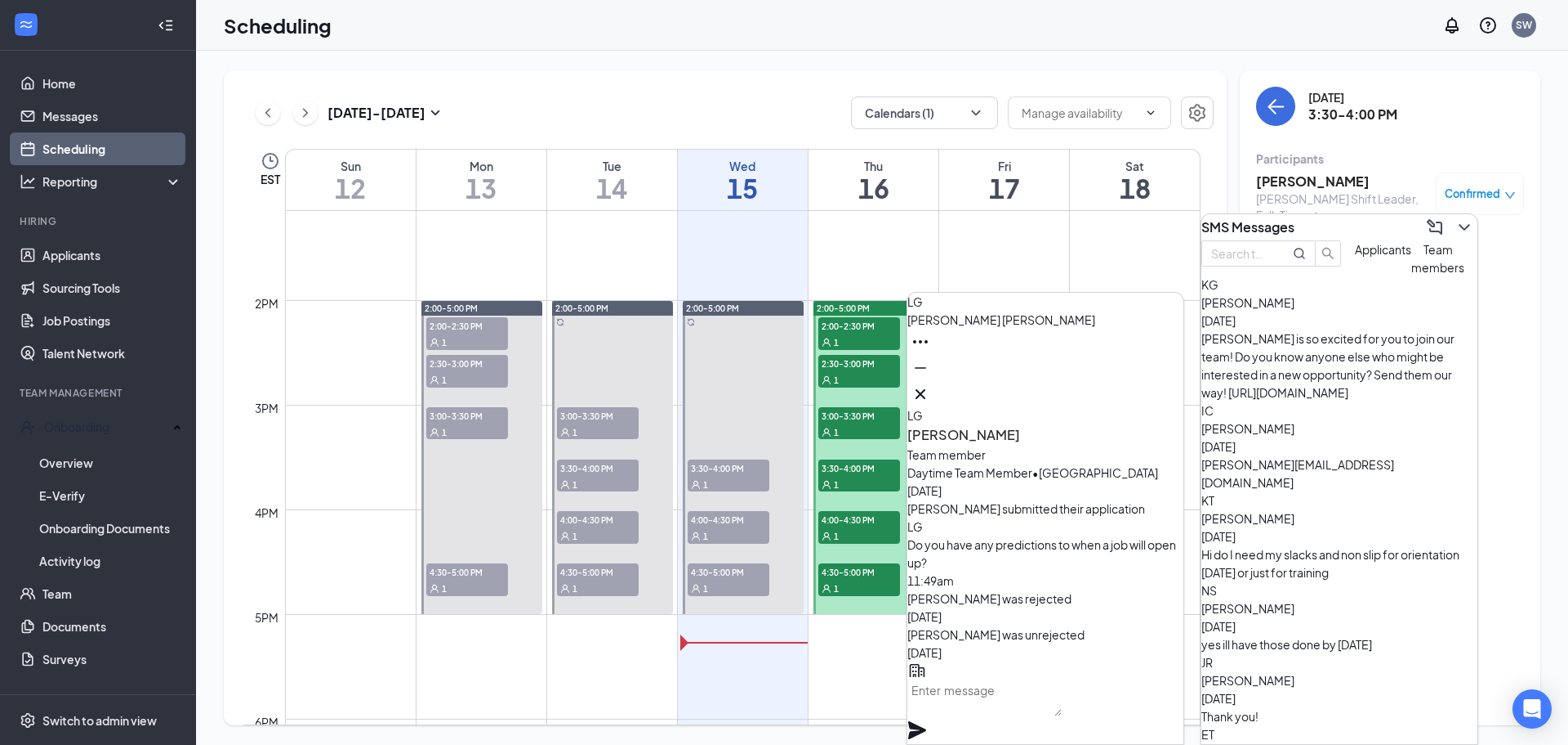
scroll to position [1226, 0]
drag, startPoint x: 1307, startPoint y: 590, endPoint x: 1298, endPoint y: 595, distance: 10.3
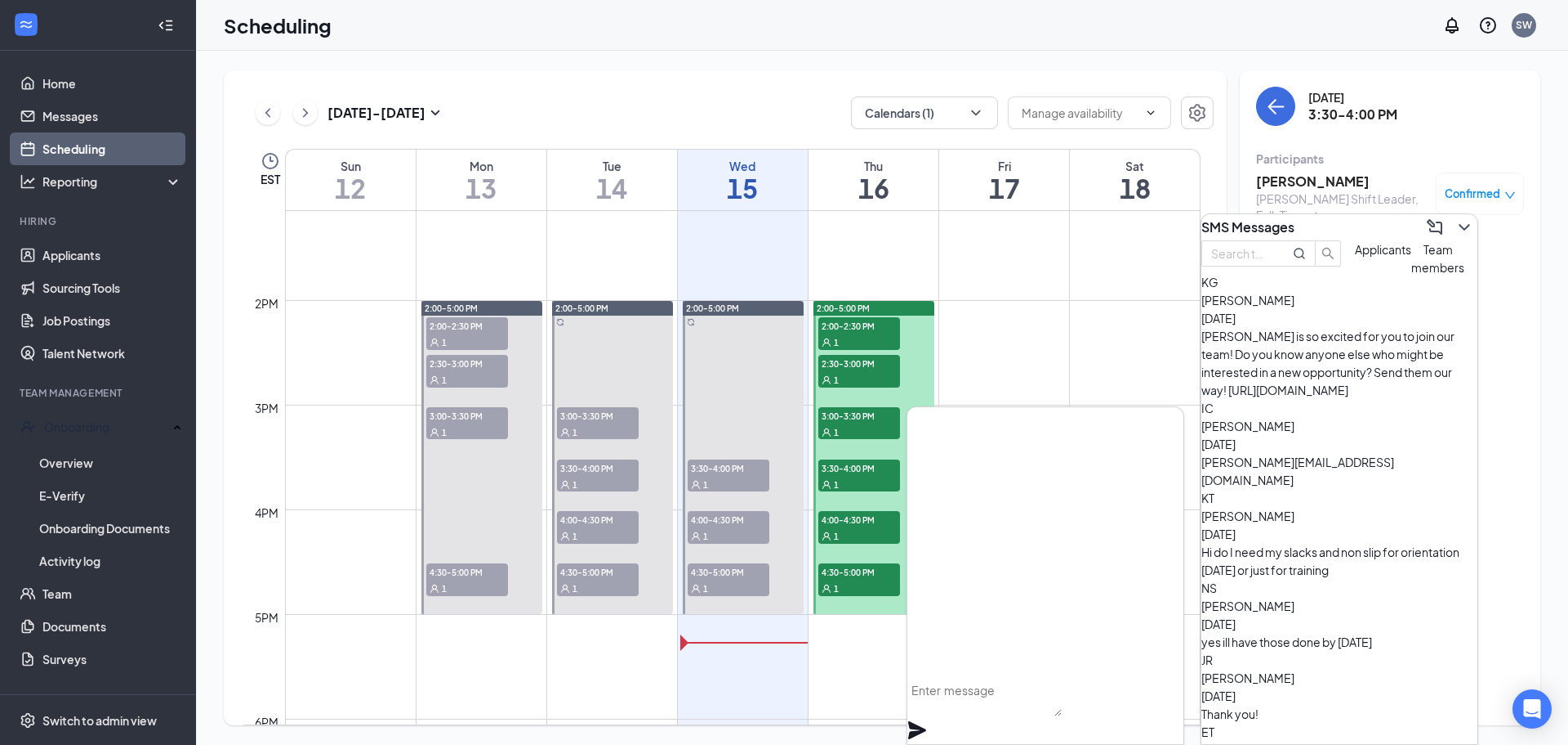
scroll to position [0, 0]
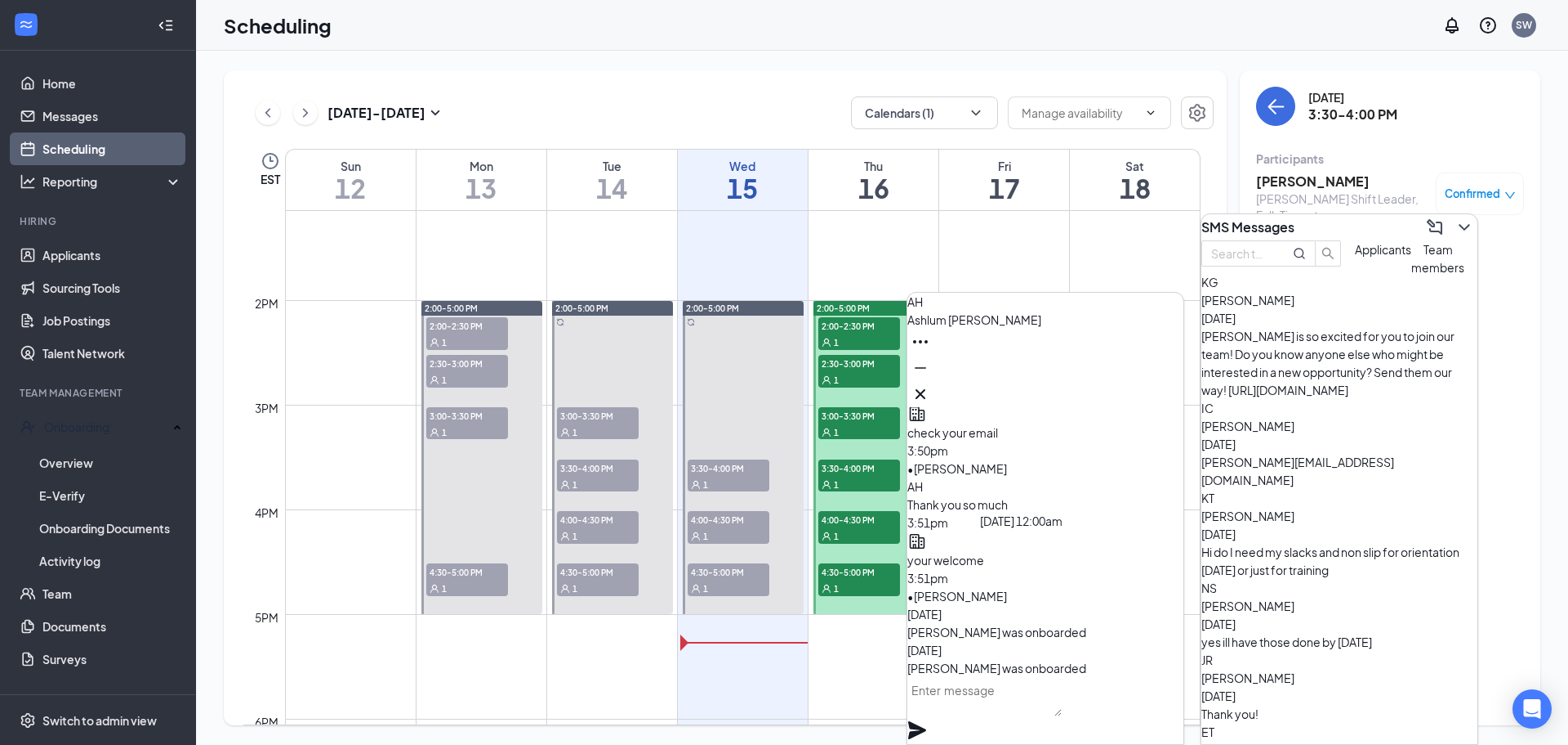
drag, startPoint x: 950, startPoint y: 547, endPoint x: 955, endPoint y: 536, distance: 12.1
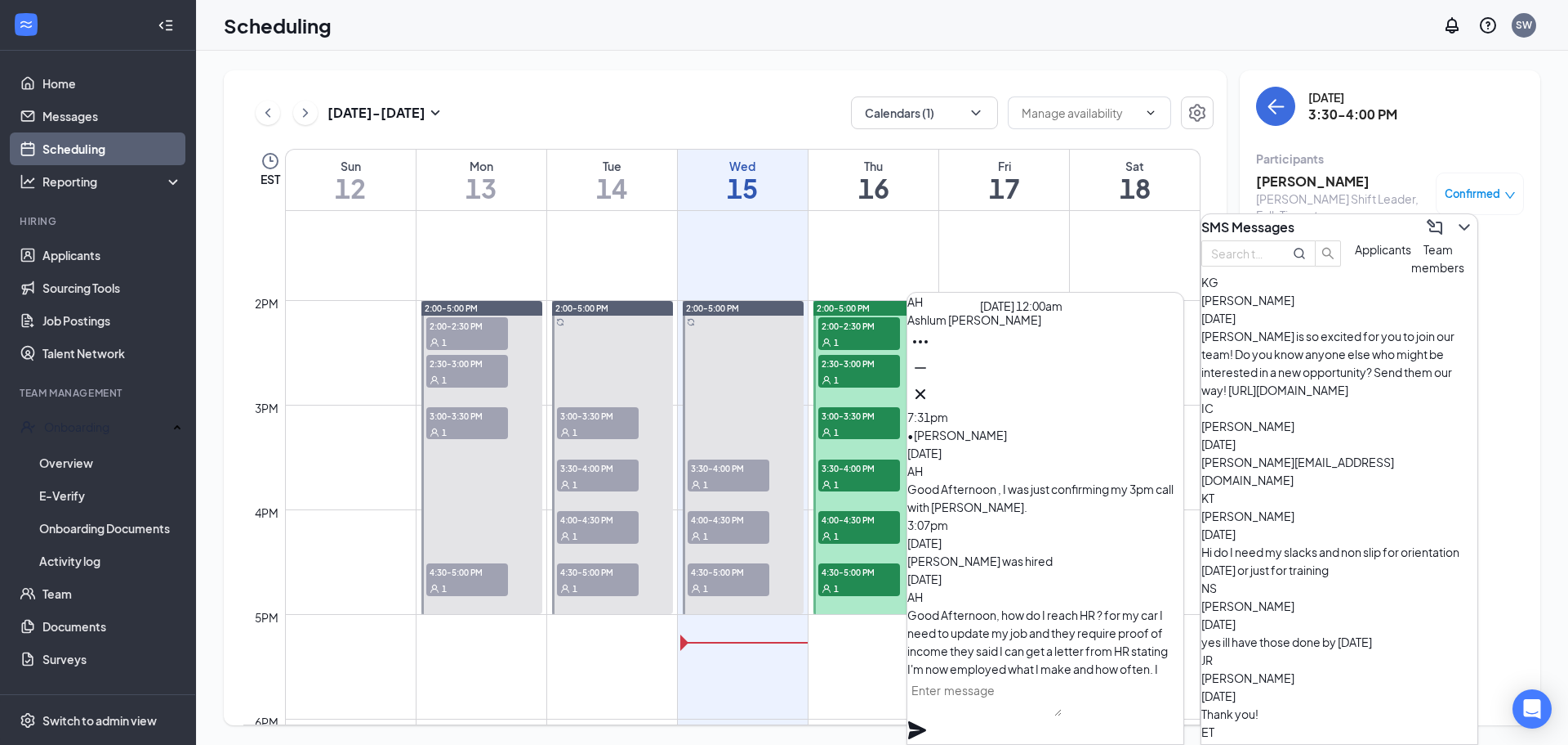
scroll to position [-464, 0]
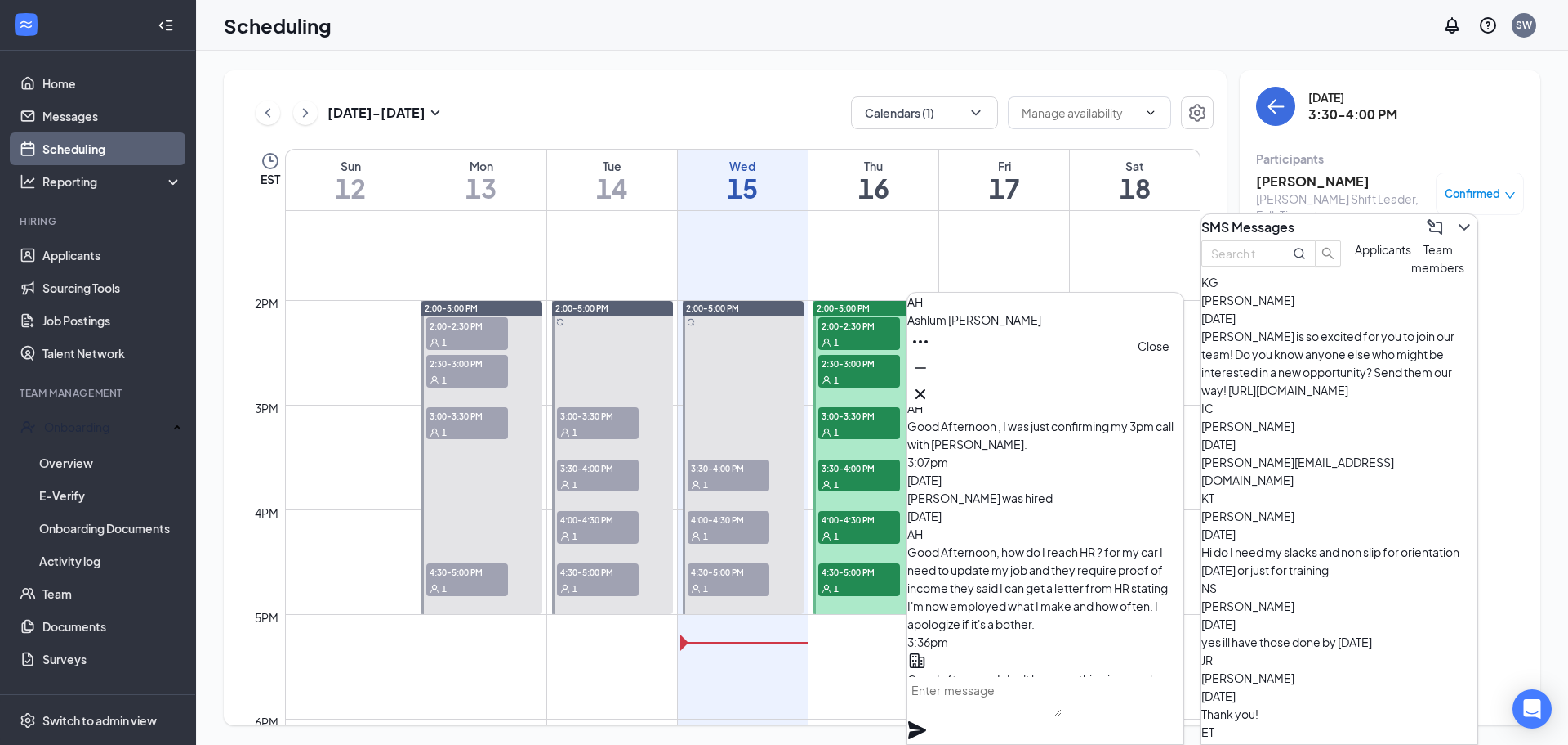
drag, startPoint x: 1155, startPoint y: 393, endPoint x: 1239, endPoint y: 428, distance: 91.0
click at [931, 391] on icon "Cross" at bounding box center [920, 394] width 19 height 19
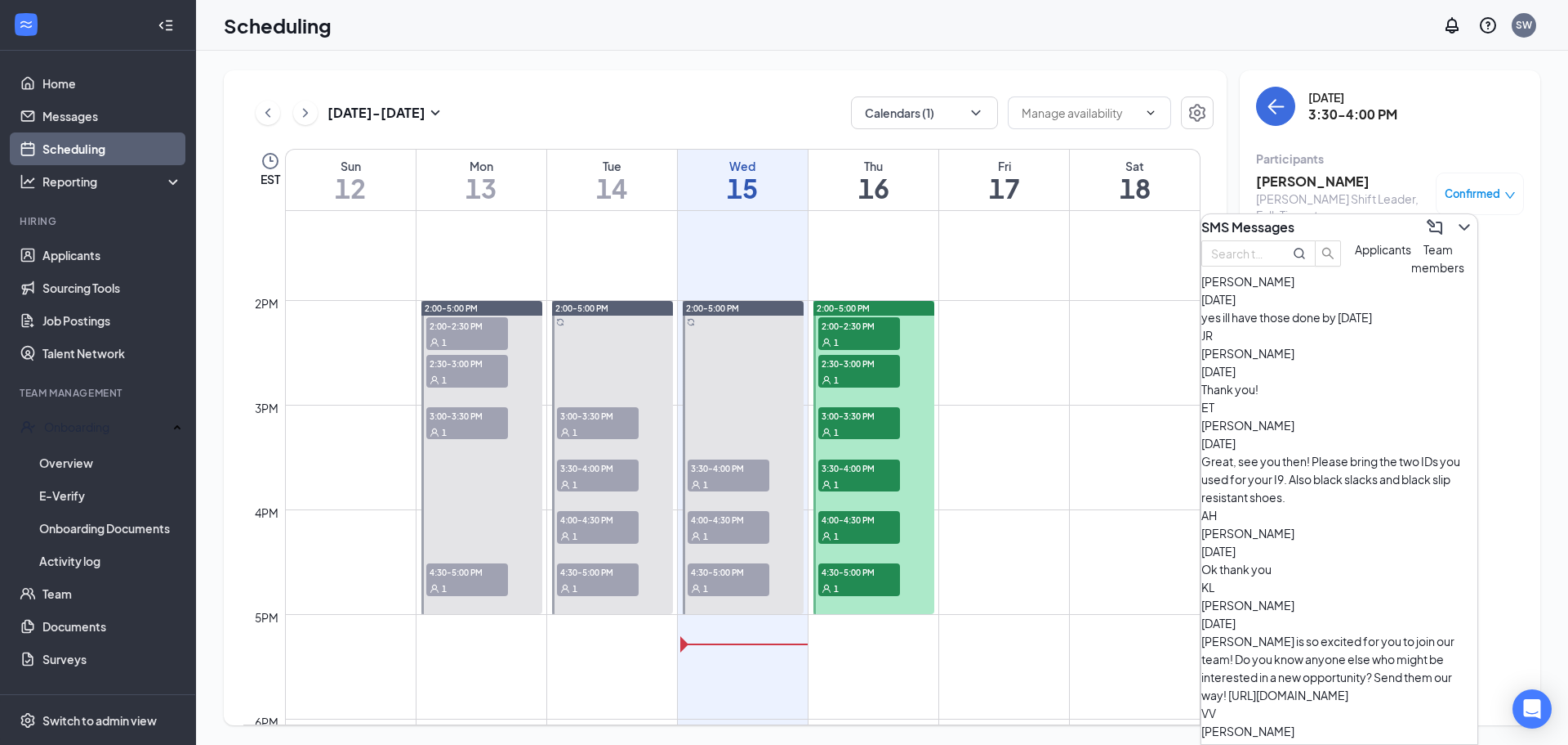
scroll to position [1472, 0]
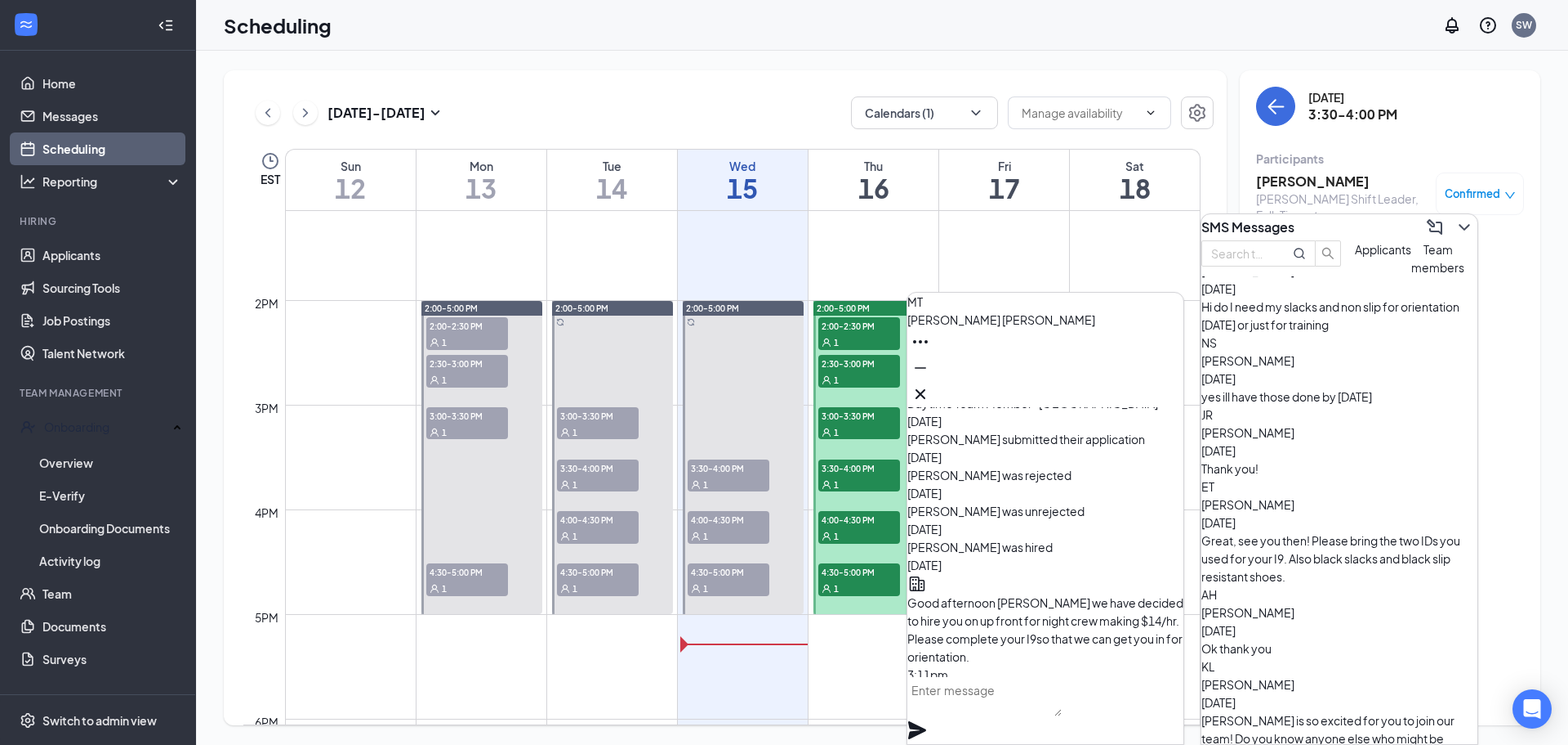
scroll to position [-573, 0]
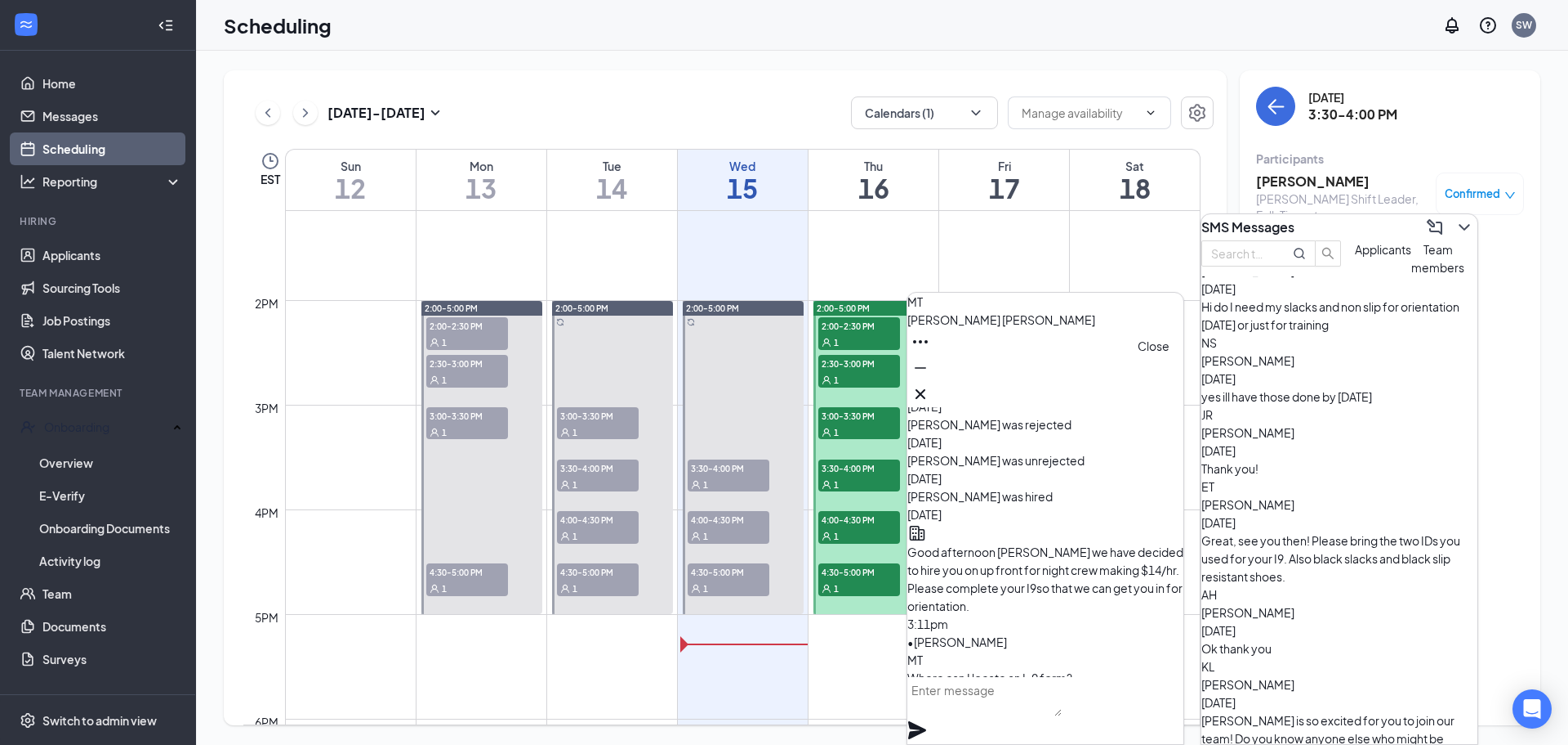
click at [931, 394] on icon "Cross" at bounding box center [920, 394] width 19 height 19
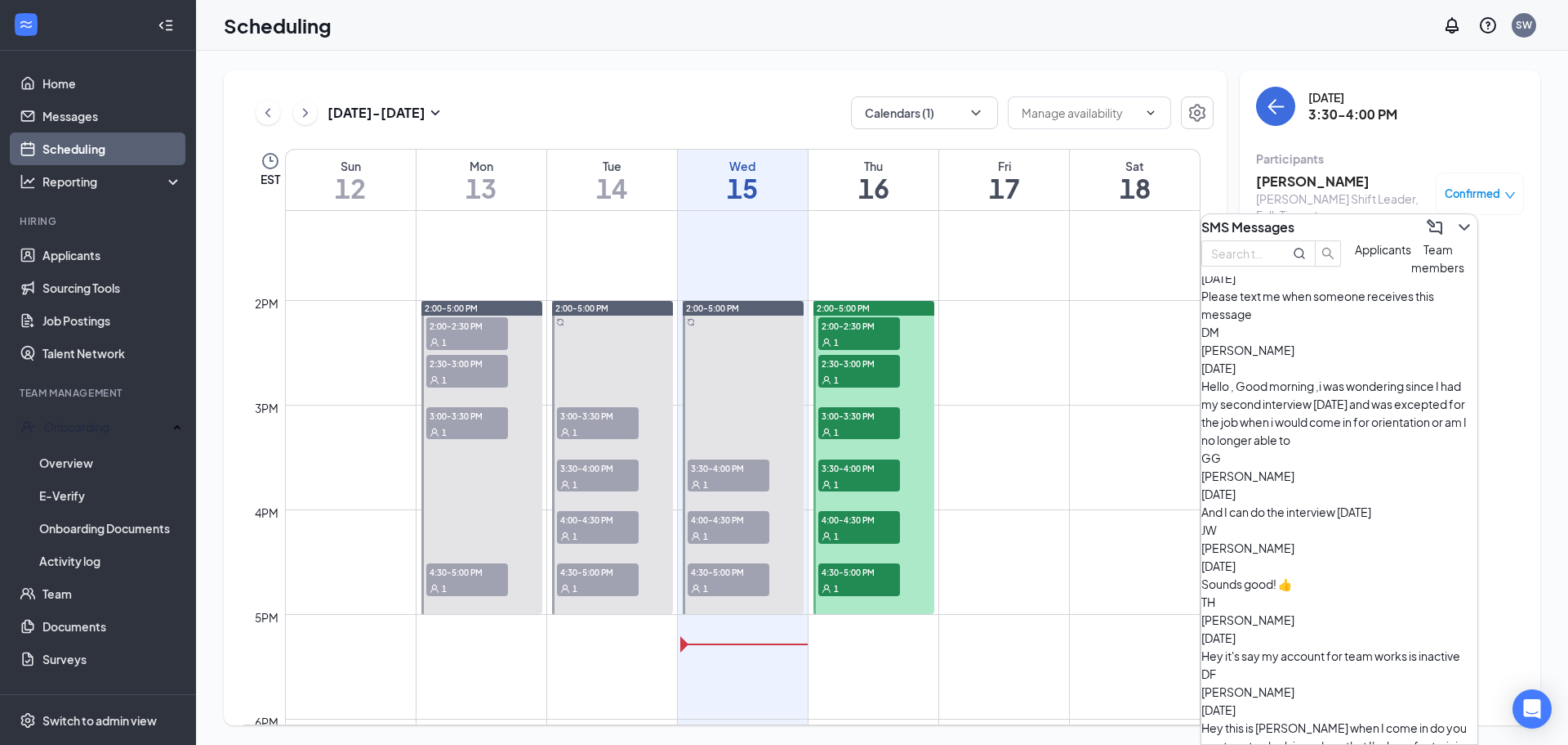
scroll to position [3236, 0]
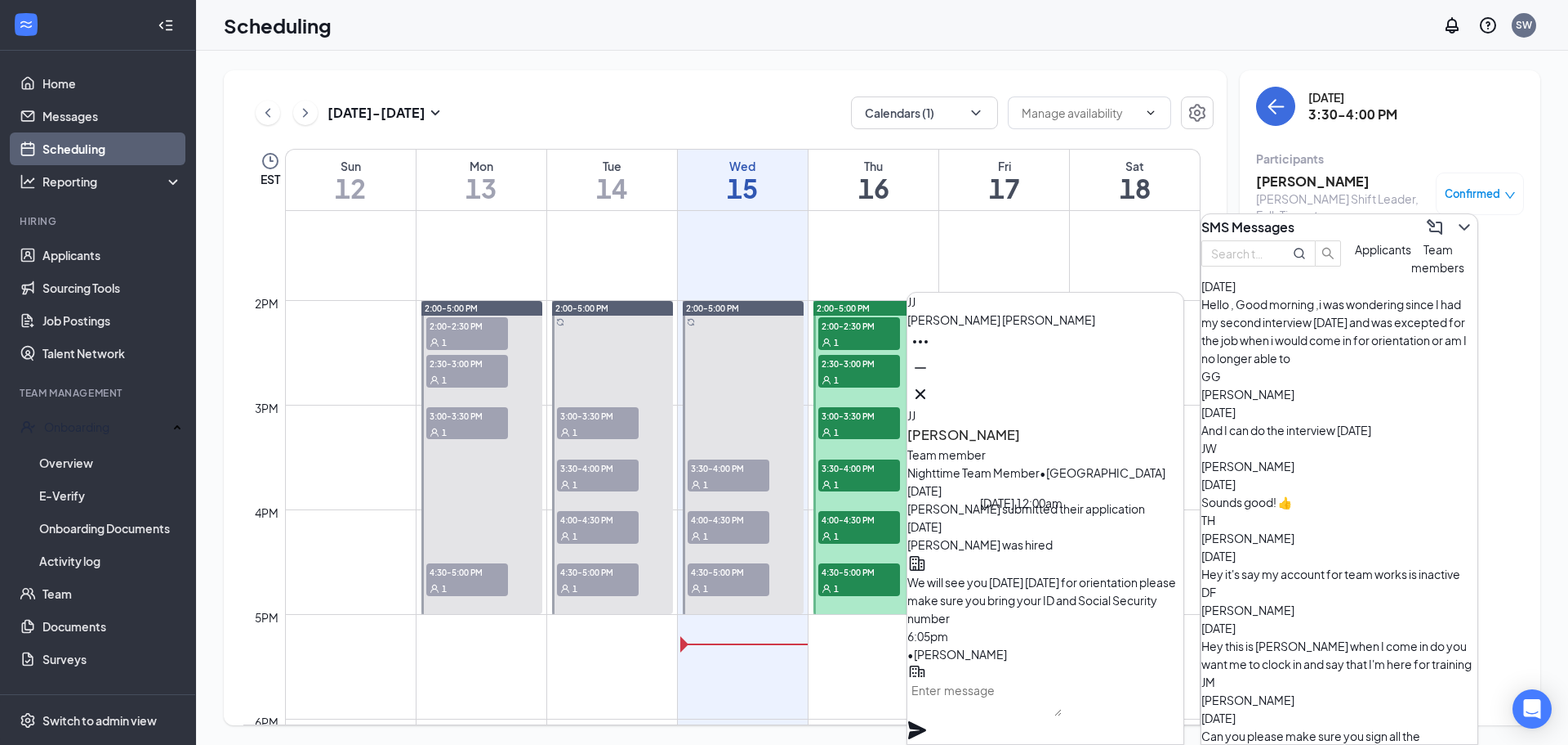
scroll to position [-82, 0]
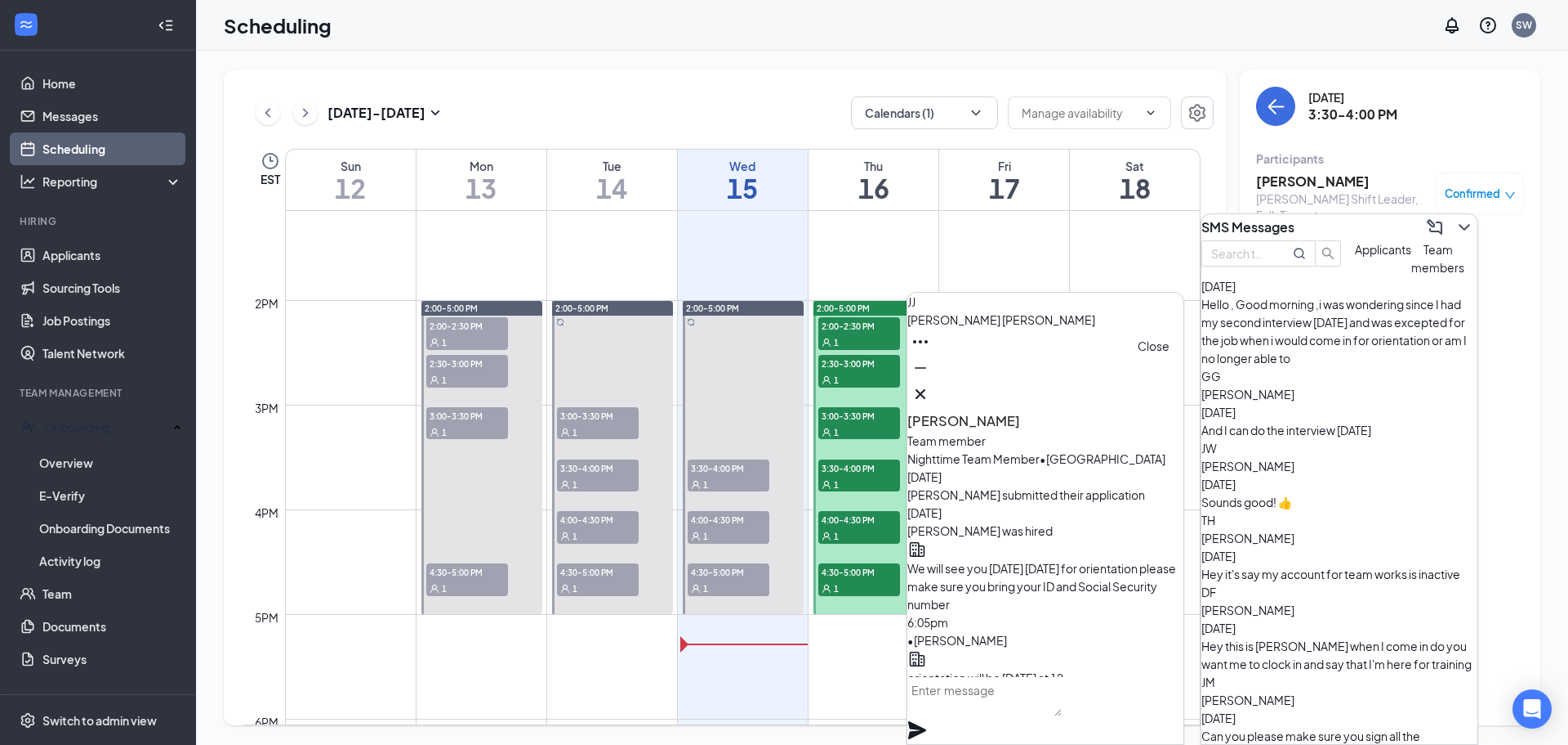
click at [931, 395] on icon "Cross" at bounding box center [920, 394] width 19 height 19
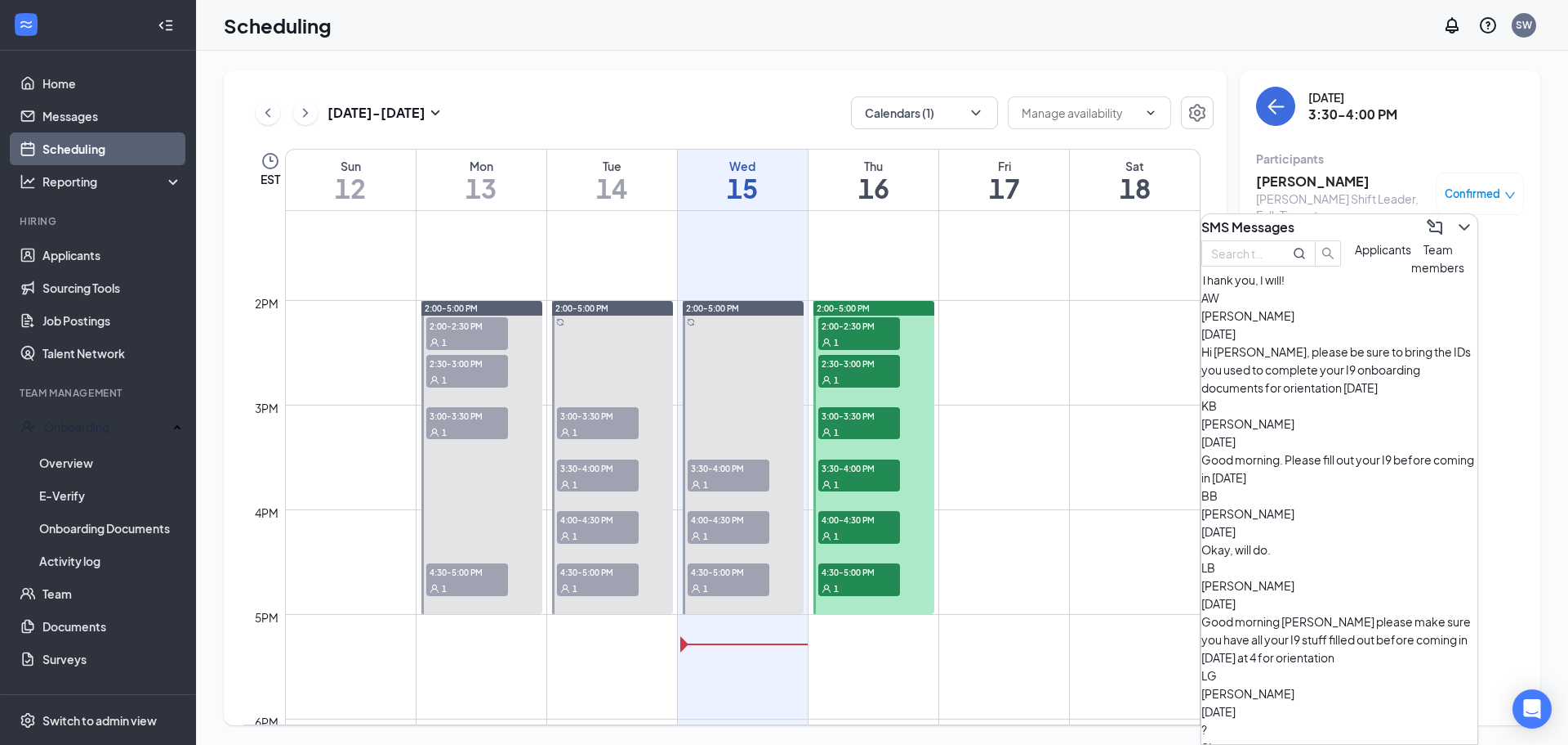
scroll to position [2092, 0]
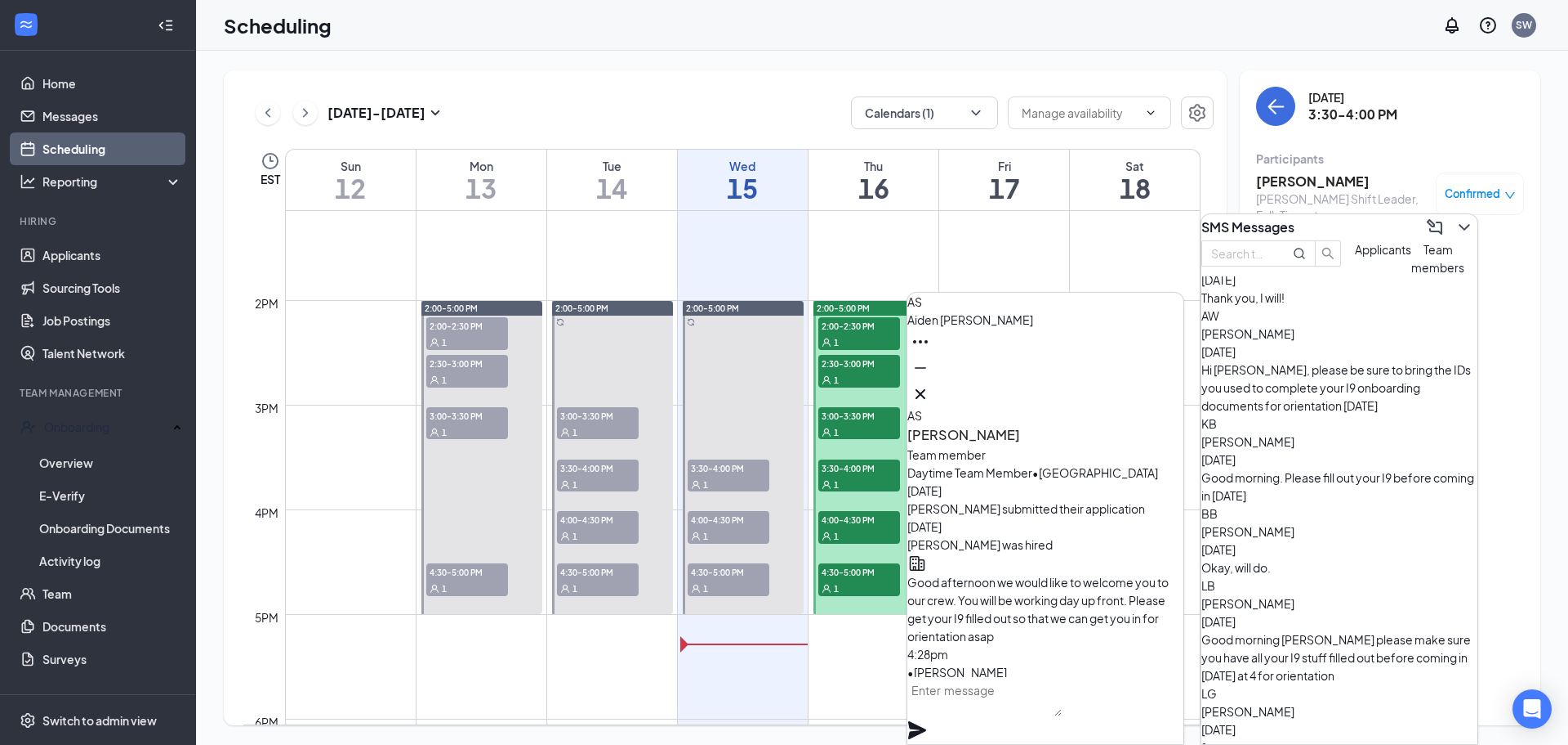
scroll to position [0, 0]
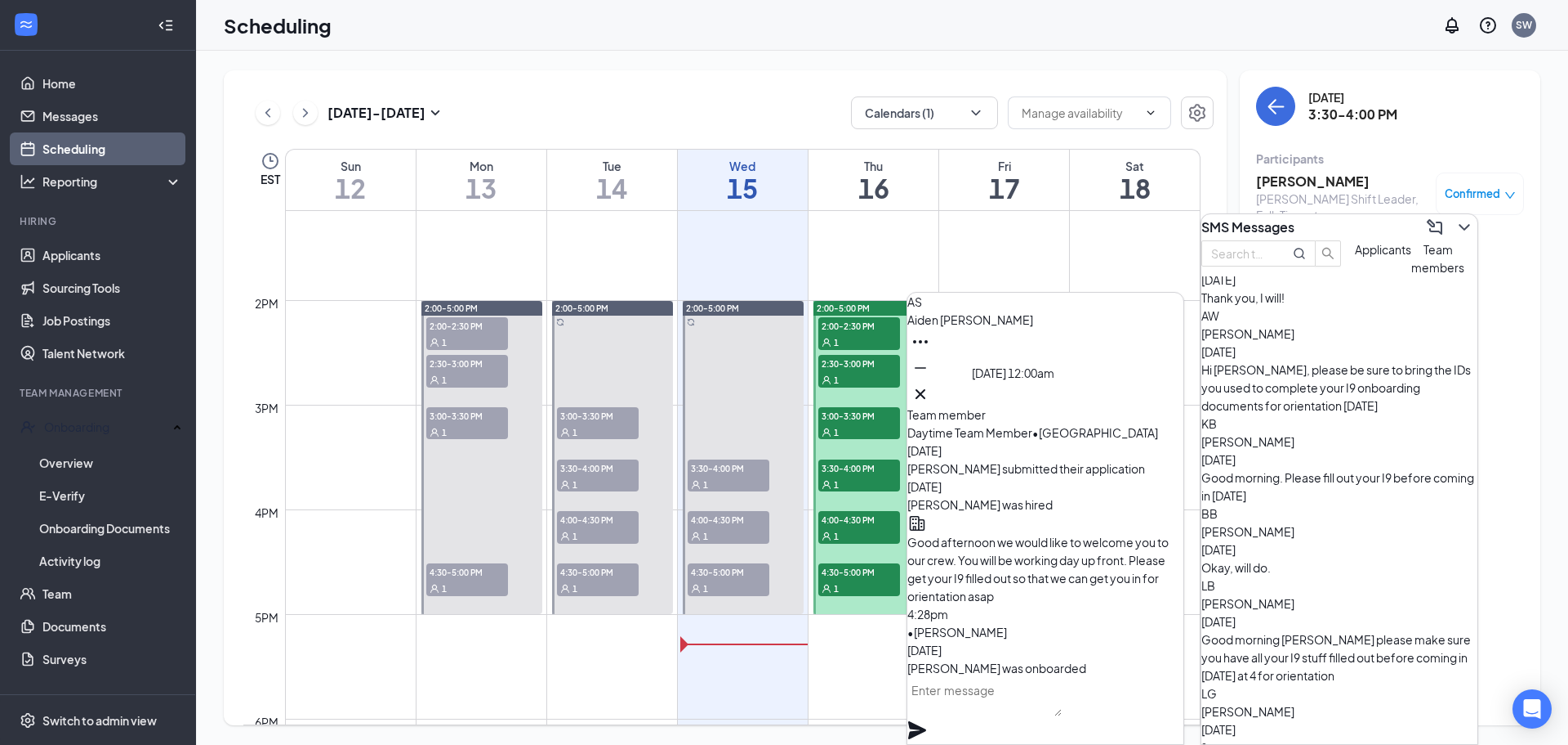
drag, startPoint x: 1155, startPoint y: 398, endPoint x: 1258, endPoint y: 527, distance: 165.1
click at [933, 398] on button at bounding box center [921, 394] width 27 height 27
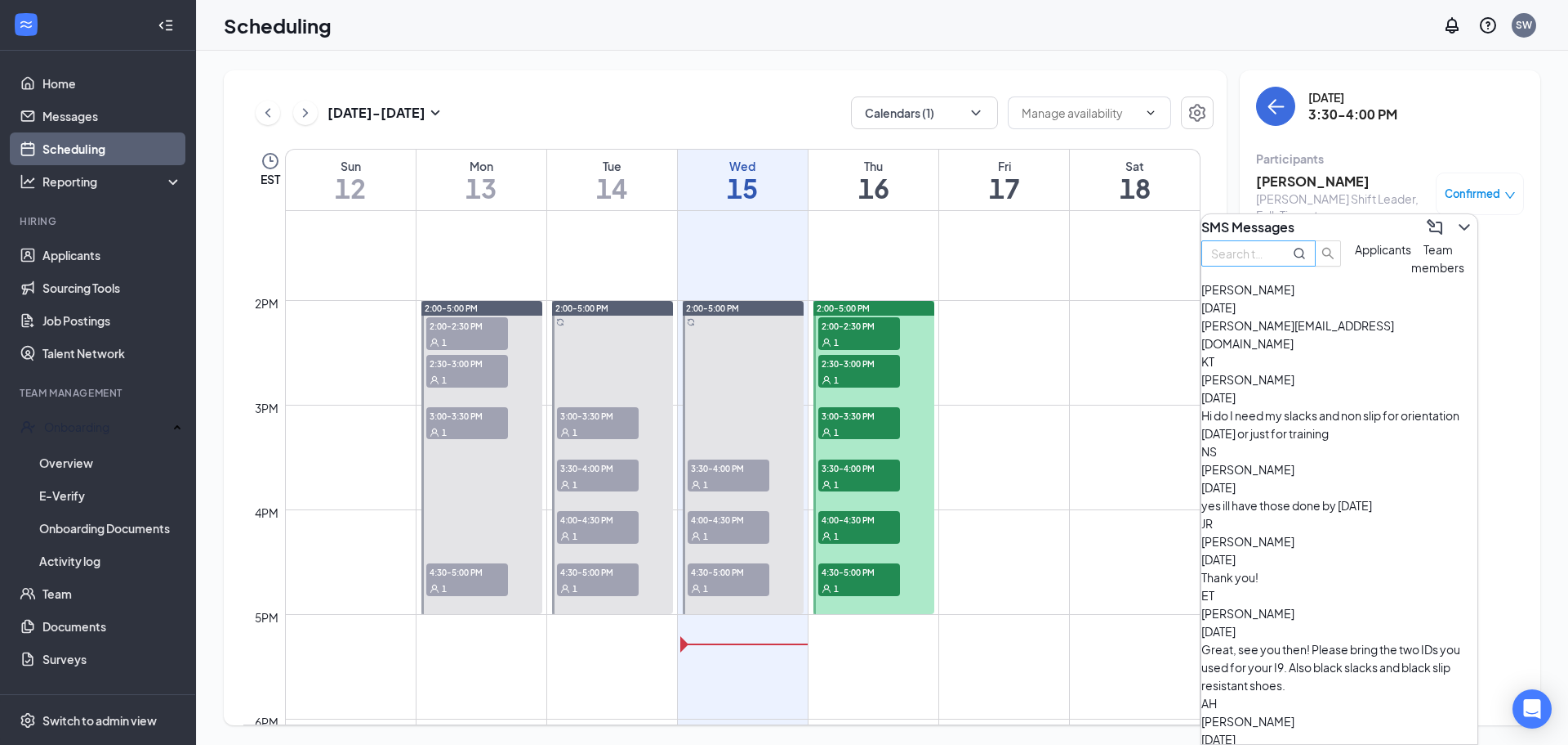
scroll to position [1356, 0]
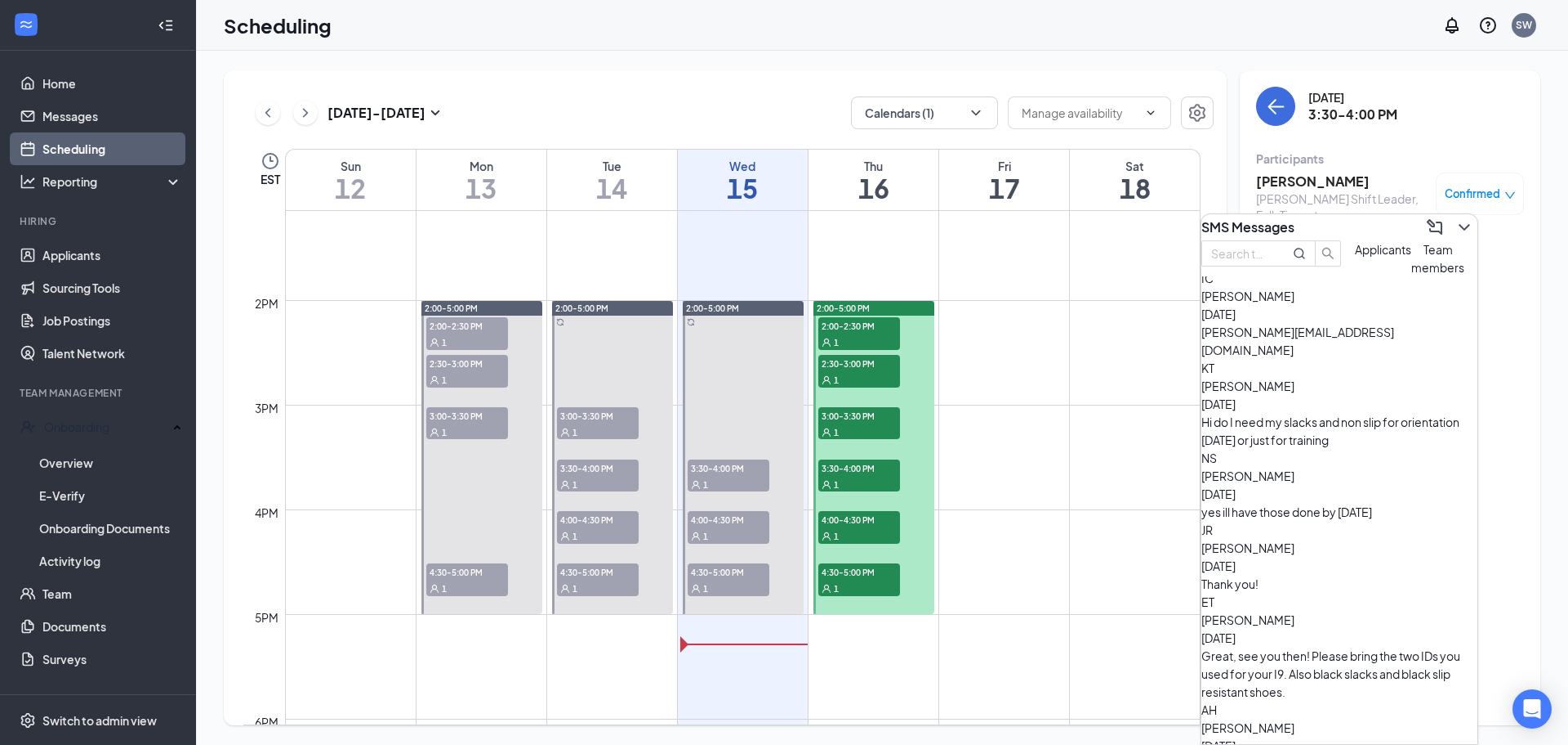
click at [1461, 237] on div "SMS Messages" at bounding box center [1339, 227] width 276 height 27
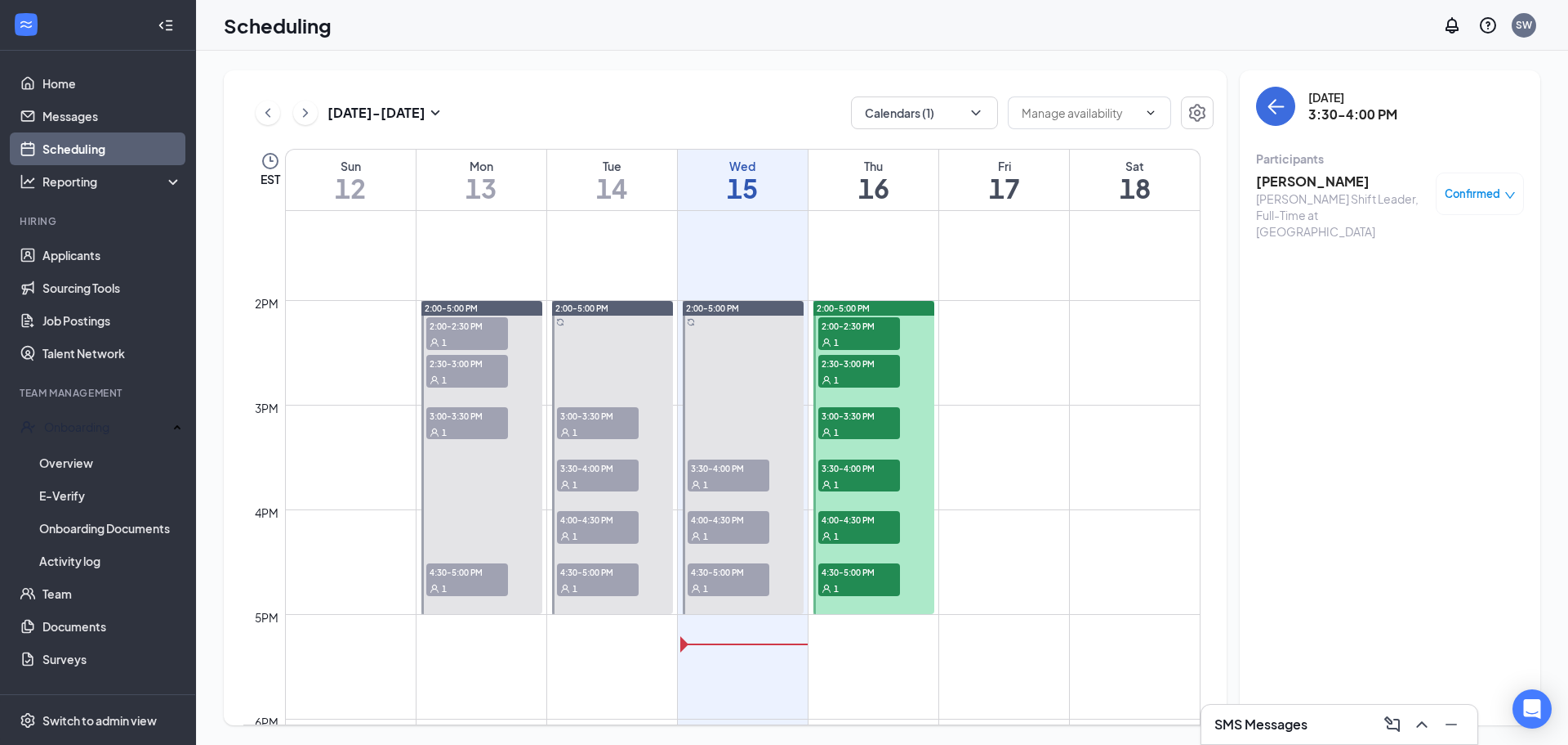
scroll to position [0, 0]
